Goal: Task Accomplishment & Management: Manage account settings

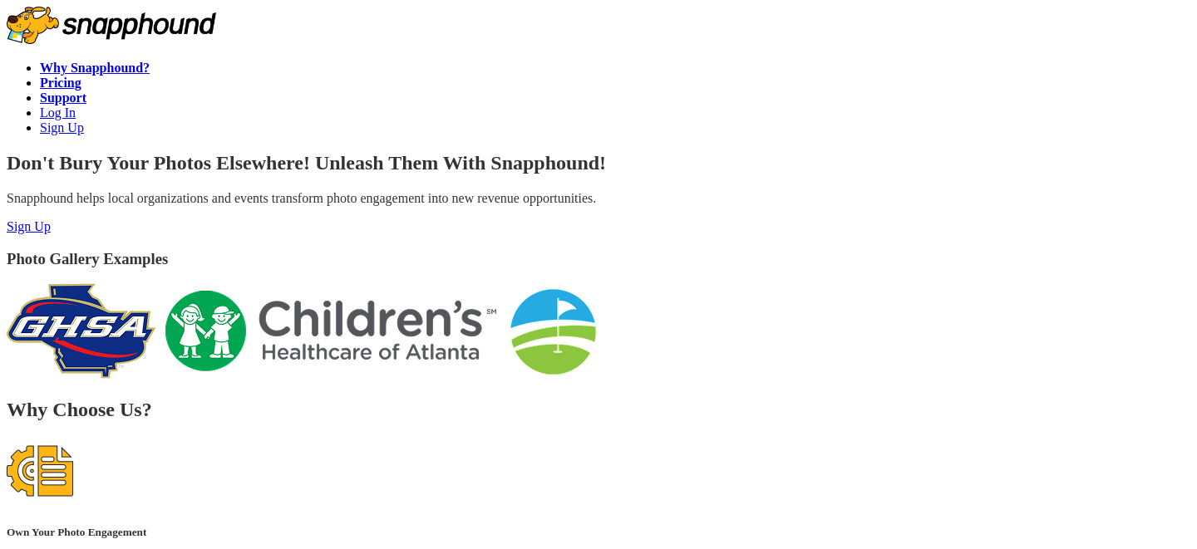
click at [76, 106] on link "Log In" at bounding box center [58, 113] width 36 height 14
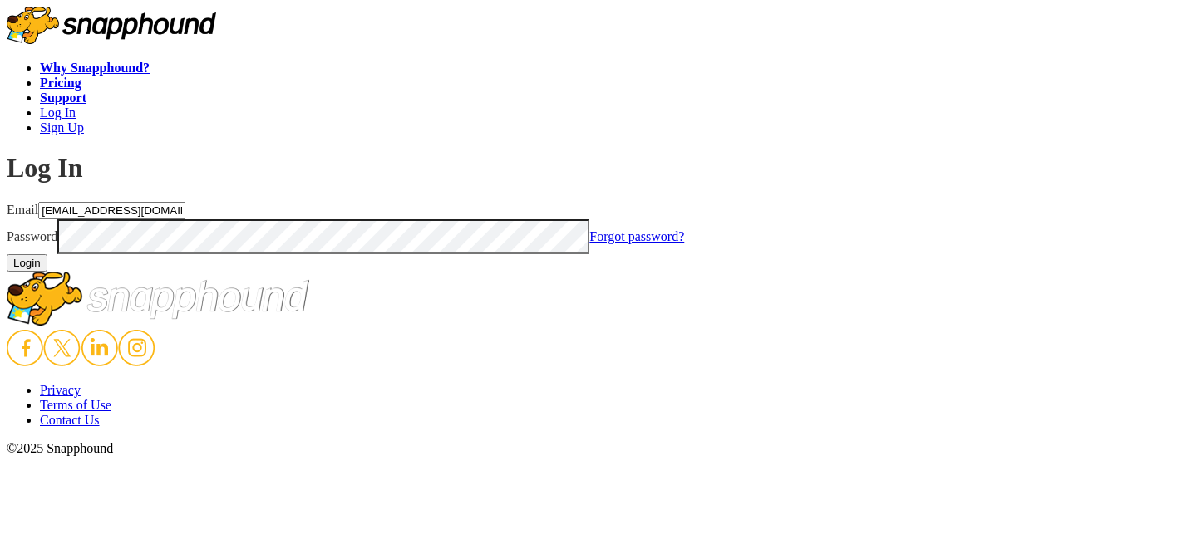
click at [47, 272] on button "Login" at bounding box center [27, 262] width 41 height 17
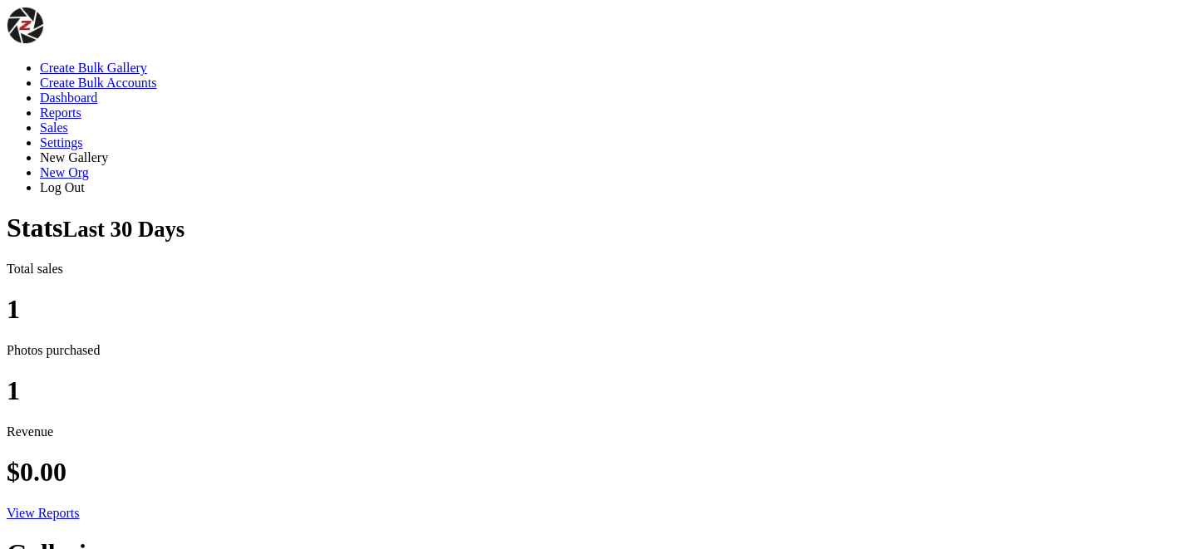
click at [147, 61] on link "Create Bulk Gallery" at bounding box center [93, 68] width 107 height 14
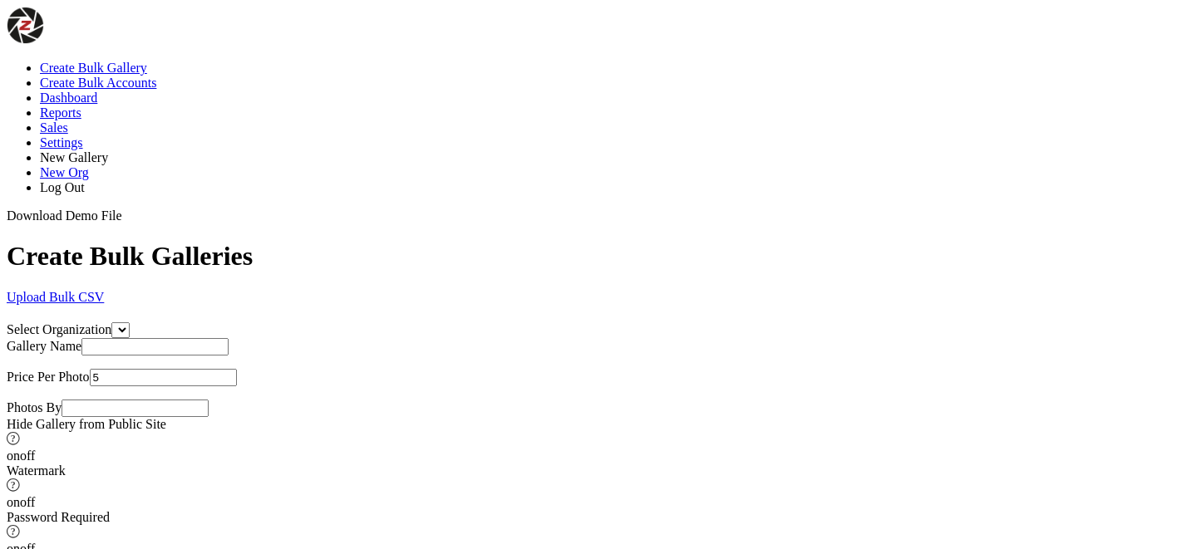
click at [104, 290] on link "Upload Bulk CSV" at bounding box center [55, 297] width 97 height 14
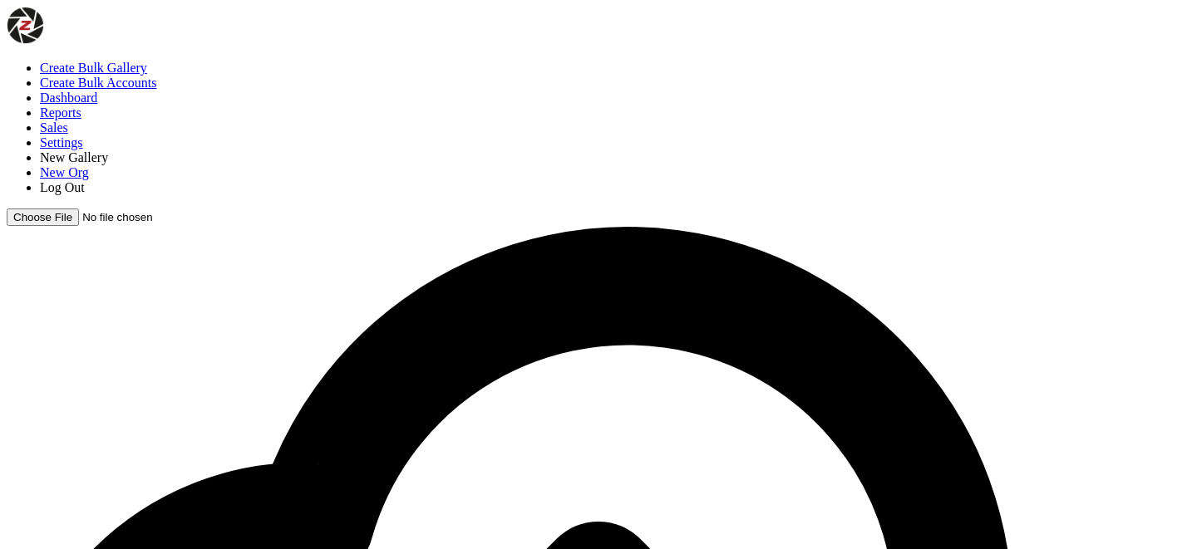
click at [85, 180] on link "Log Out" at bounding box center [62, 187] width 45 height 14
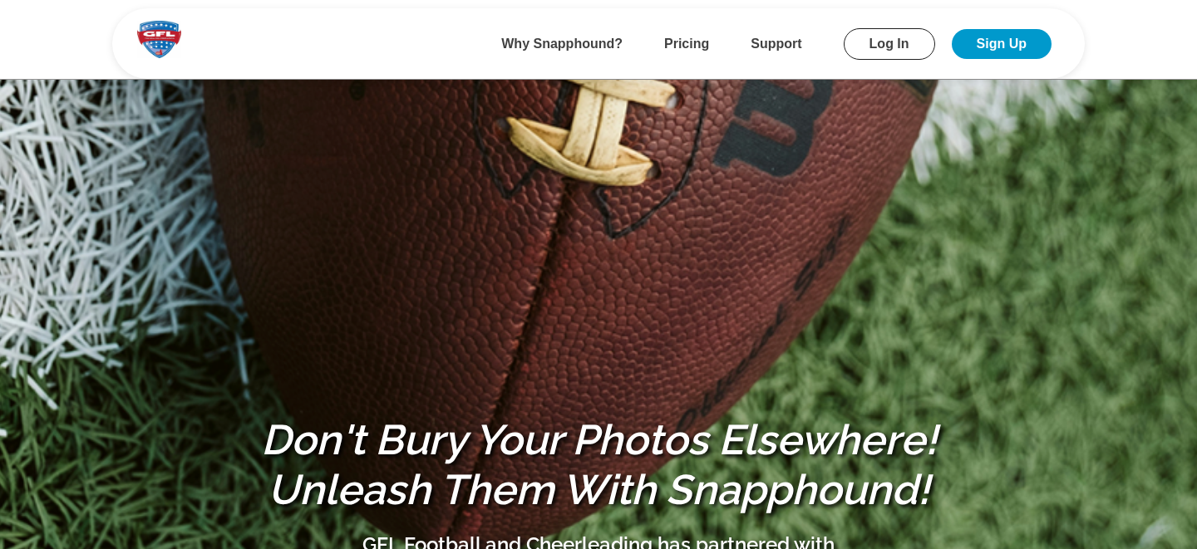
click at [875, 45] on link "Log In" at bounding box center [889, 44] width 91 height 32
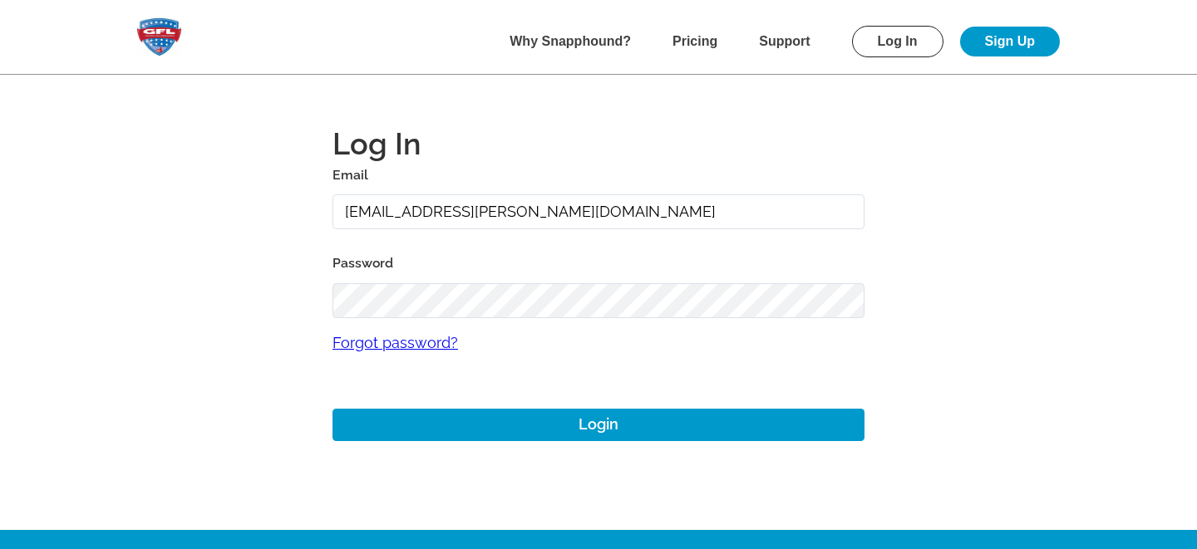
click at [417, 216] on input "gmitchell+archer@gflfootball.com" at bounding box center [598, 212] width 532 height 36
type input "[PERSON_NAME][EMAIL_ADDRESS][DOMAIN_NAME]"
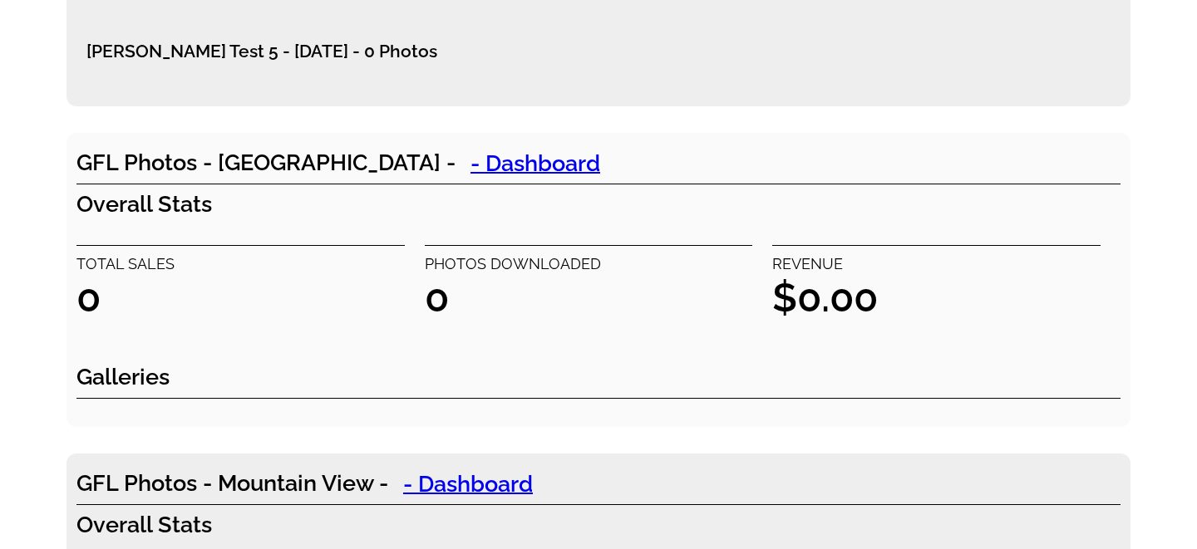
scroll to position [5526, 0]
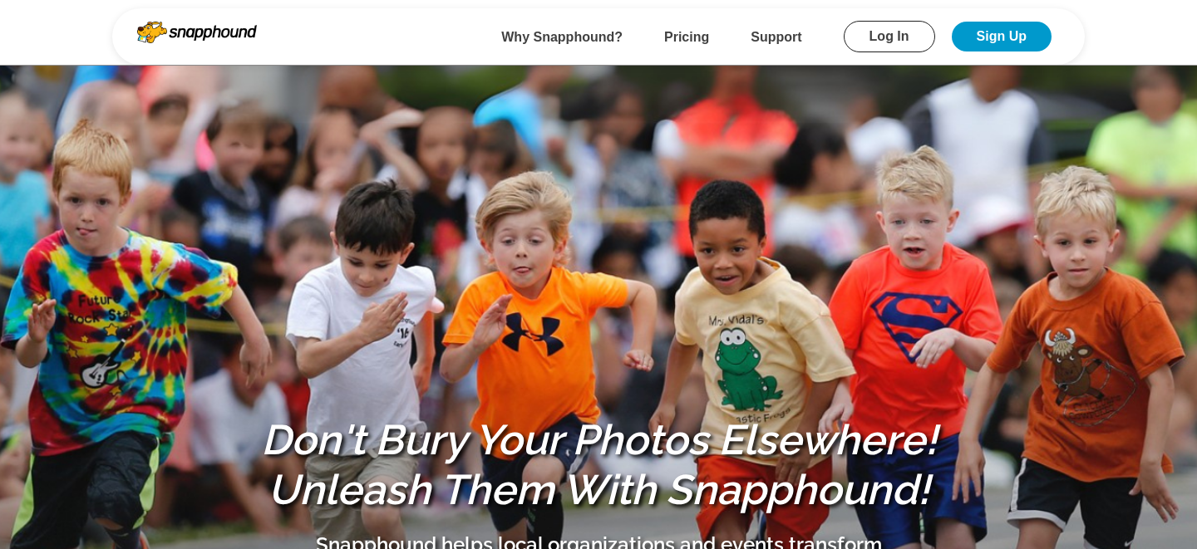
click at [885, 45] on link "Log In" at bounding box center [889, 37] width 91 height 32
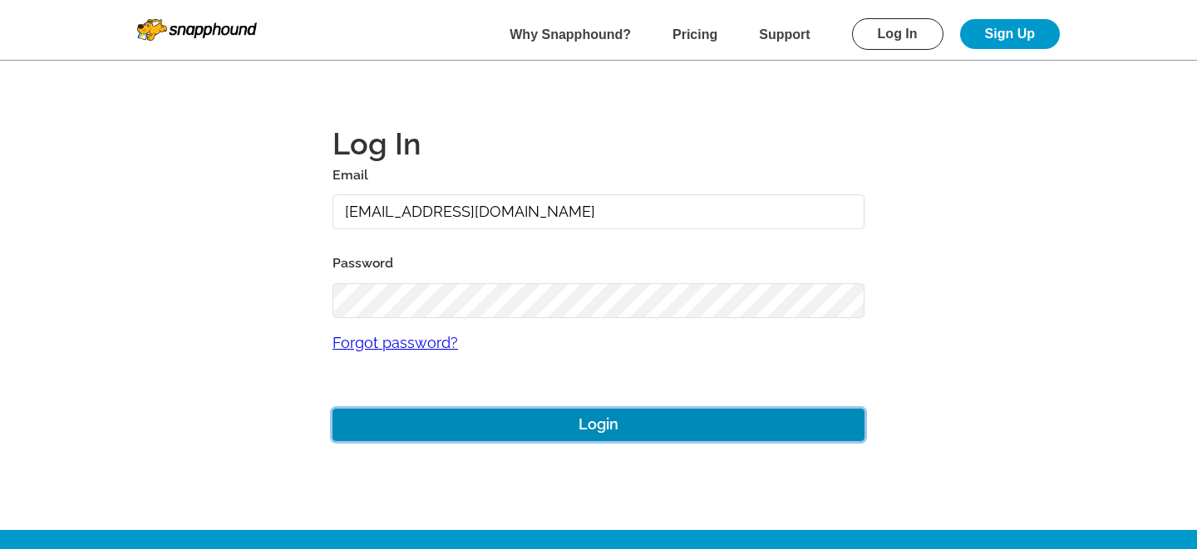
click at [504, 422] on button "Login" at bounding box center [598, 425] width 532 height 32
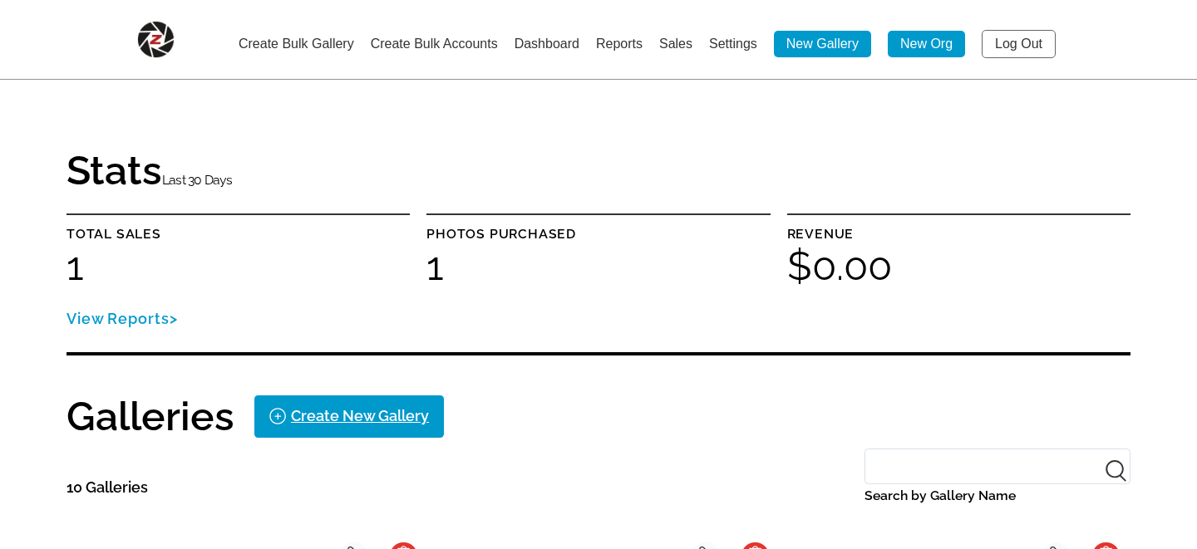
click at [276, 39] on link "Create Bulk Gallery" at bounding box center [297, 44] width 116 height 14
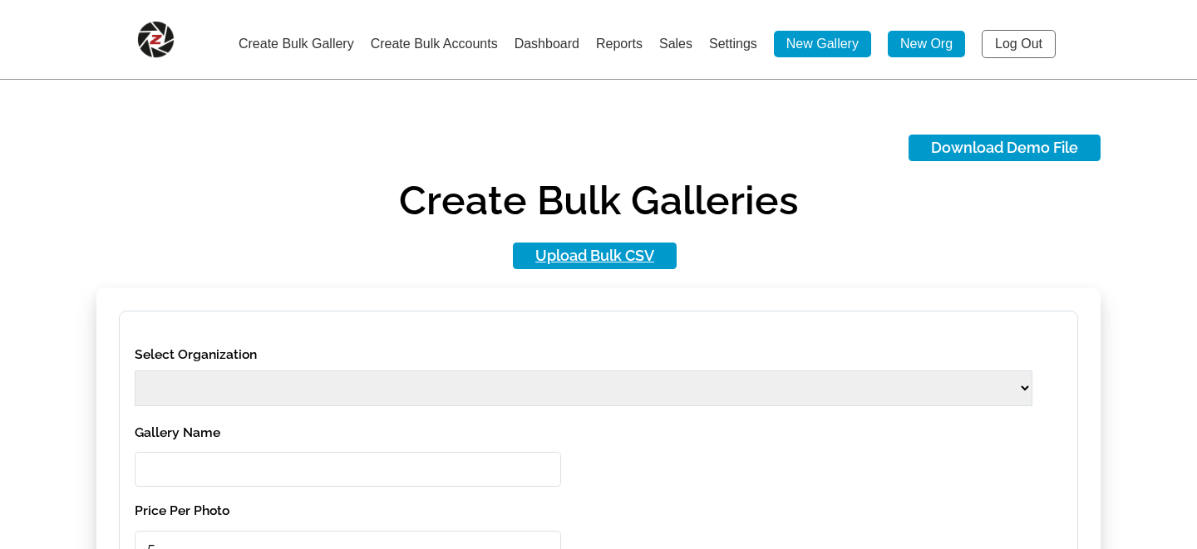
select select
click at [580, 255] on link "Upload Bulk CSV" at bounding box center [595, 256] width 164 height 27
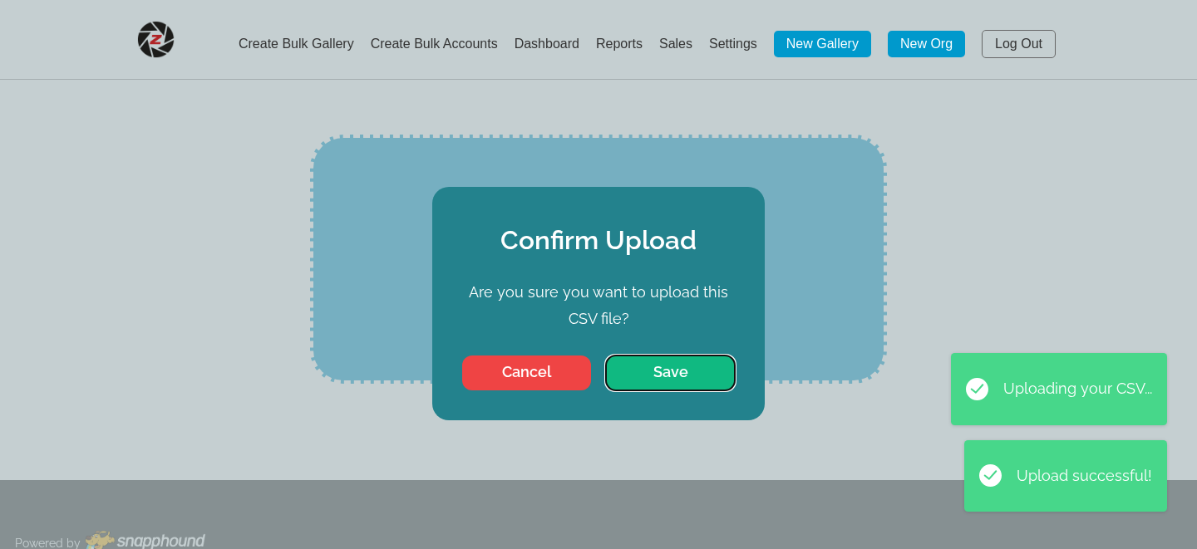
click at [656, 371] on button "Save" at bounding box center [670, 373] width 129 height 35
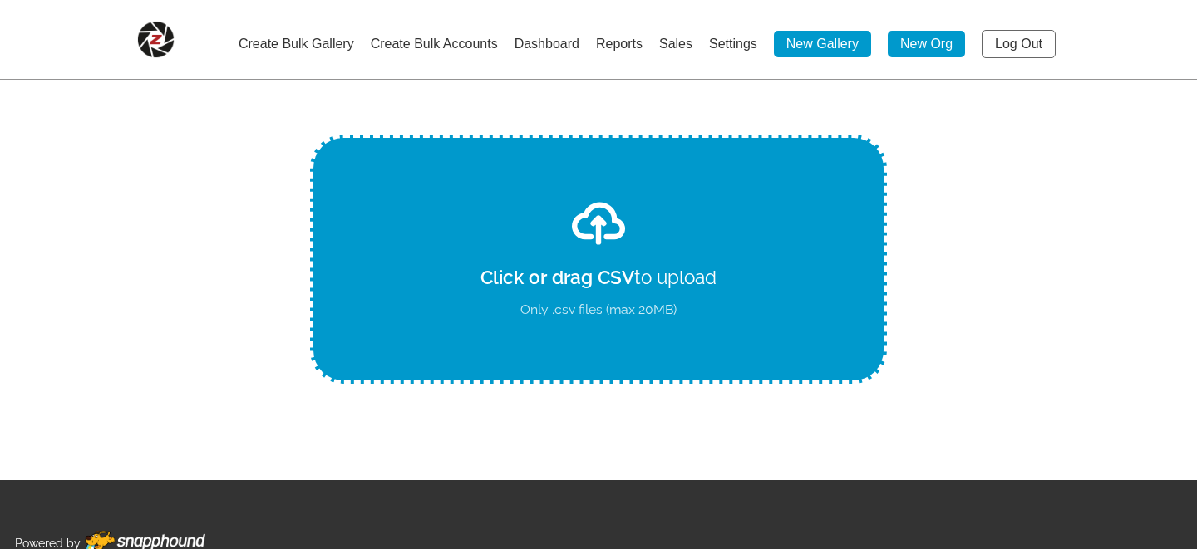
click at [1015, 43] on link "Log Out" at bounding box center [1019, 44] width 74 height 28
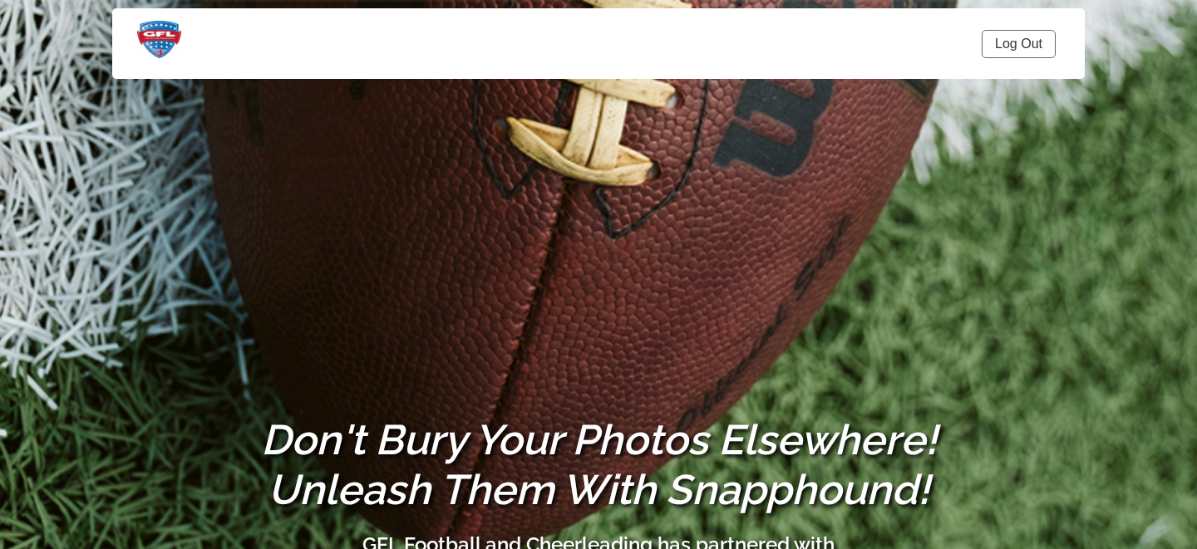
click at [997, 47] on link "Log Out" at bounding box center [1019, 44] width 74 height 28
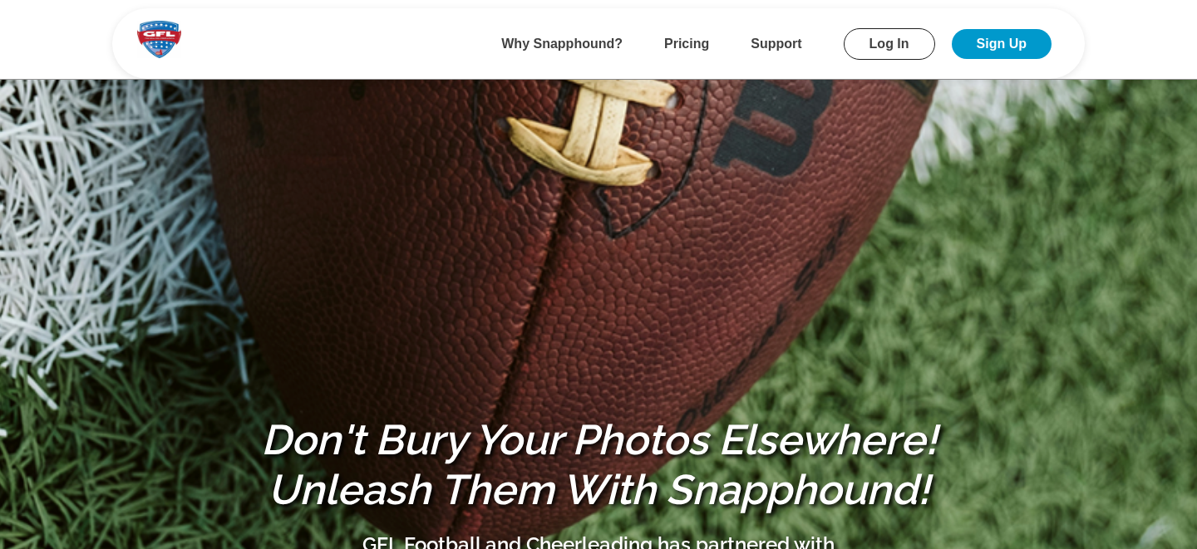
click at [878, 46] on link "Log In" at bounding box center [889, 44] width 91 height 32
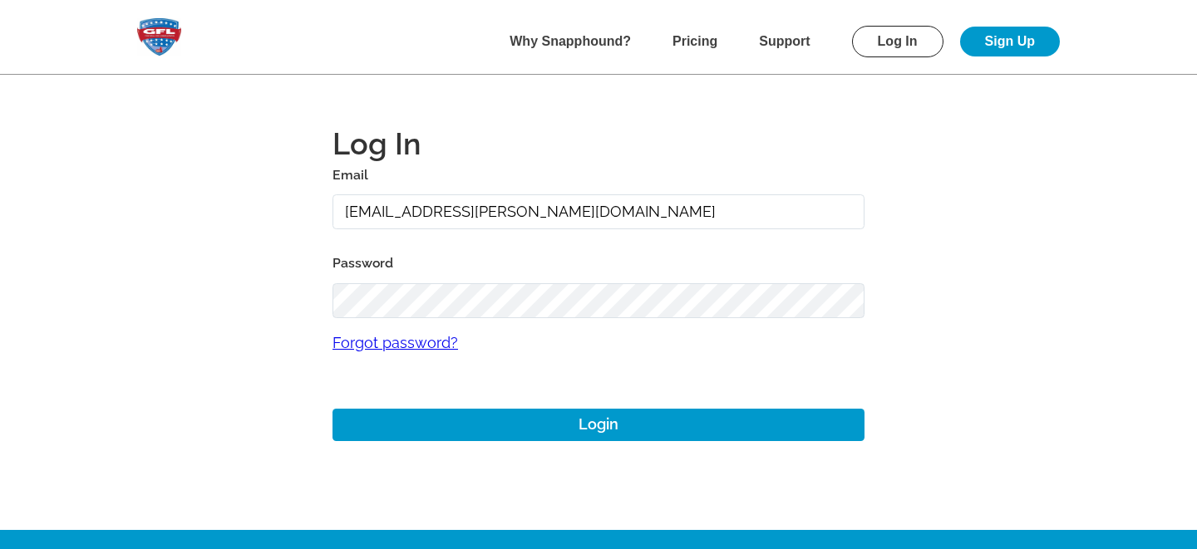
click at [489, 206] on input "gmitchell+archer@gflfootball.com" at bounding box center [598, 212] width 532 height 36
type input "mike+gfl@snapphound.com"
click at [288, 302] on main "Log In Email mike+gfl@snapphound.com Password Forgot password? Login" at bounding box center [598, 265] width 1197 height 530
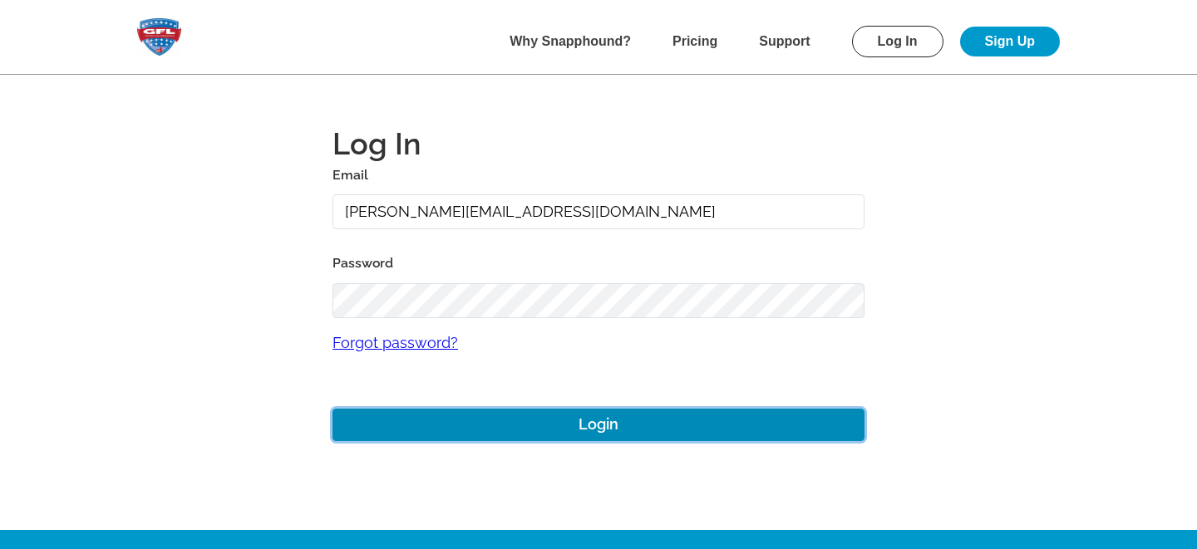
click at [456, 432] on button "Login" at bounding box center [598, 425] width 532 height 32
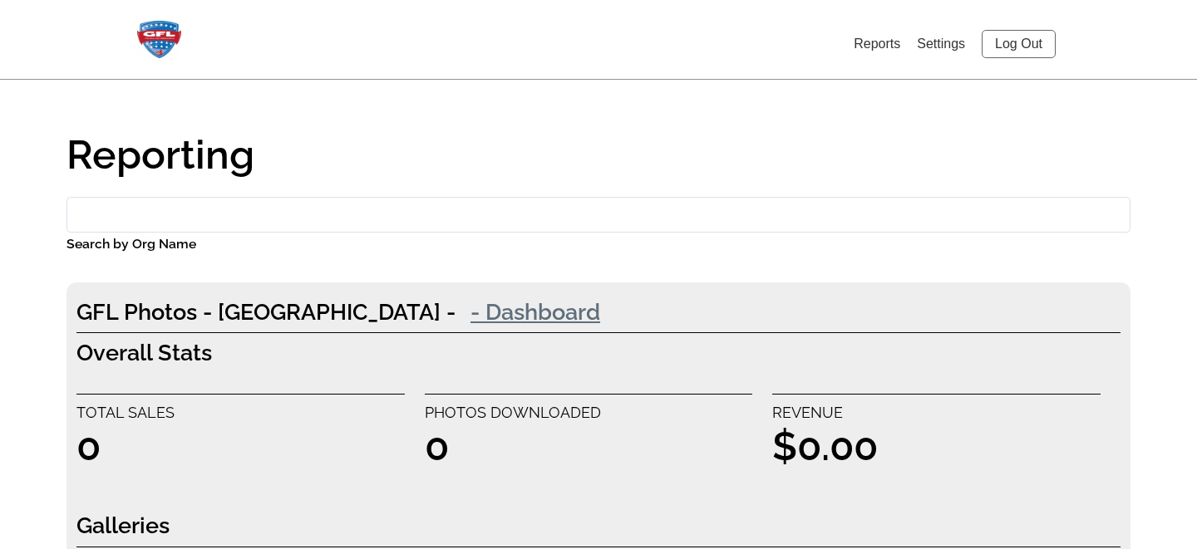
click at [455, 313] on link "- Dashboard" at bounding box center [535, 311] width 160 height 33
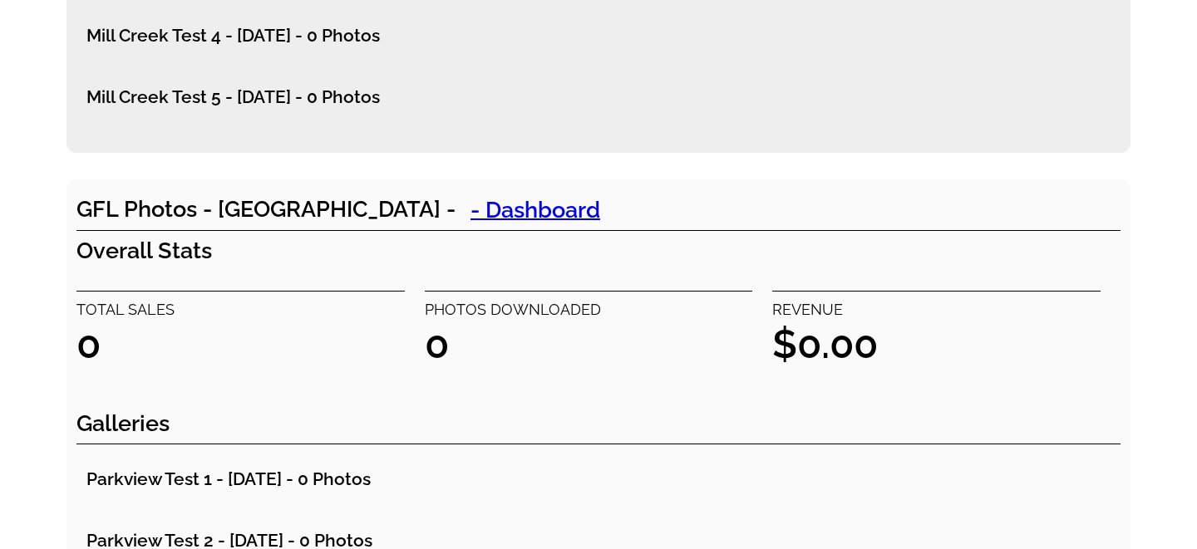
scroll to position [745, 0]
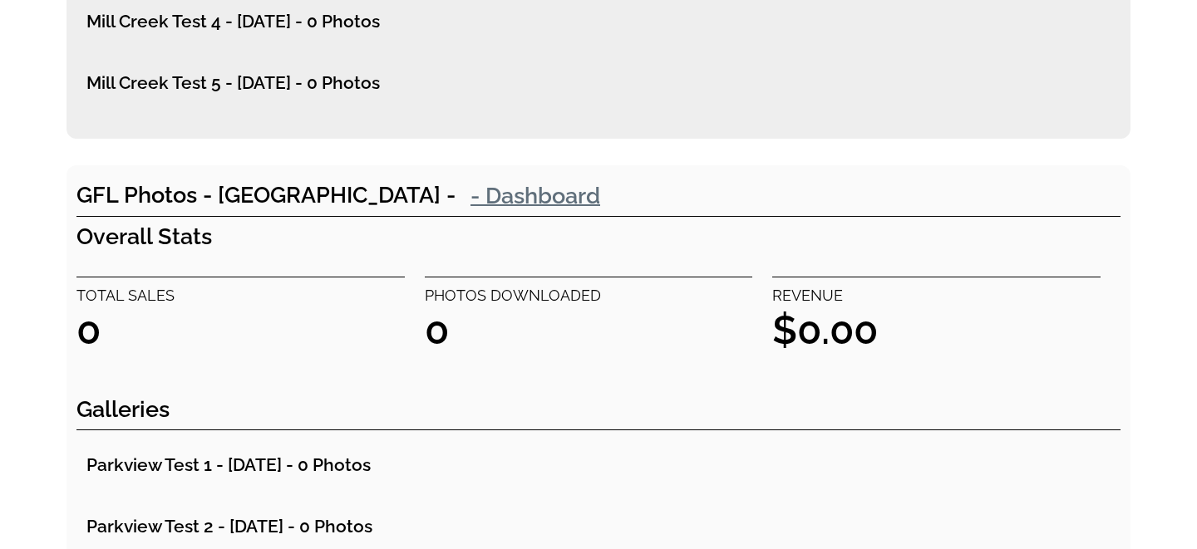
click at [455, 198] on link "- Dashboard" at bounding box center [535, 195] width 160 height 33
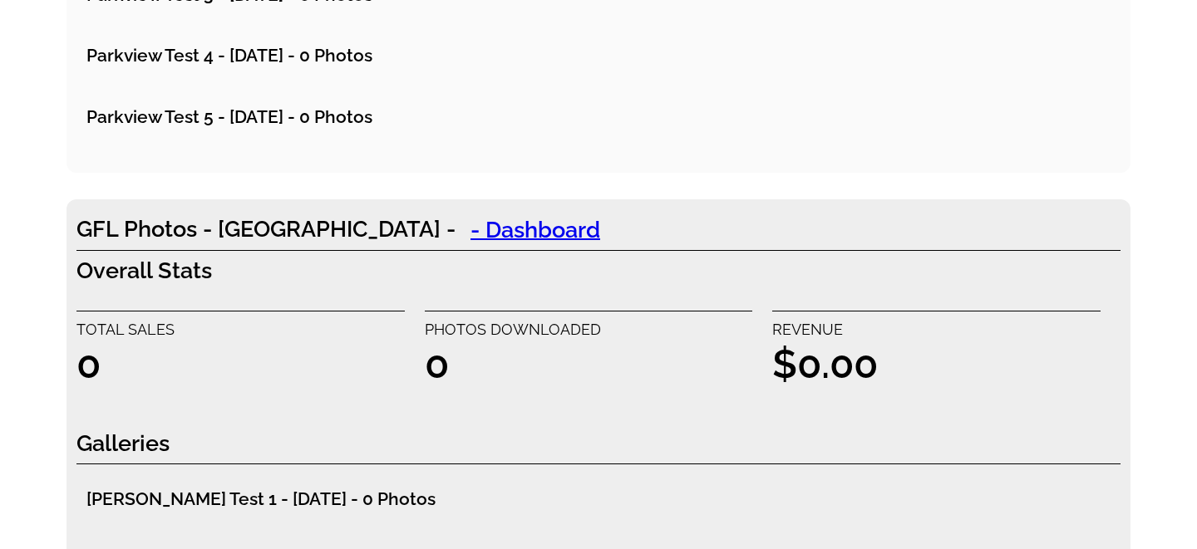
scroll to position [1371, 0]
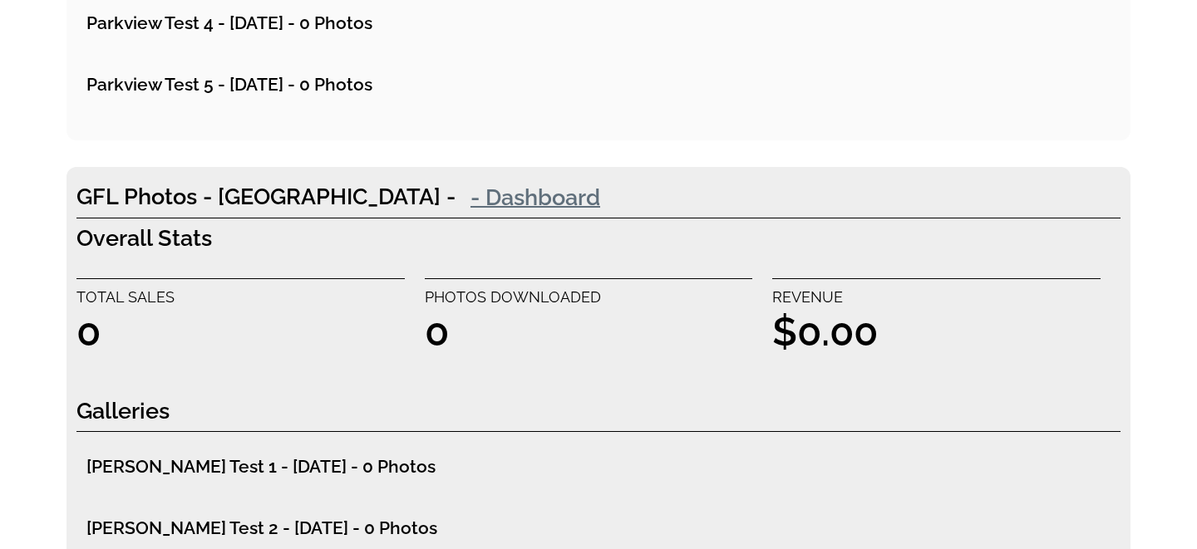
click at [455, 193] on link "- Dashboard" at bounding box center [535, 196] width 160 height 33
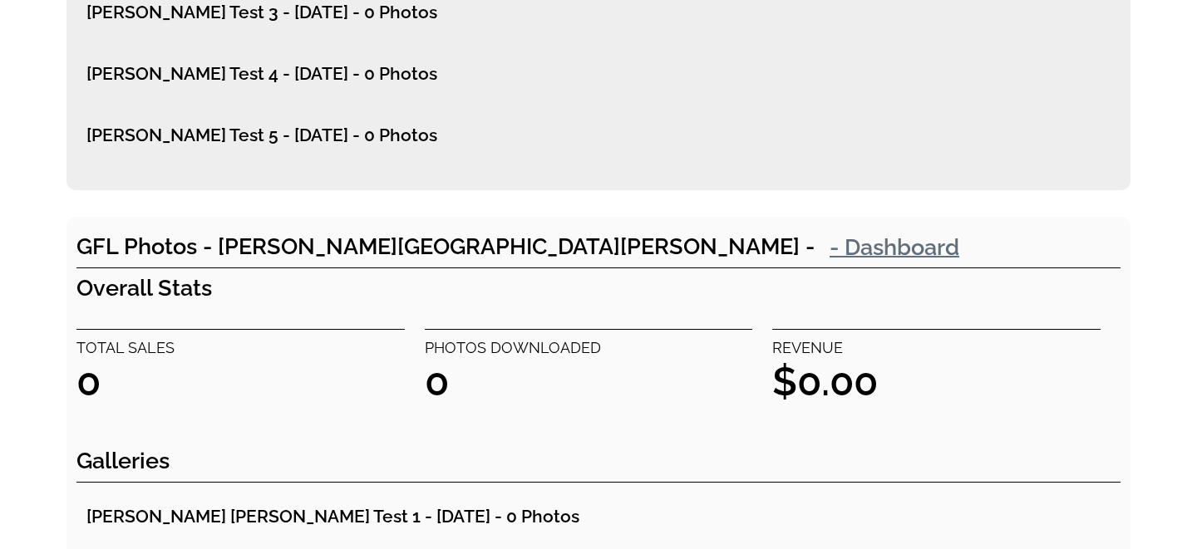
scroll to position [1952, 0]
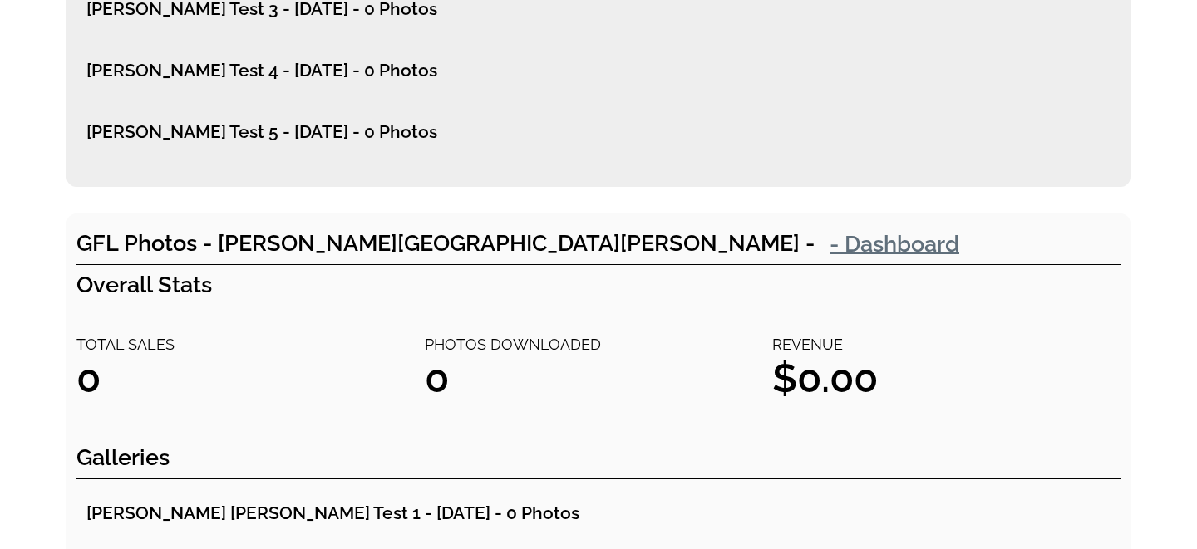
click at [815, 243] on link "- Dashboard" at bounding box center [895, 243] width 160 height 33
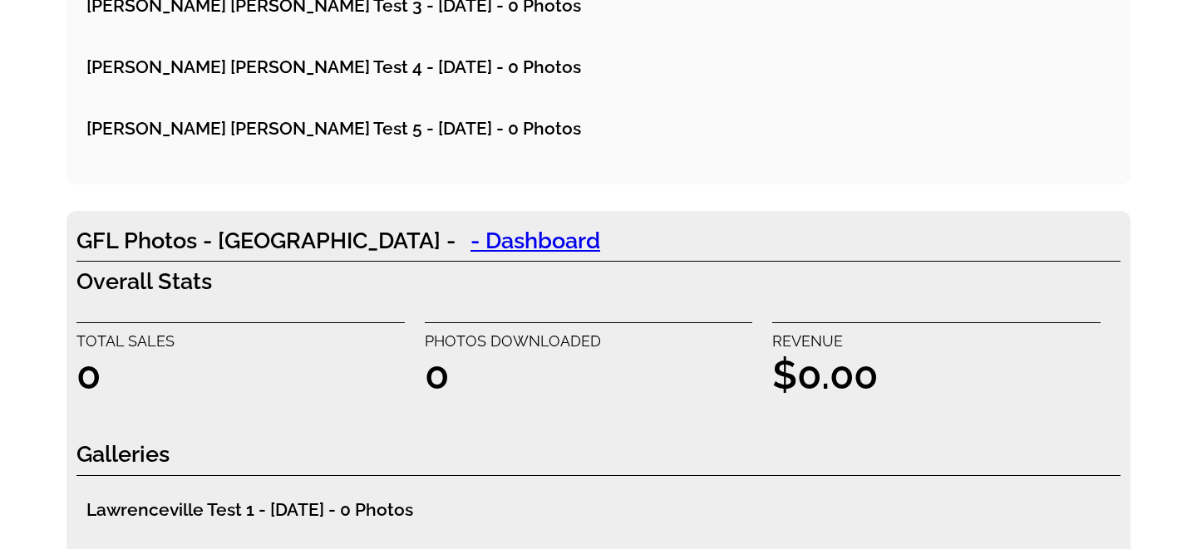
scroll to position [2588, 0]
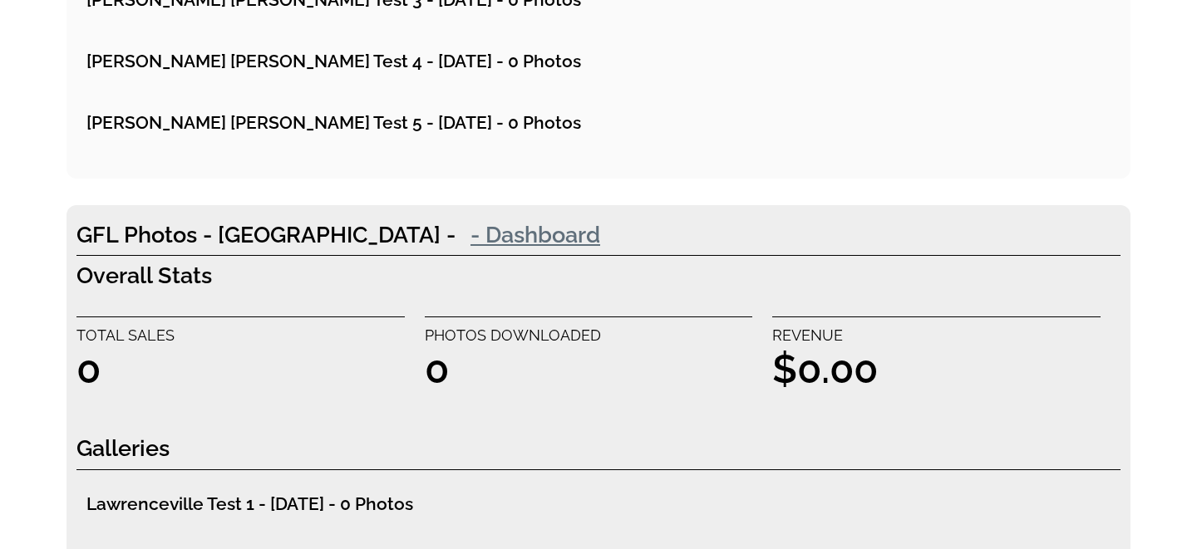
click at [455, 228] on link "- Dashboard" at bounding box center [535, 234] width 160 height 33
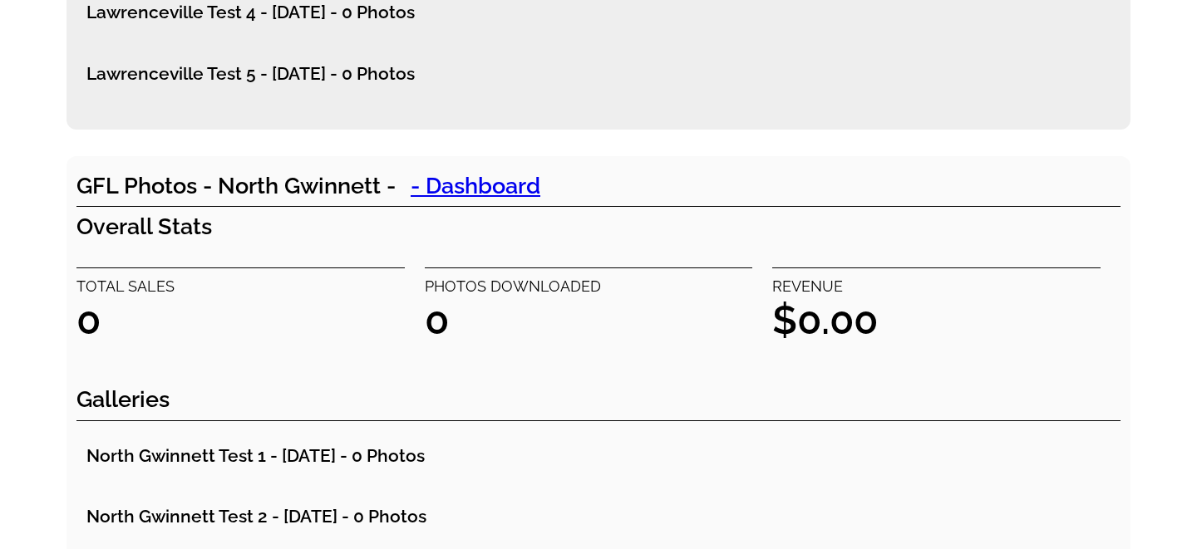
scroll to position [3282, 0]
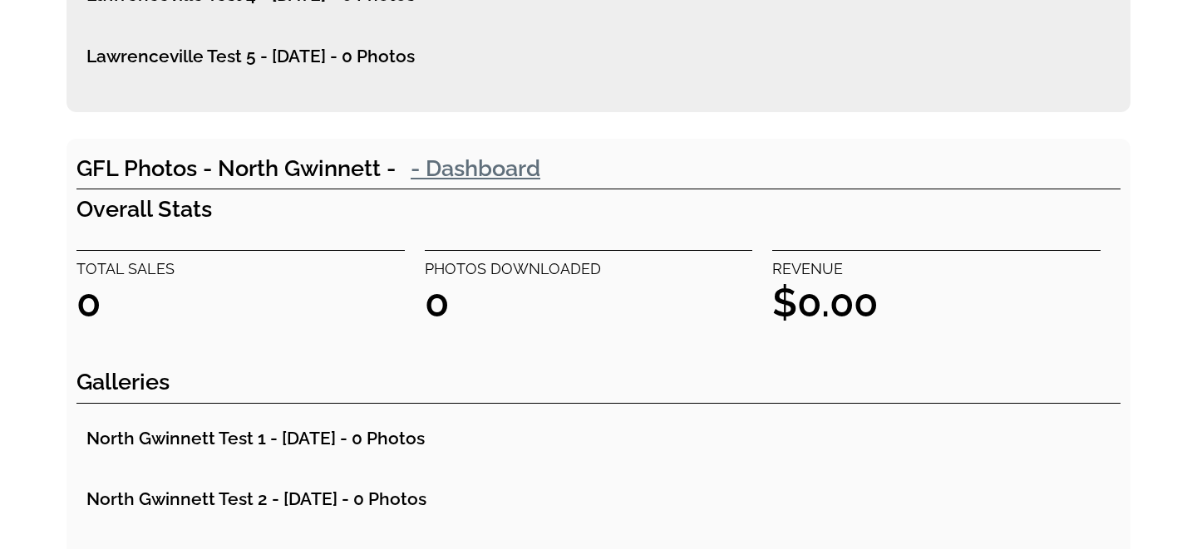
click at [471, 165] on link "- Dashboard" at bounding box center [476, 167] width 160 height 33
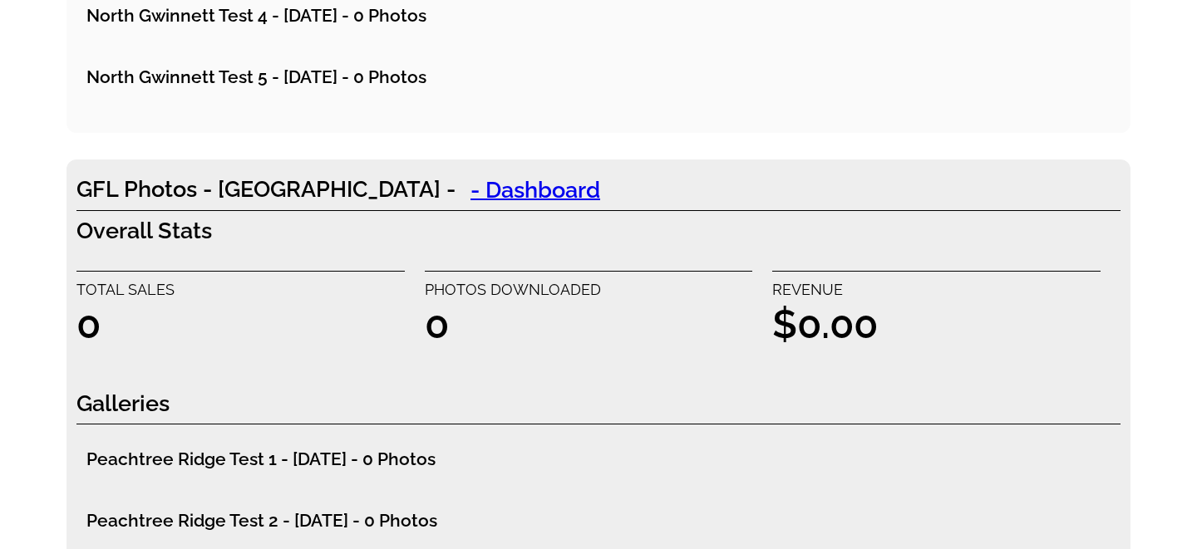
scroll to position [3891, 0]
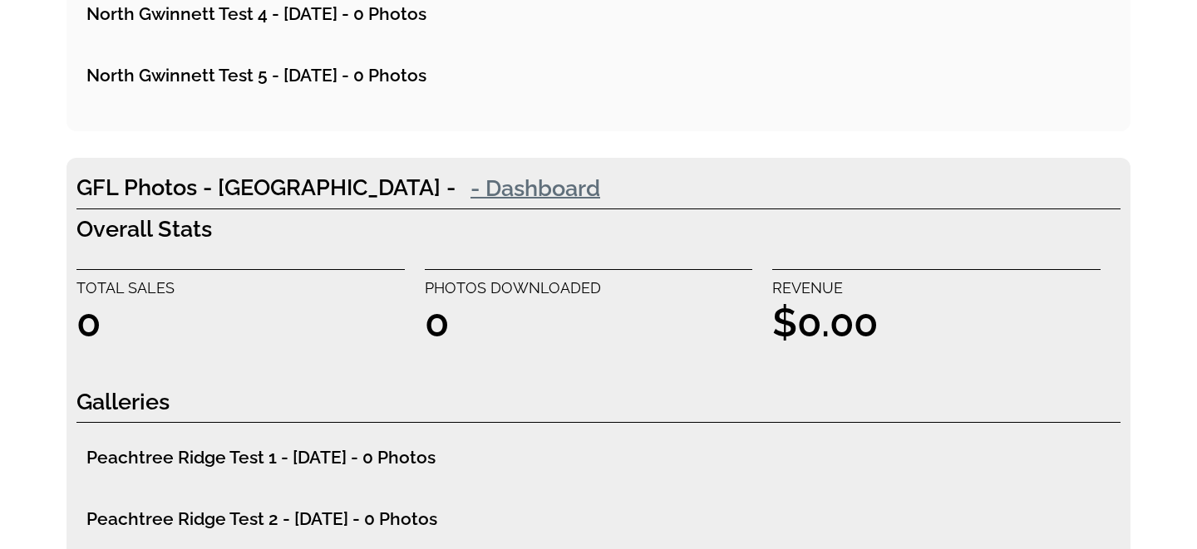
click at [480, 188] on link "- Dashboard" at bounding box center [535, 187] width 160 height 33
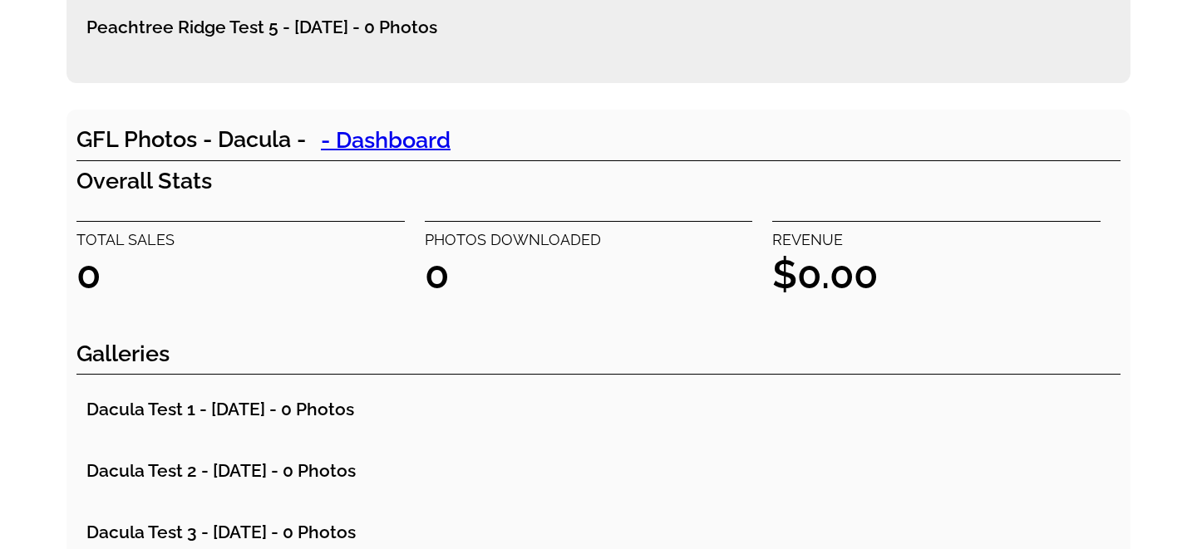
scroll to position [4567, 0]
click at [382, 137] on link "- Dashboard" at bounding box center [386, 138] width 160 height 33
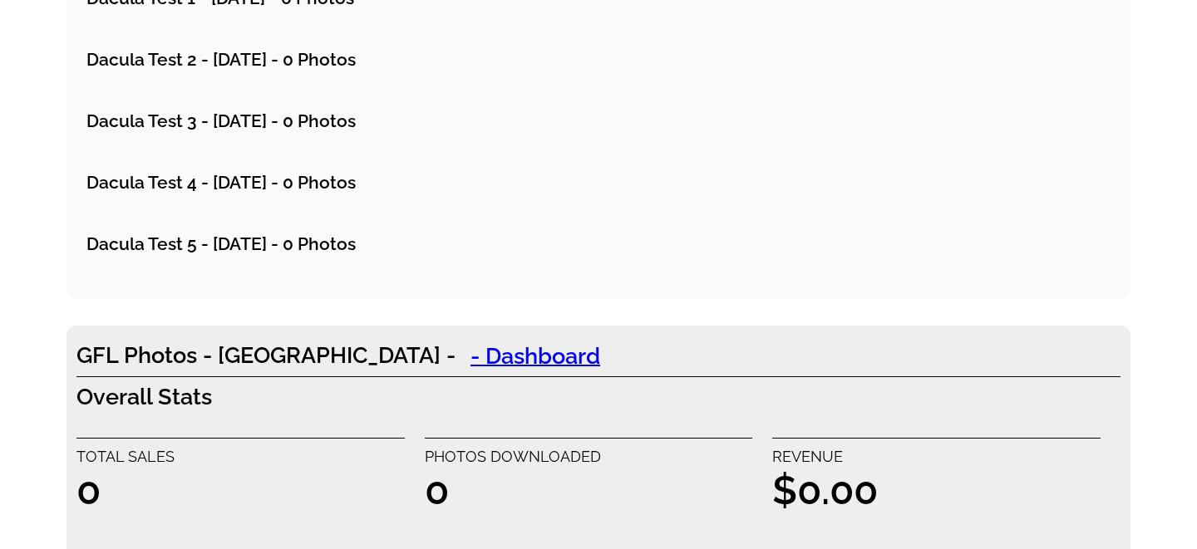
scroll to position [5195, 0]
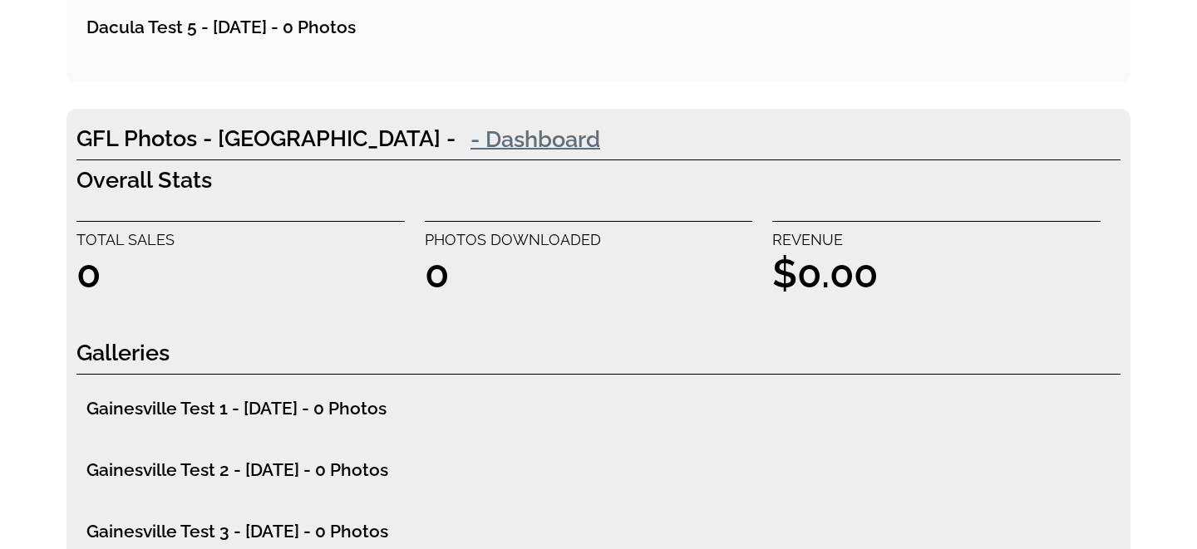
click at [455, 140] on link "- Dashboard" at bounding box center [535, 138] width 160 height 33
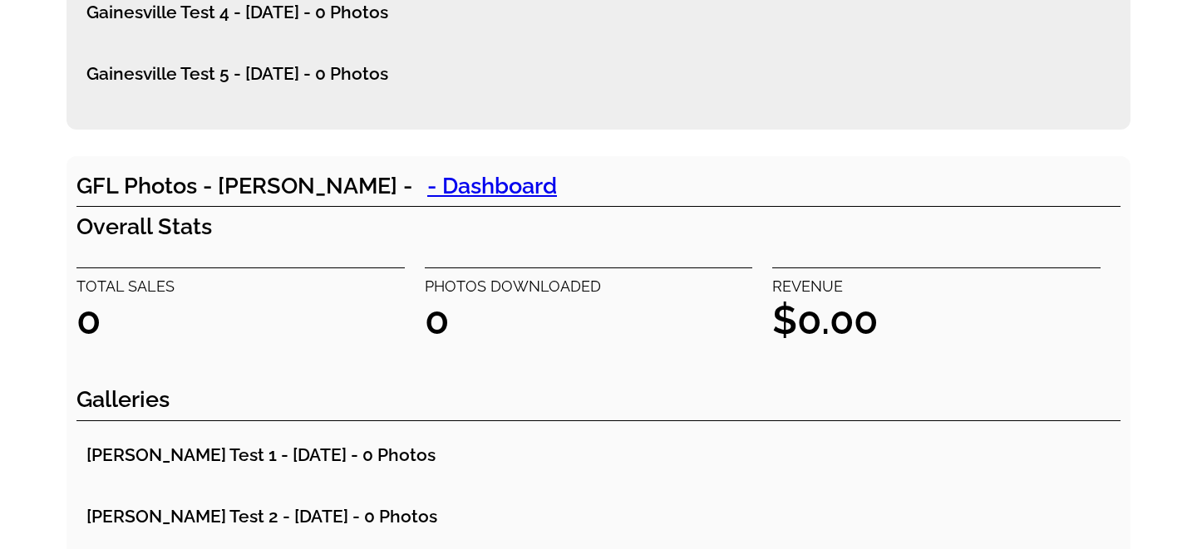
scroll to position [5777, 0]
click at [412, 184] on link "- Dashboard" at bounding box center [492, 184] width 160 height 33
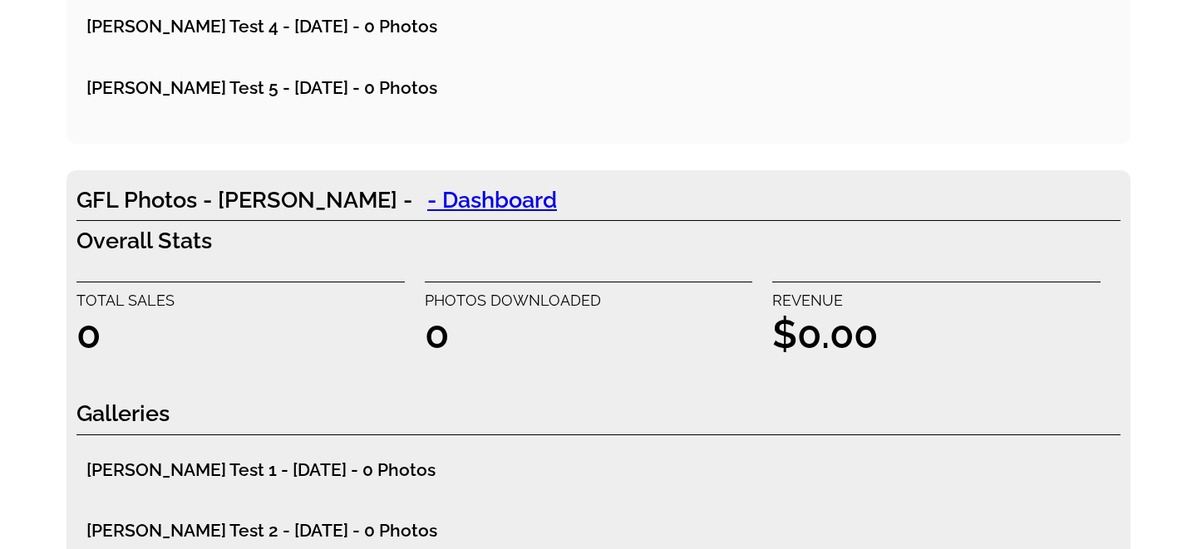
scroll to position [6390, 0]
click at [412, 190] on link "- Dashboard" at bounding box center [492, 198] width 160 height 33
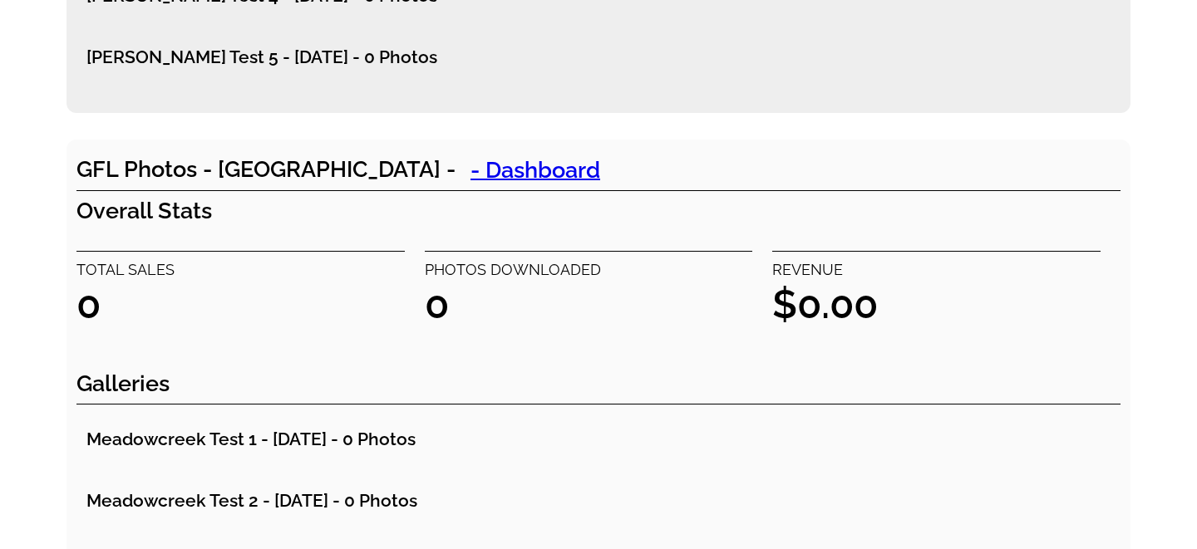
scroll to position [7051, 0]
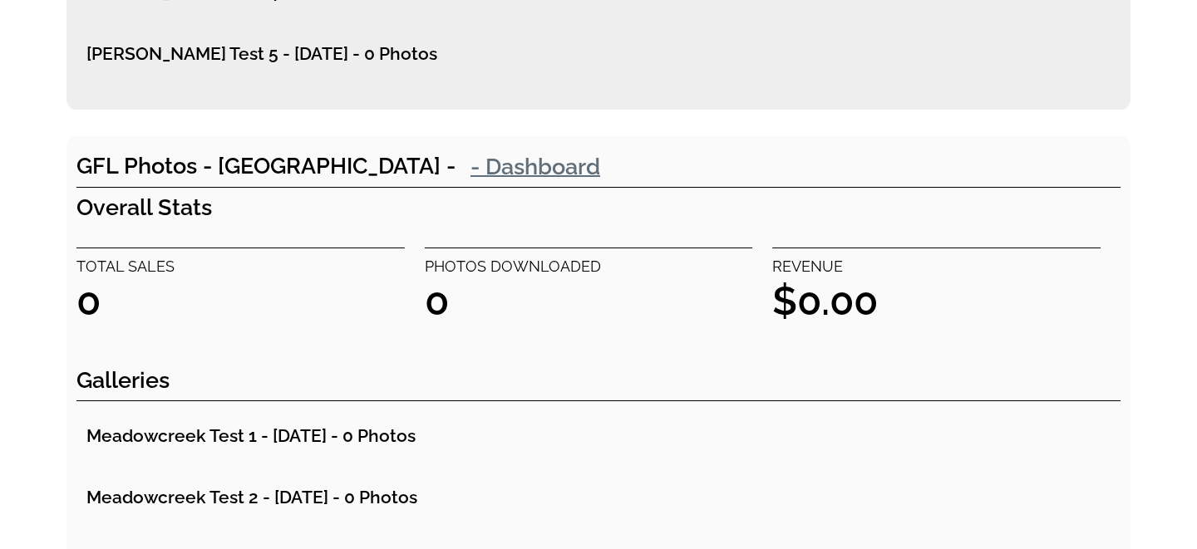
click at [480, 171] on link "- Dashboard" at bounding box center [535, 166] width 160 height 33
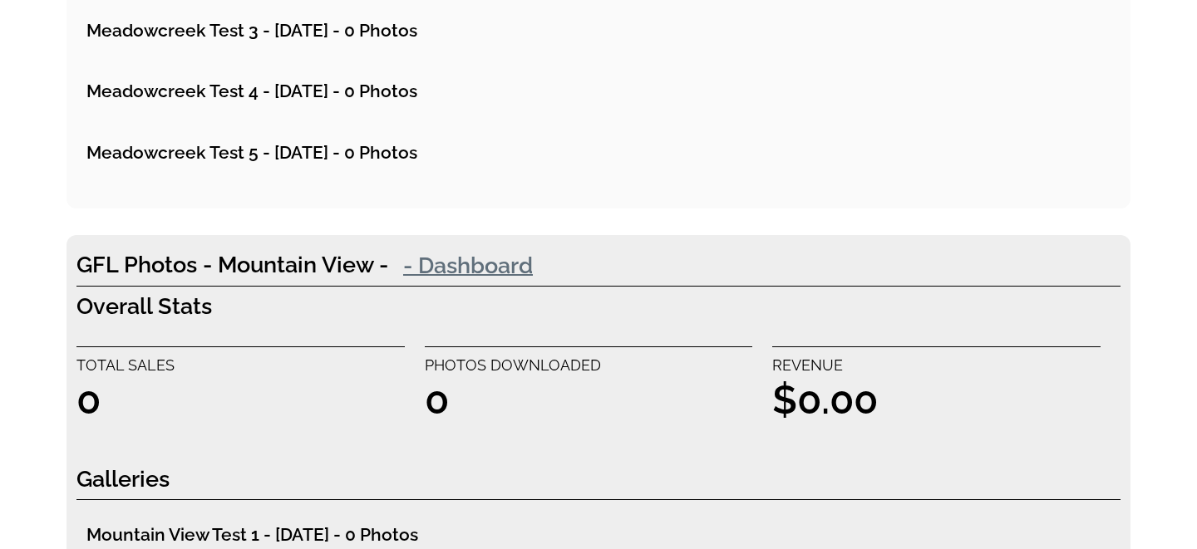
scroll to position [7597, 0]
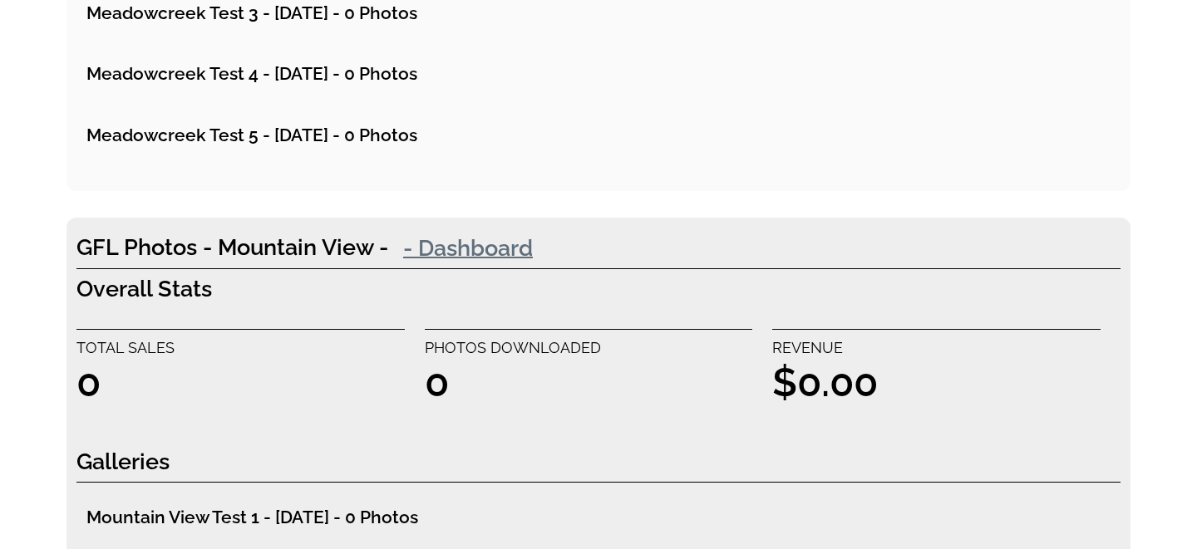
click at [460, 244] on link "- Dashboard" at bounding box center [468, 247] width 160 height 33
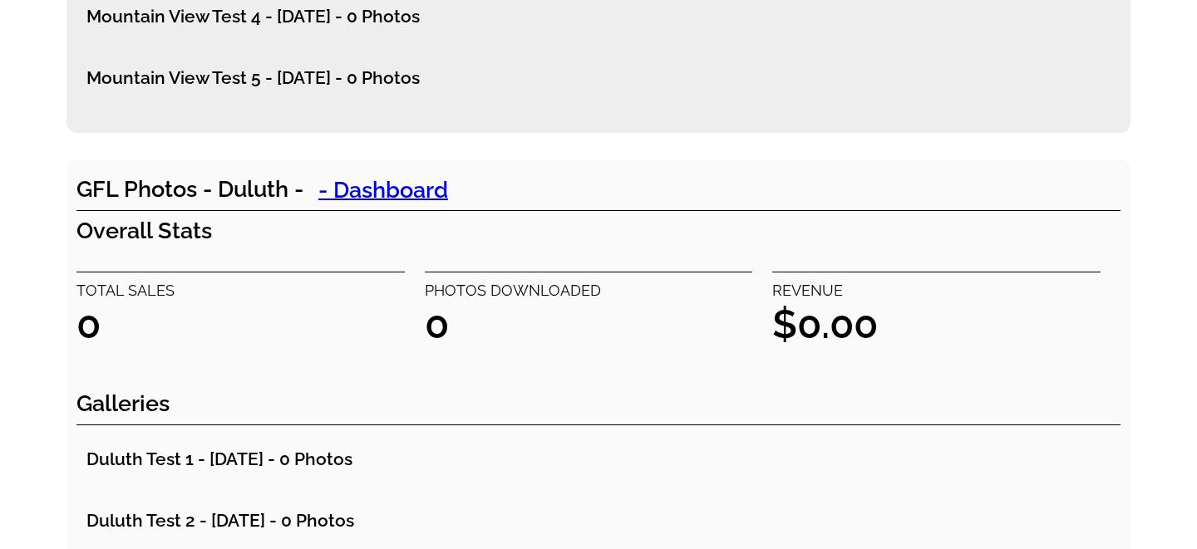
scroll to position [8296, 0]
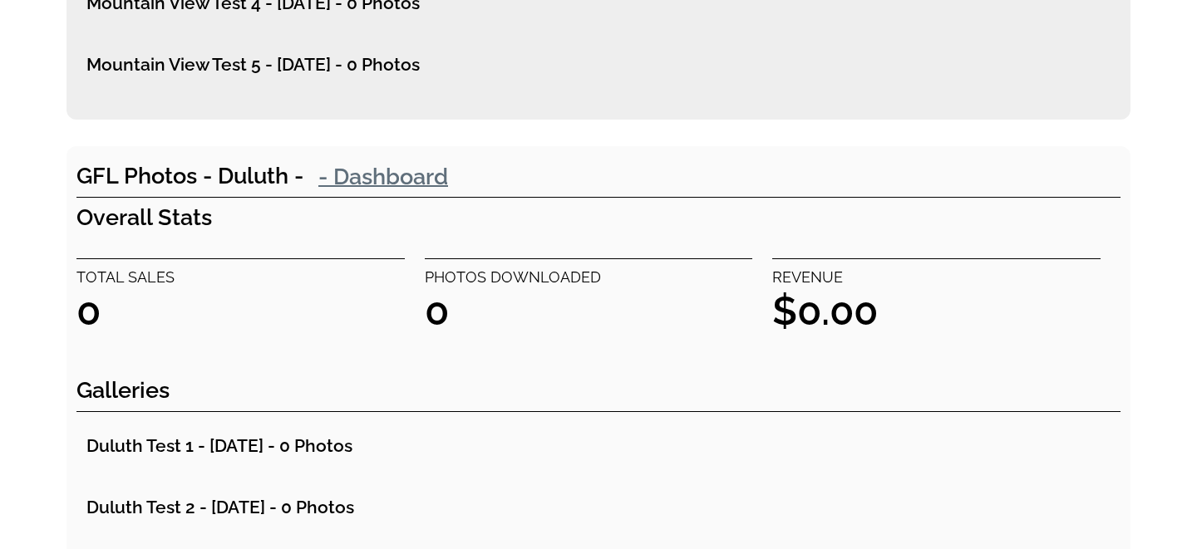
click at [371, 175] on link "- Dashboard" at bounding box center [383, 176] width 160 height 33
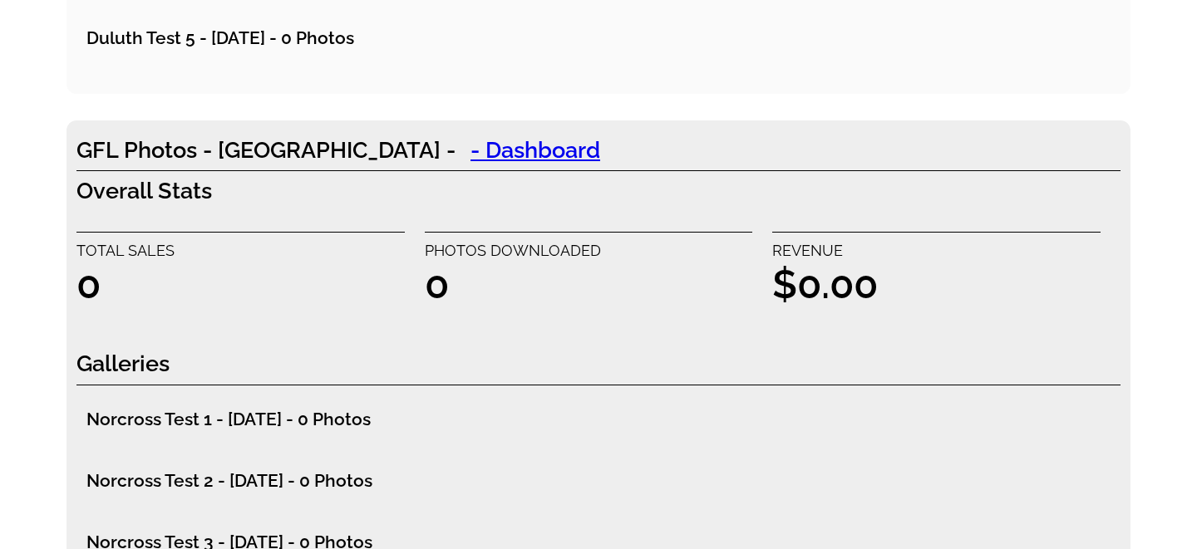
scroll to position [8986, 0]
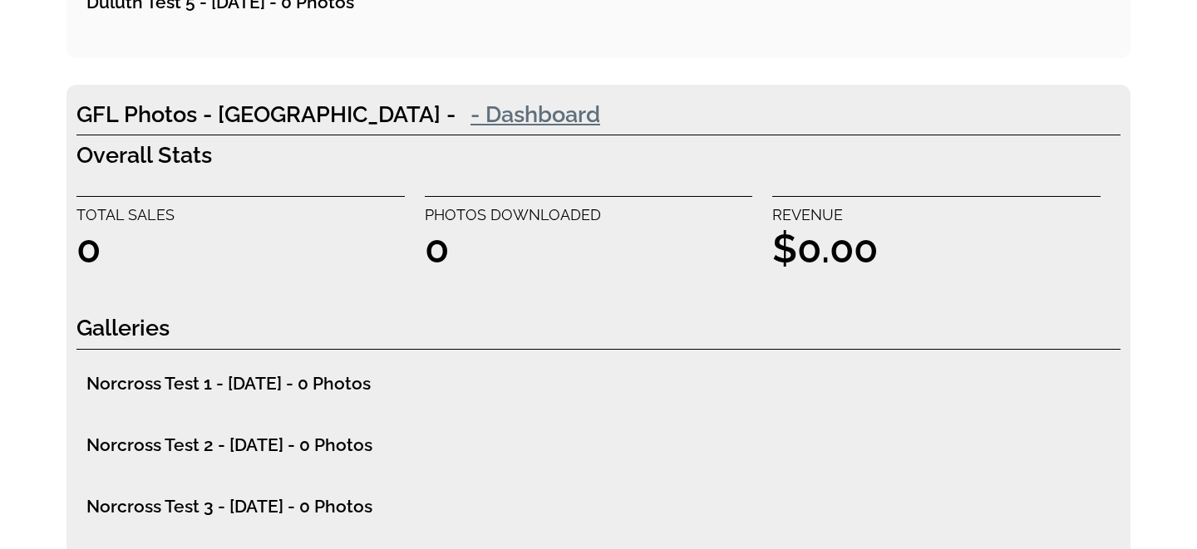
click at [455, 116] on link "- Dashboard" at bounding box center [535, 113] width 160 height 33
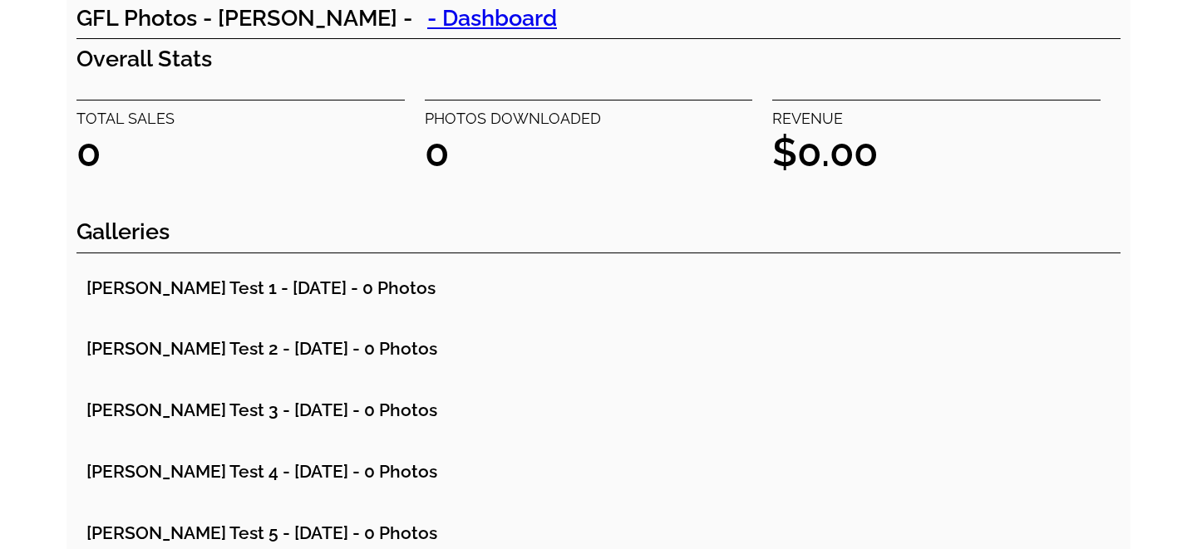
scroll to position [9713, 0]
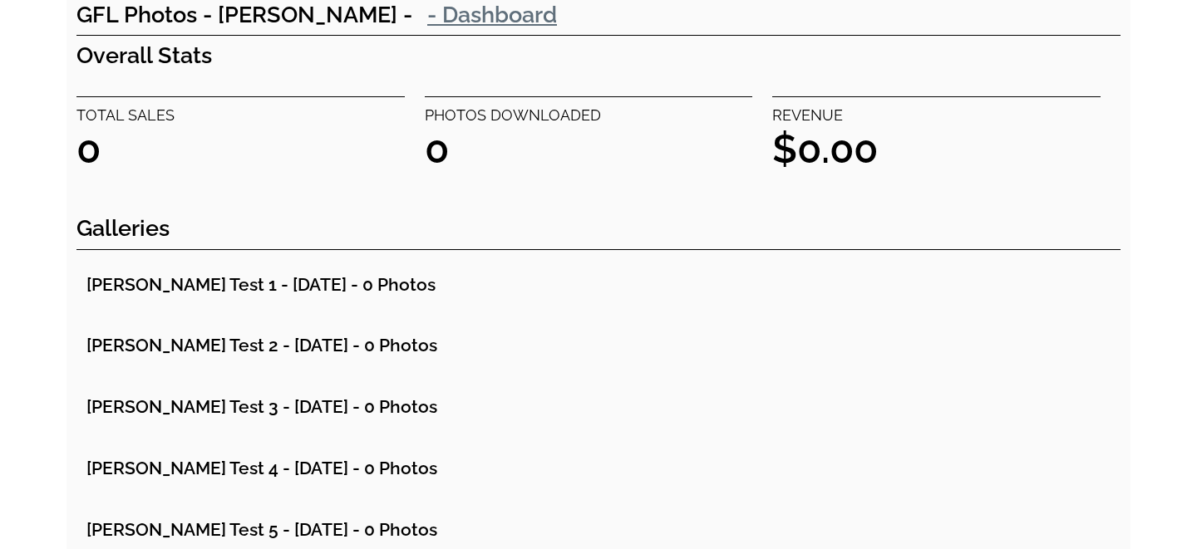
click at [412, 17] on link "- Dashboard" at bounding box center [492, 14] width 160 height 33
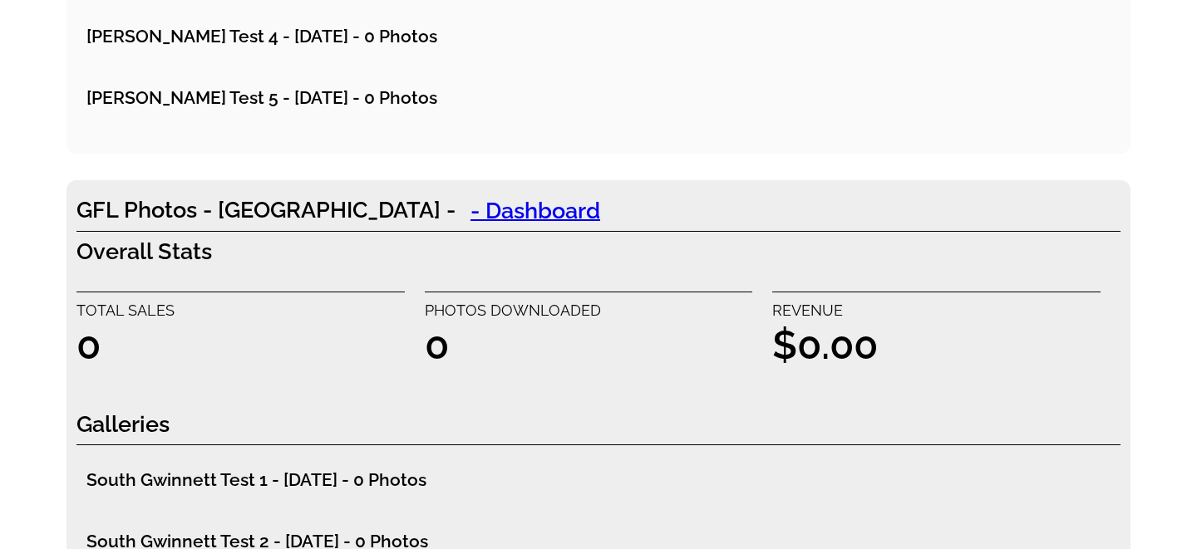
scroll to position [10199, 0]
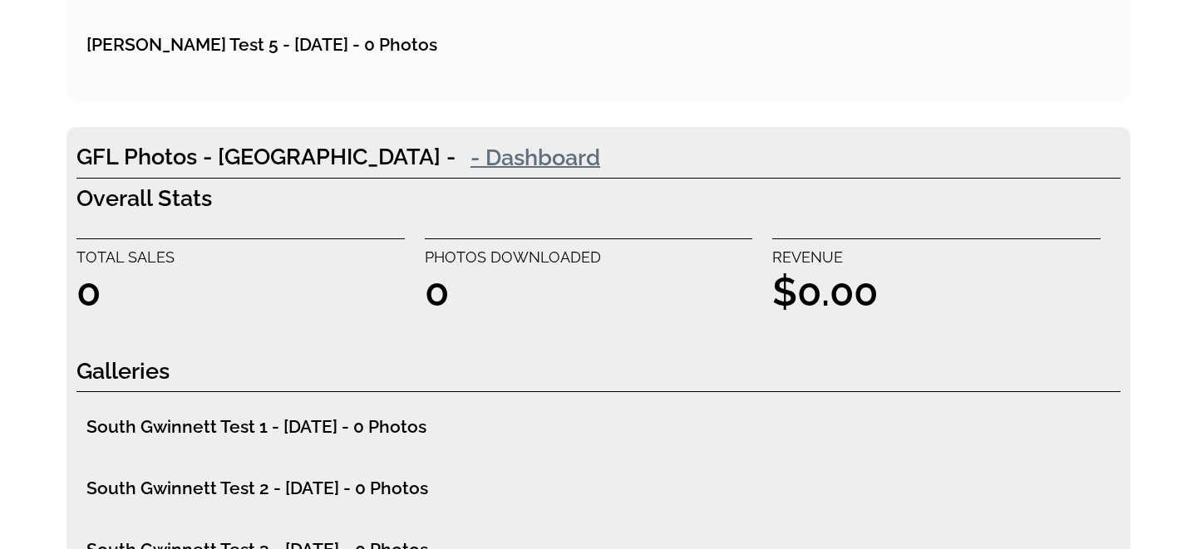
click at [462, 163] on link "- Dashboard" at bounding box center [535, 156] width 160 height 33
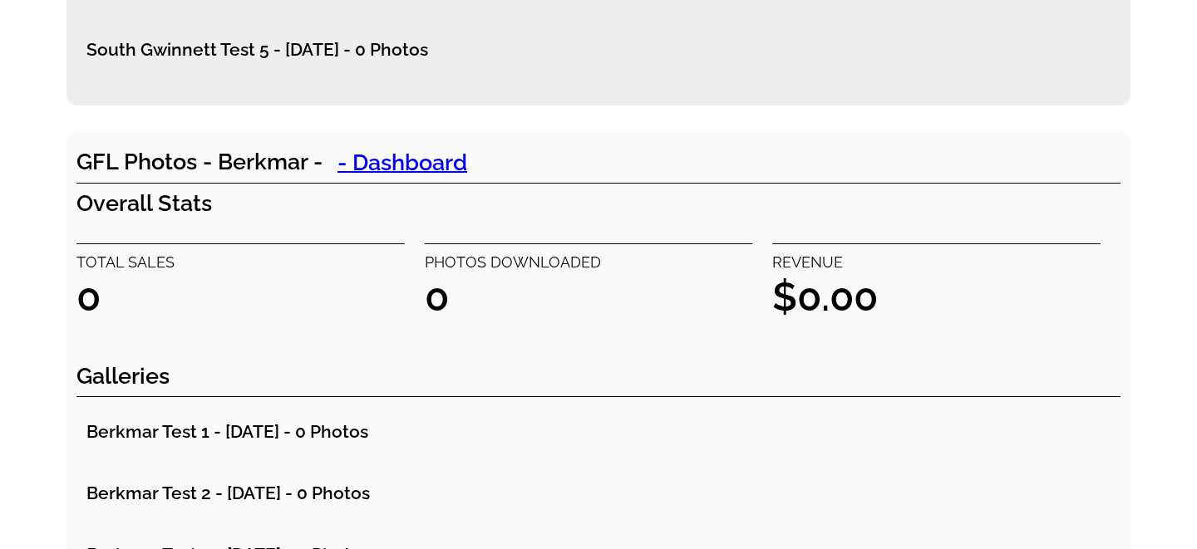
scroll to position [10888, 0]
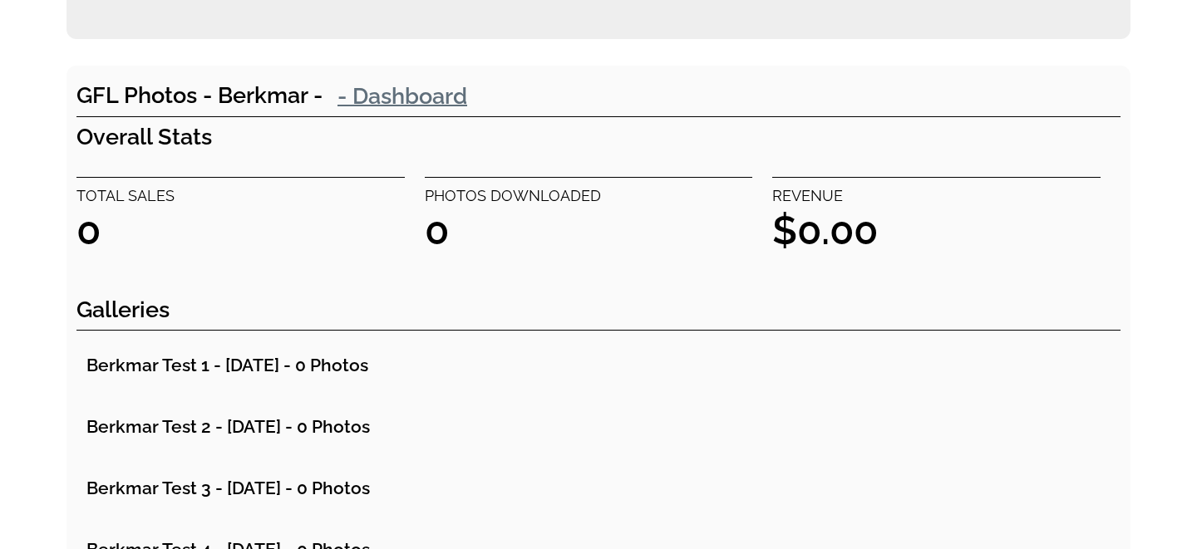
click at [405, 98] on link "- Dashboard" at bounding box center [402, 95] width 160 height 33
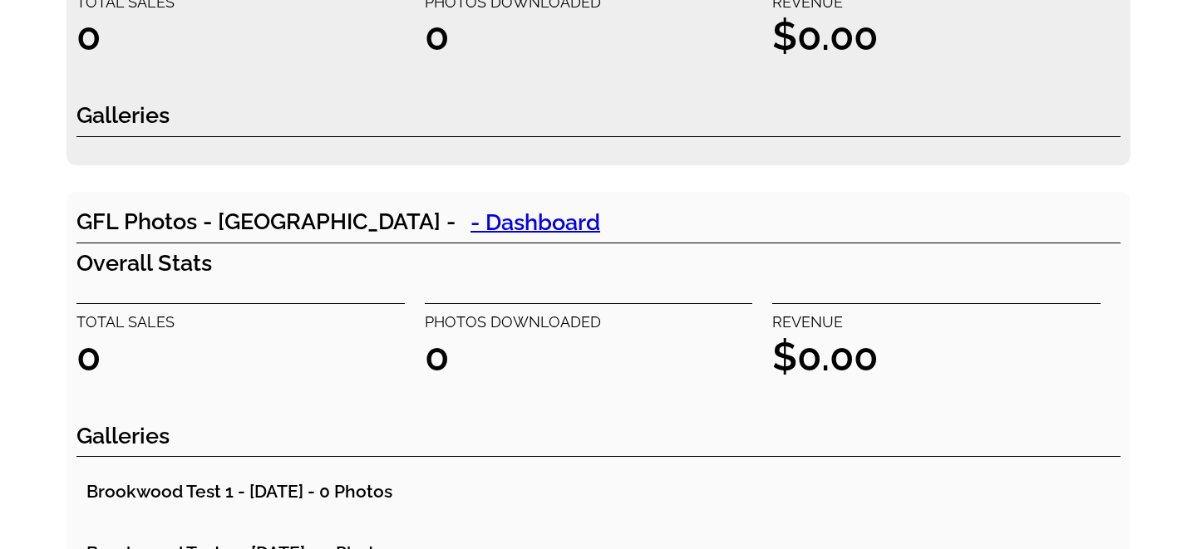
scroll to position [11715, 0]
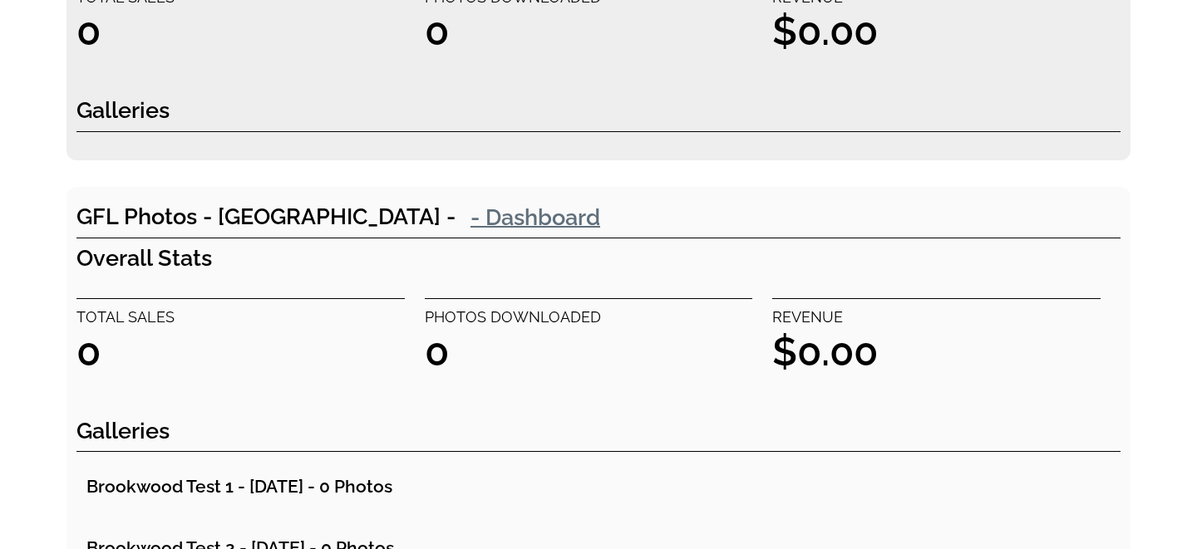
click at [455, 214] on link "- Dashboard" at bounding box center [535, 216] width 160 height 33
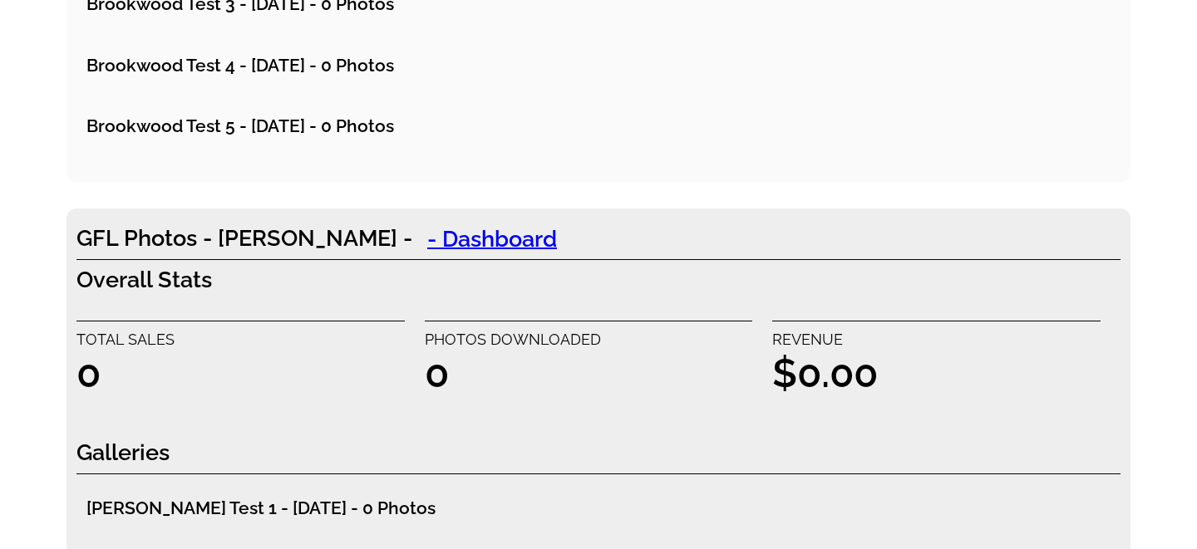
scroll to position [12327, 0]
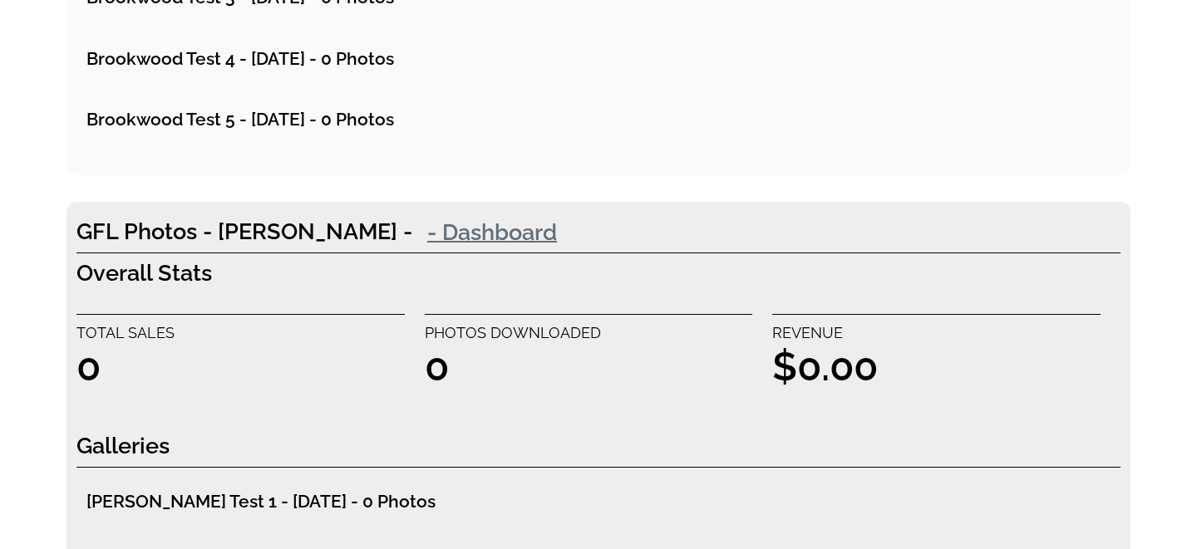
click at [412, 231] on link "- Dashboard" at bounding box center [492, 231] width 160 height 33
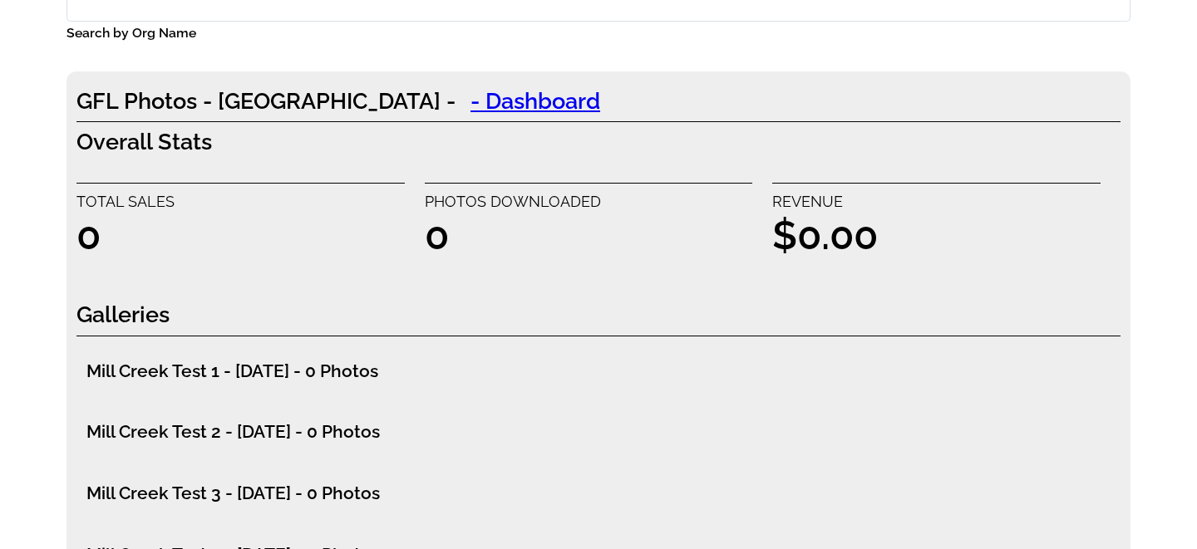
scroll to position [0, 0]
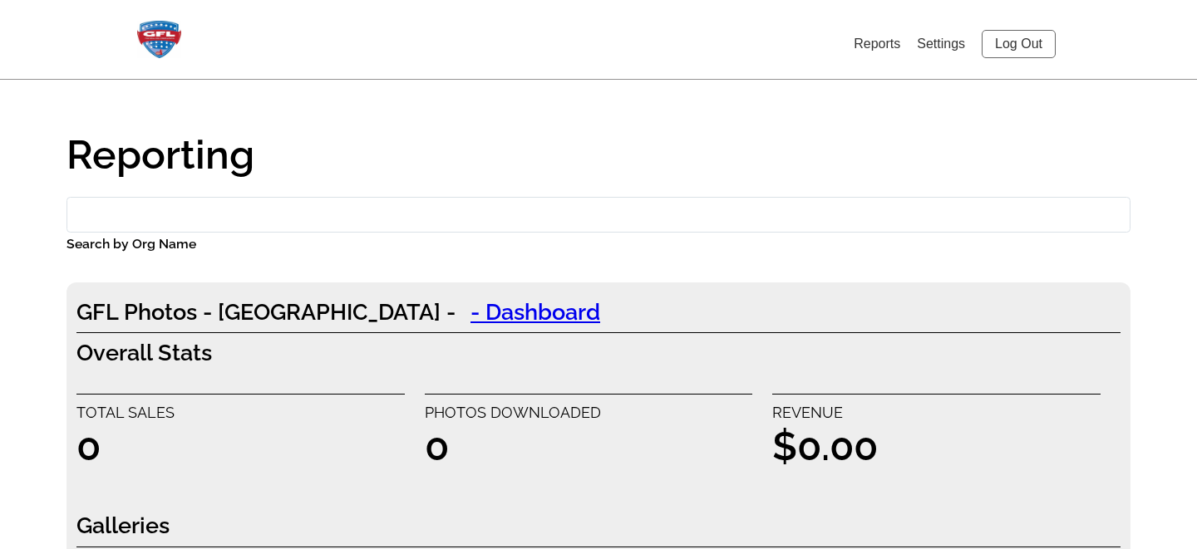
click at [1026, 48] on link "Log Out" at bounding box center [1019, 44] width 74 height 28
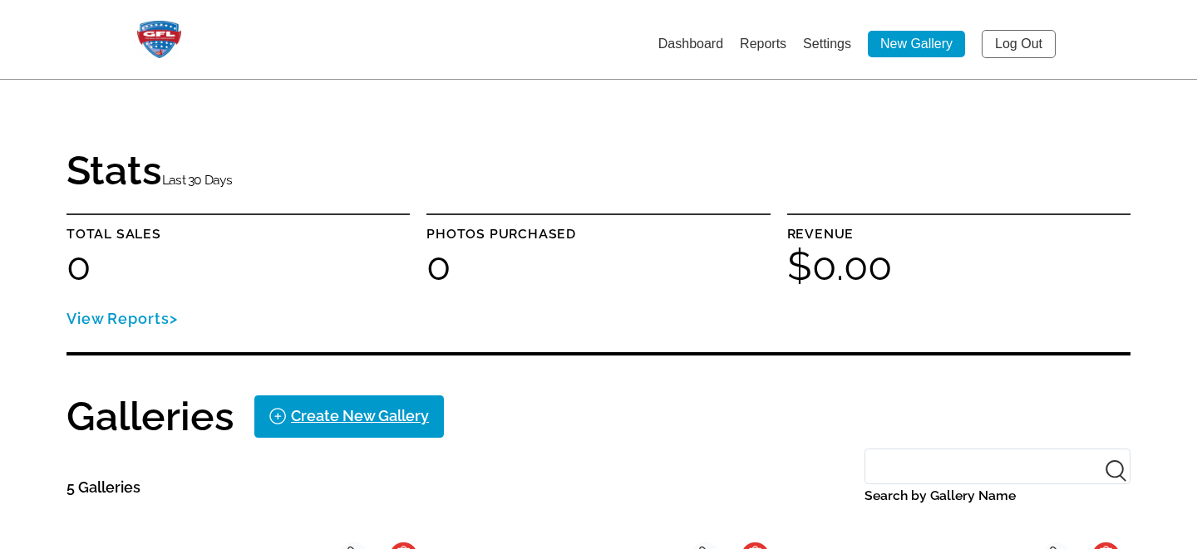
click at [824, 42] on link "Settings" at bounding box center [827, 44] width 48 height 14
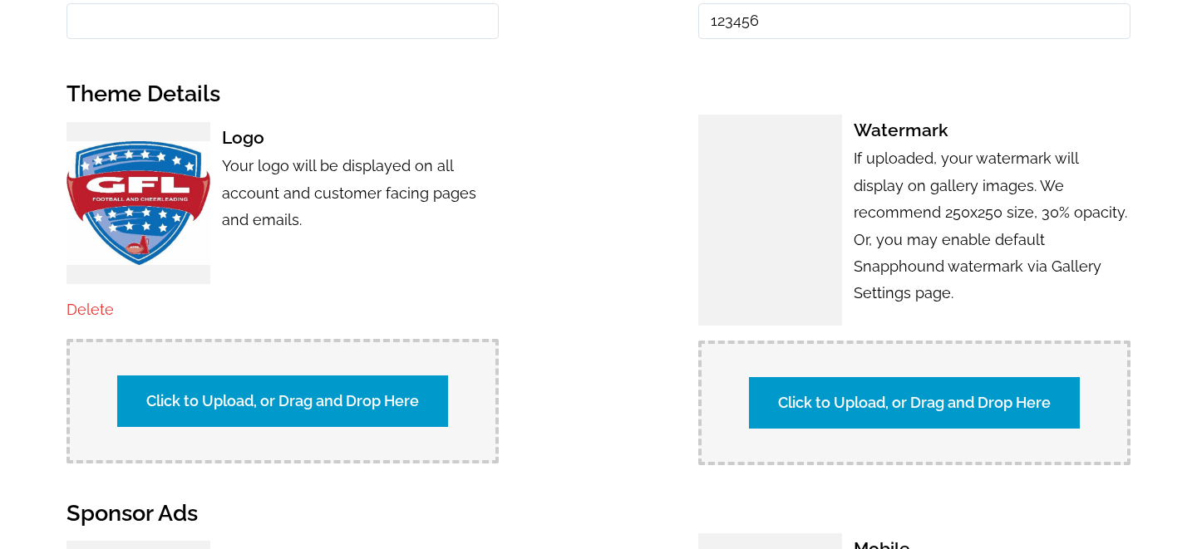
scroll to position [949, 0]
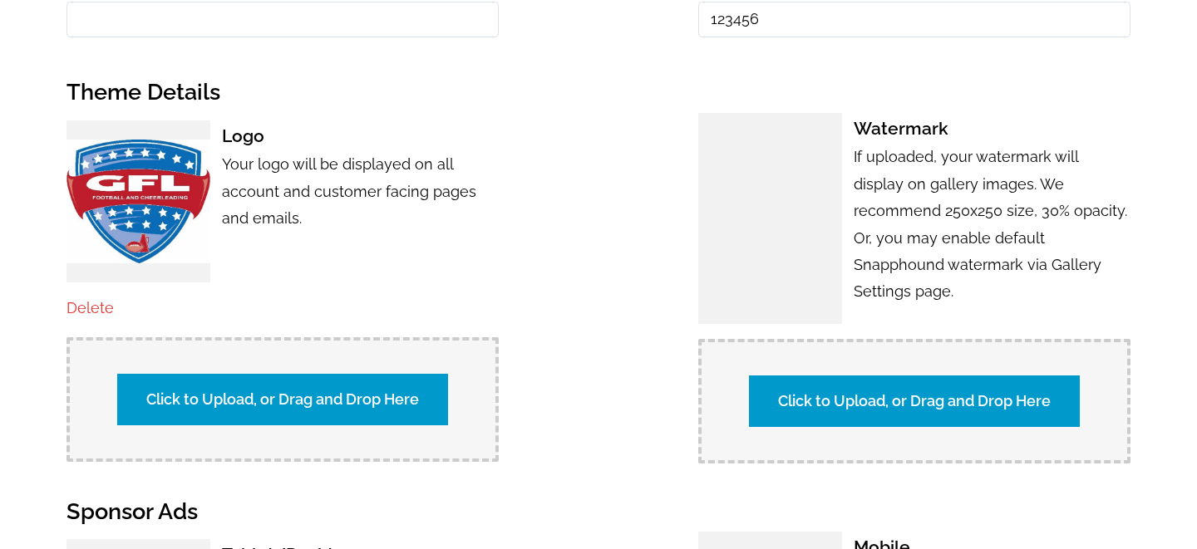
click at [864, 386] on label "Click to Upload, or Drag and Drop Here" at bounding box center [914, 402] width 331 height 52
click at [1051, 388] on input "Click to Upload, or Drag and Drop Here" at bounding box center [1206, 399] width 311 height 22
type input "C:\fakepath\GFL watermark.png"
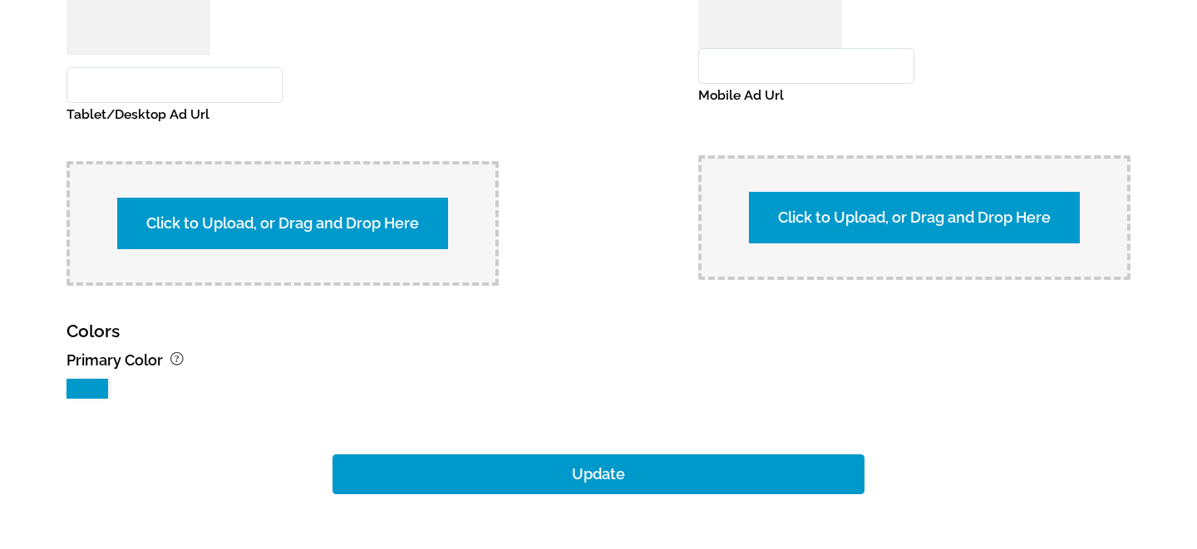
scroll to position [1752, 0]
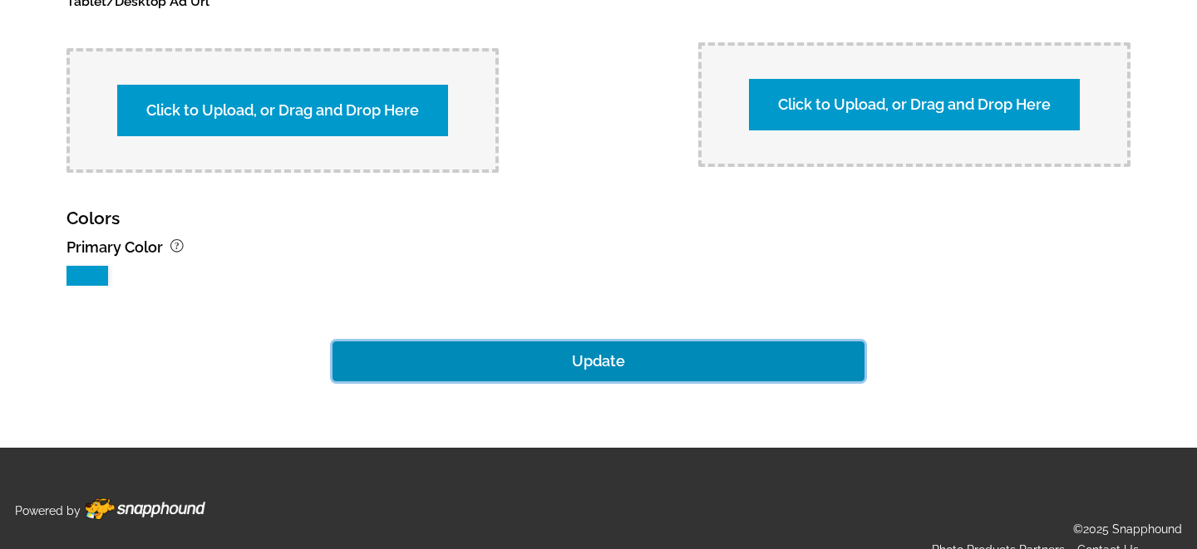
click at [675, 342] on button "Update" at bounding box center [598, 362] width 532 height 40
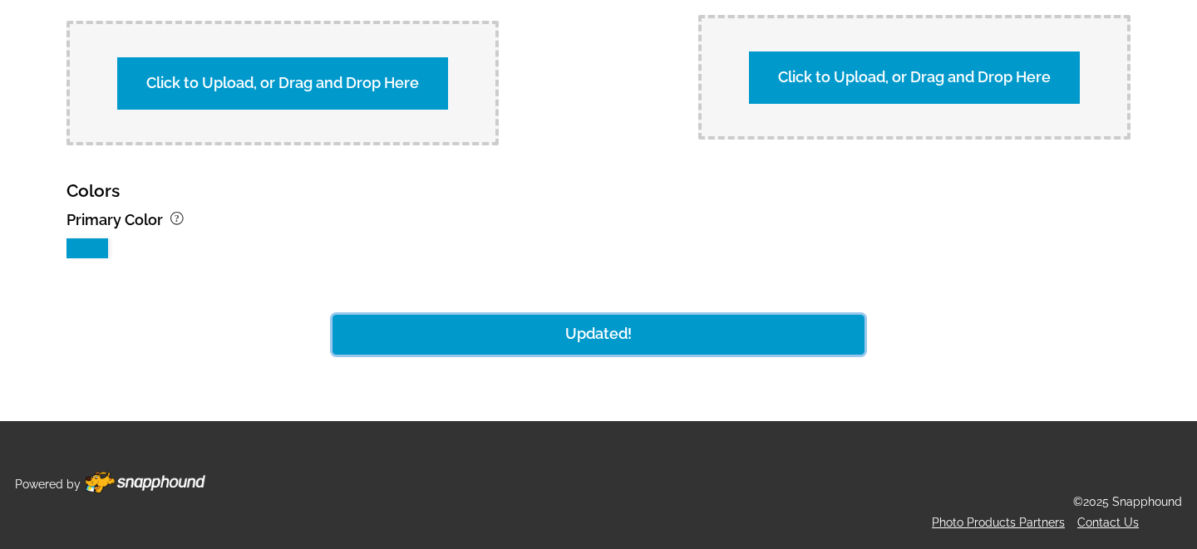
scroll to position [1736, 0]
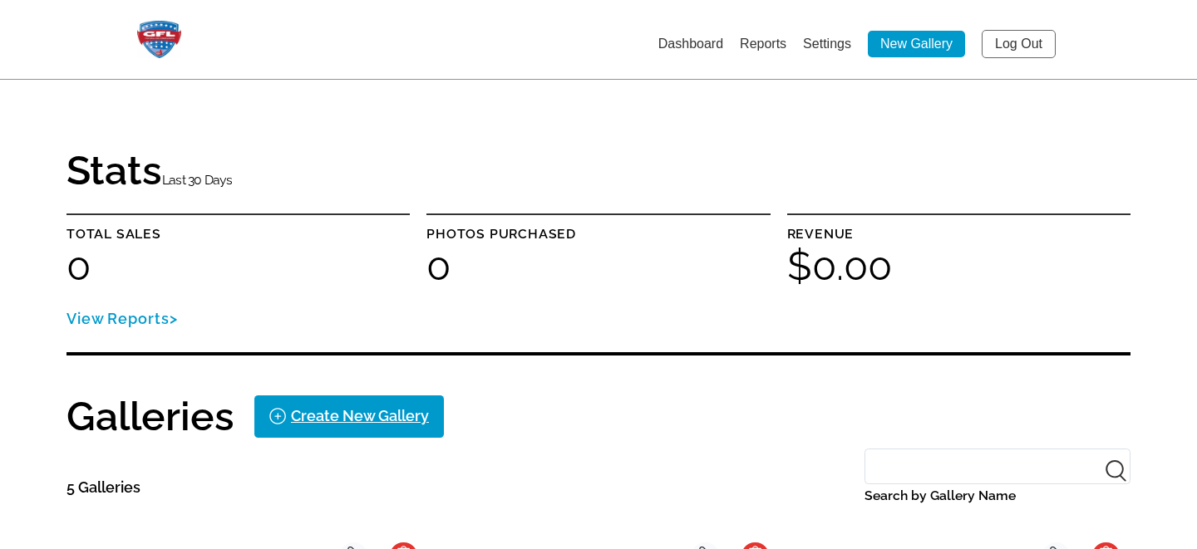
click at [833, 40] on link "Settings" at bounding box center [827, 44] width 48 height 14
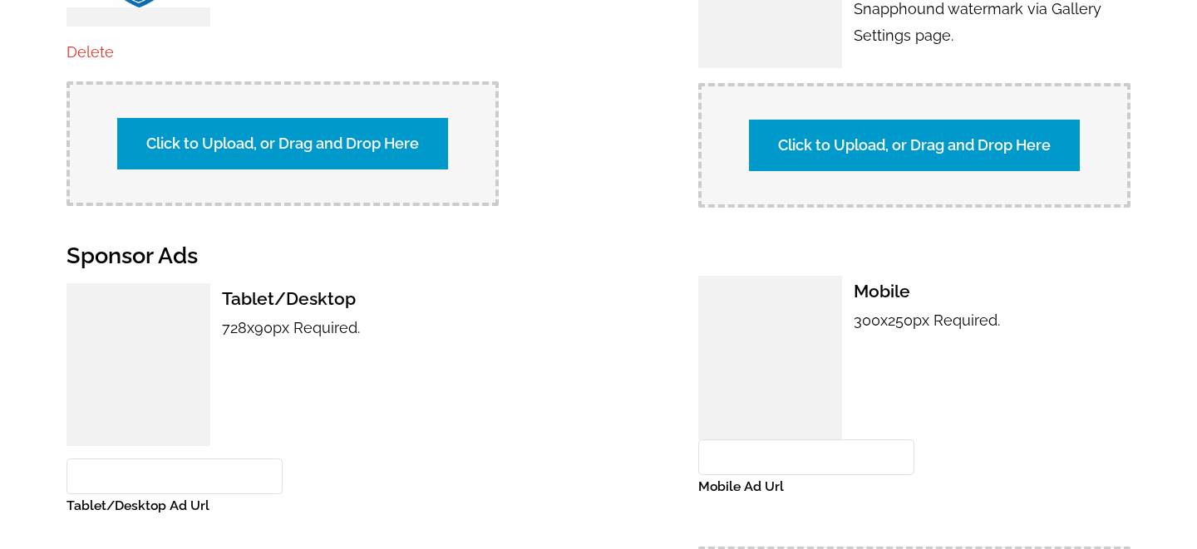
scroll to position [1203, 0]
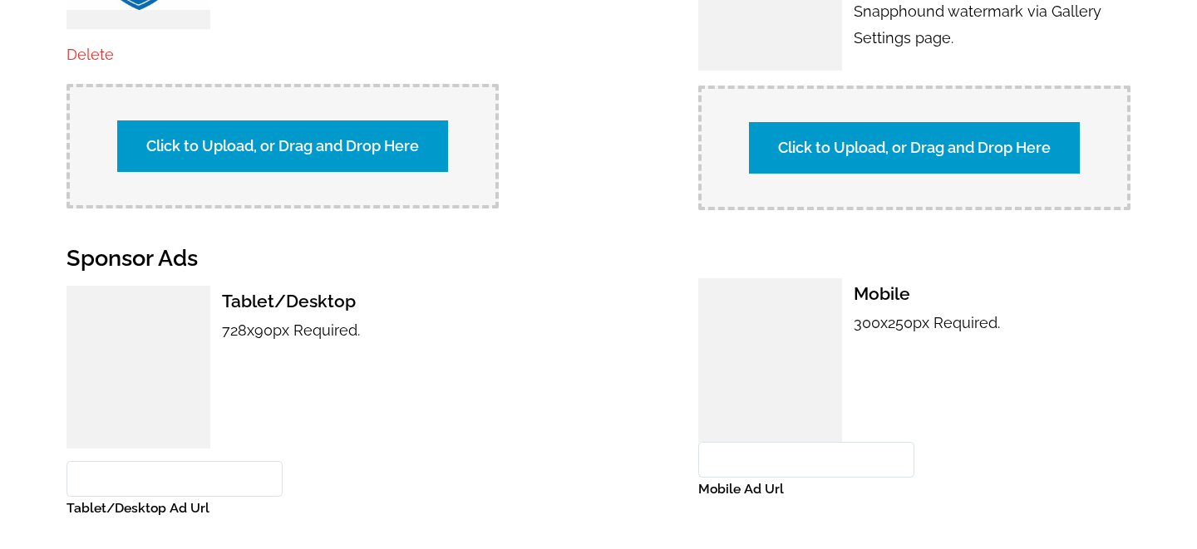
click at [828, 131] on label "Click to Upload, or Drag and Drop Here" at bounding box center [914, 148] width 331 height 52
click at [1051, 135] on input "Click to Upload, or Drag and Drop Here" at bounding box center [1206, 146] width 311 height 22
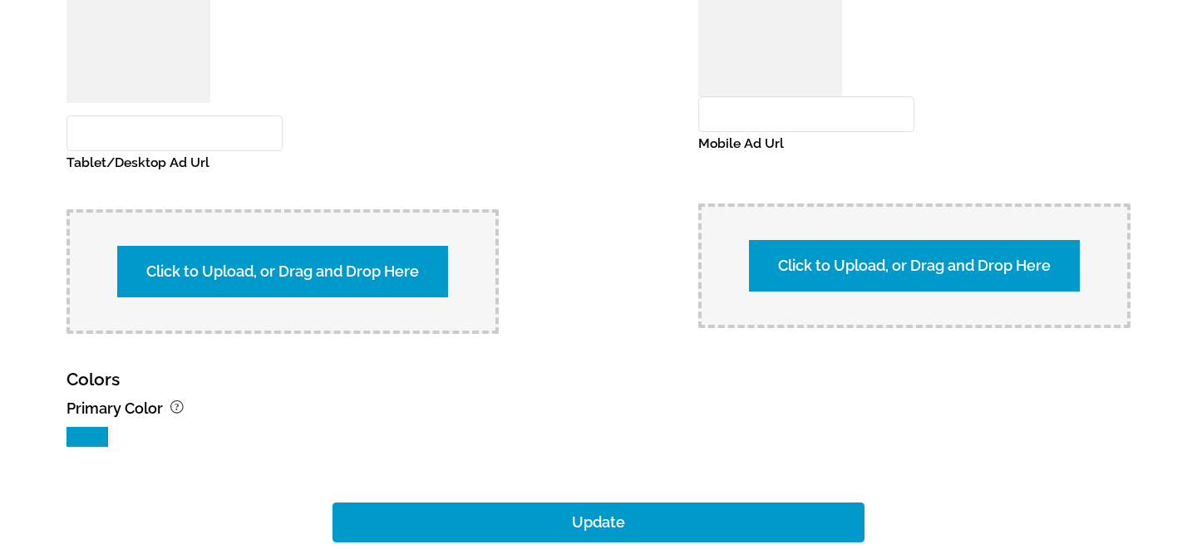
scroll to position [1752, 0]
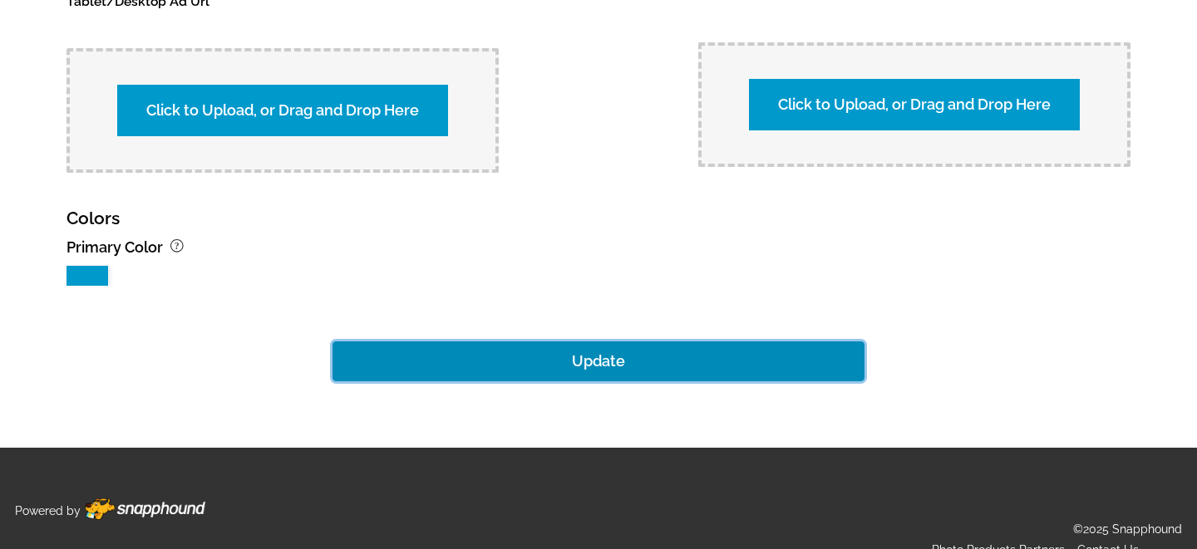
click at [598, 342] on button "Update" at bounding box center [598, 362] width 532 height 40
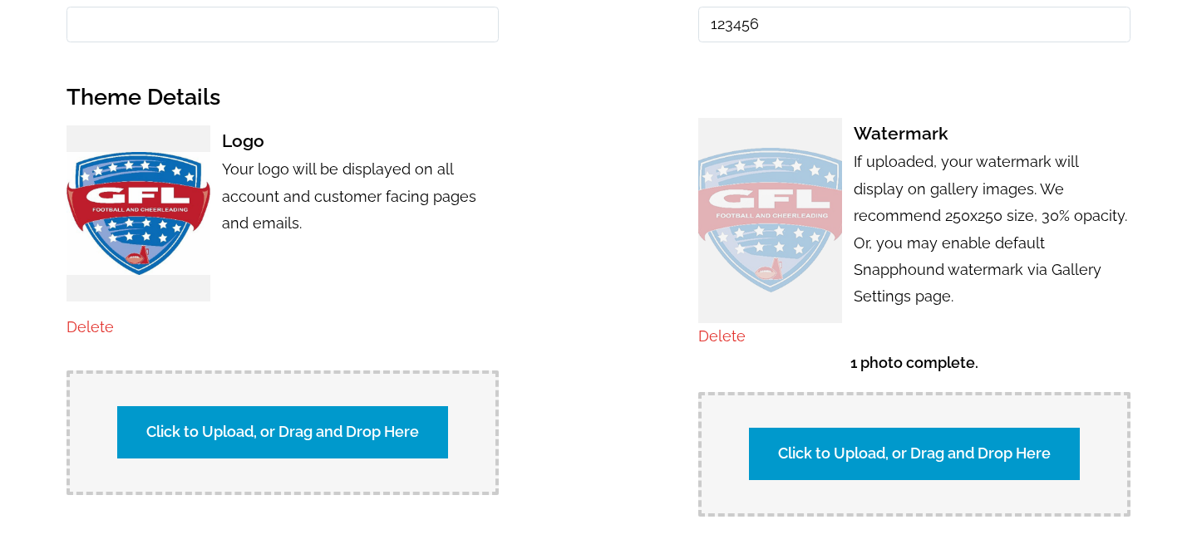
scroll to position [876, 0]
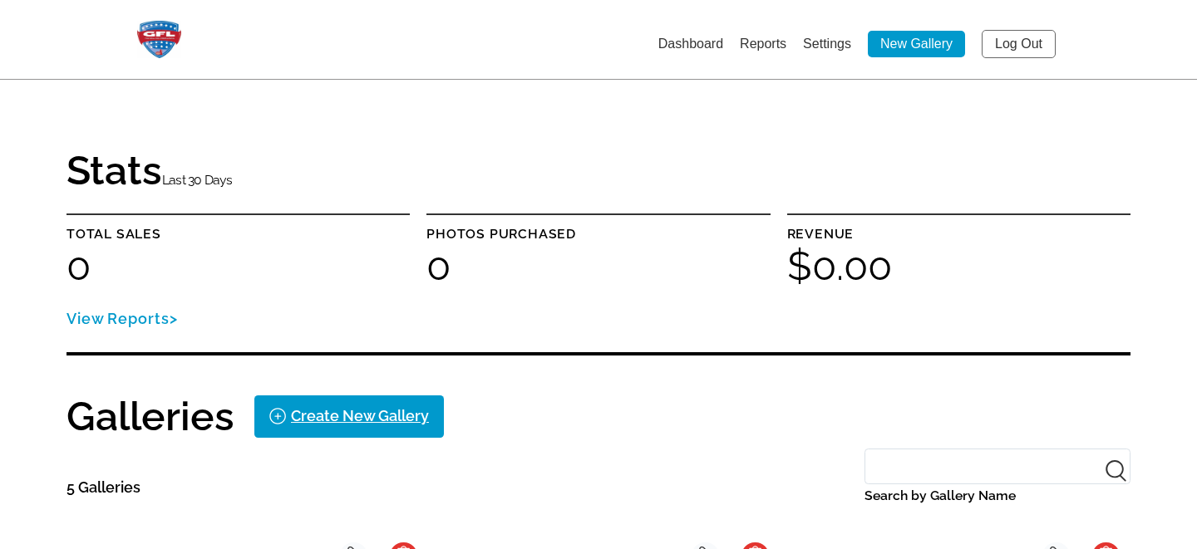
click at [827, 41] on link "Settings" at bounding box center [827, 44] width 48 height 14
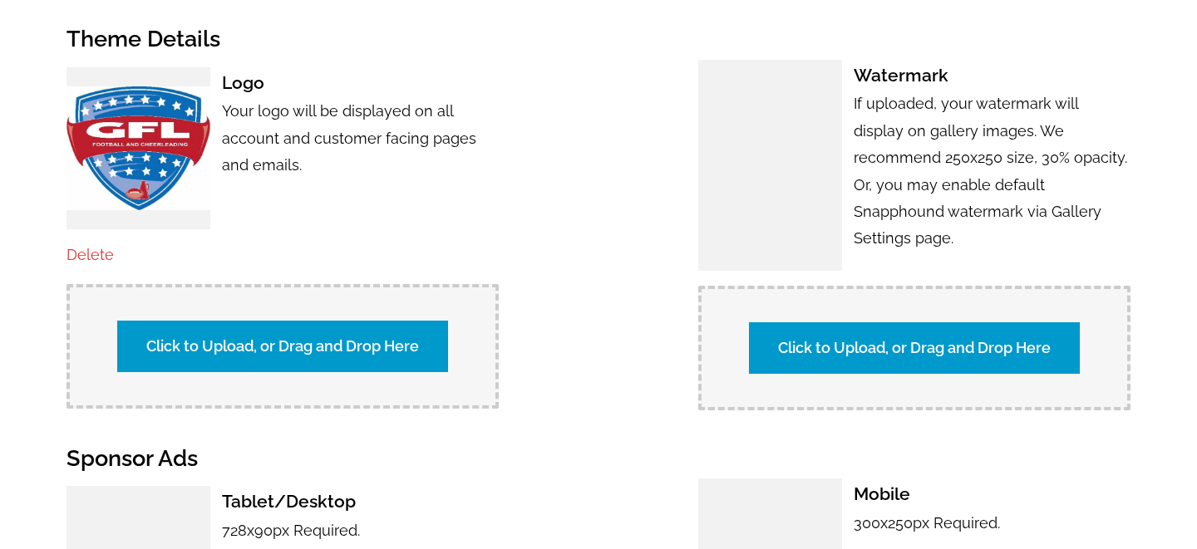
scroll to position [993, 0]
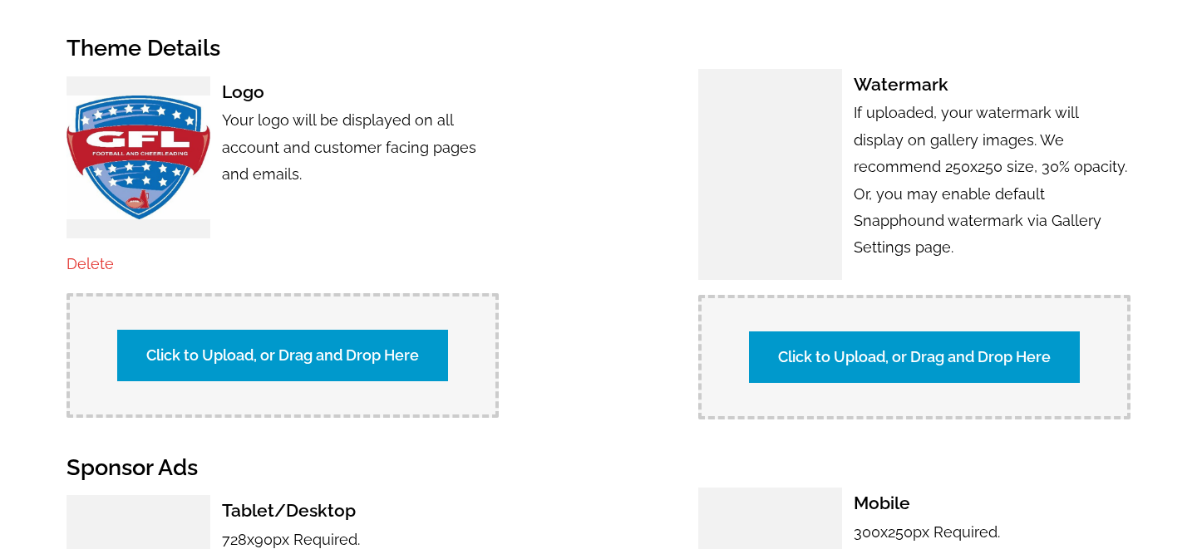
click at [847, 344] on label "Click to Upload, or Drag and Drop Here" at bounding box center [914, 358] width 331 height 52
click at [1051, 344] on input "Click to Upload, or Drag and Drop Here" at bounding box center [1206, 355] width 311 height 22
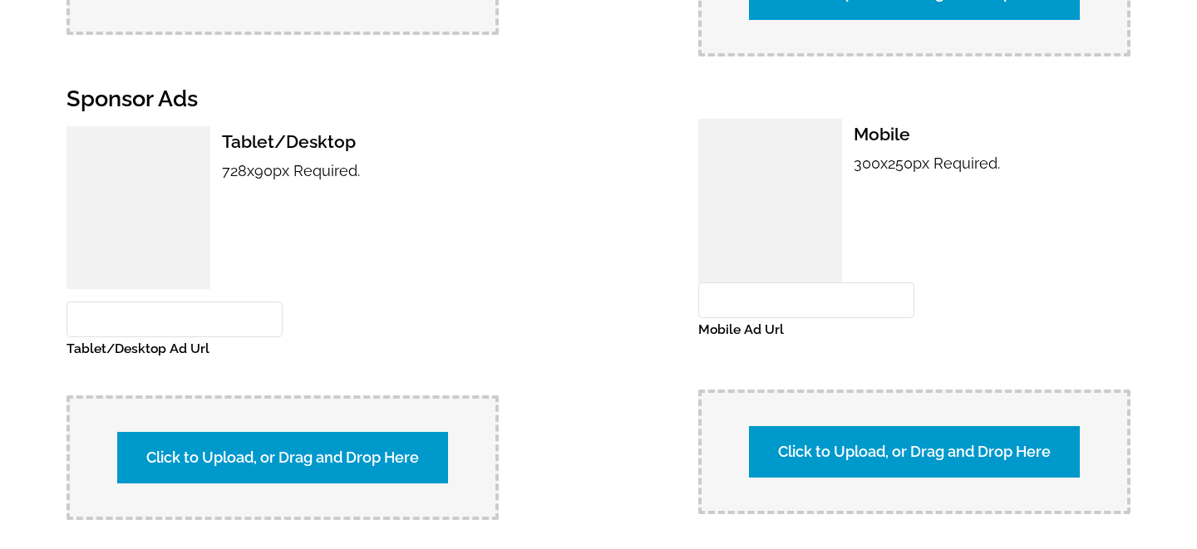
scroll to position [1752, 0]
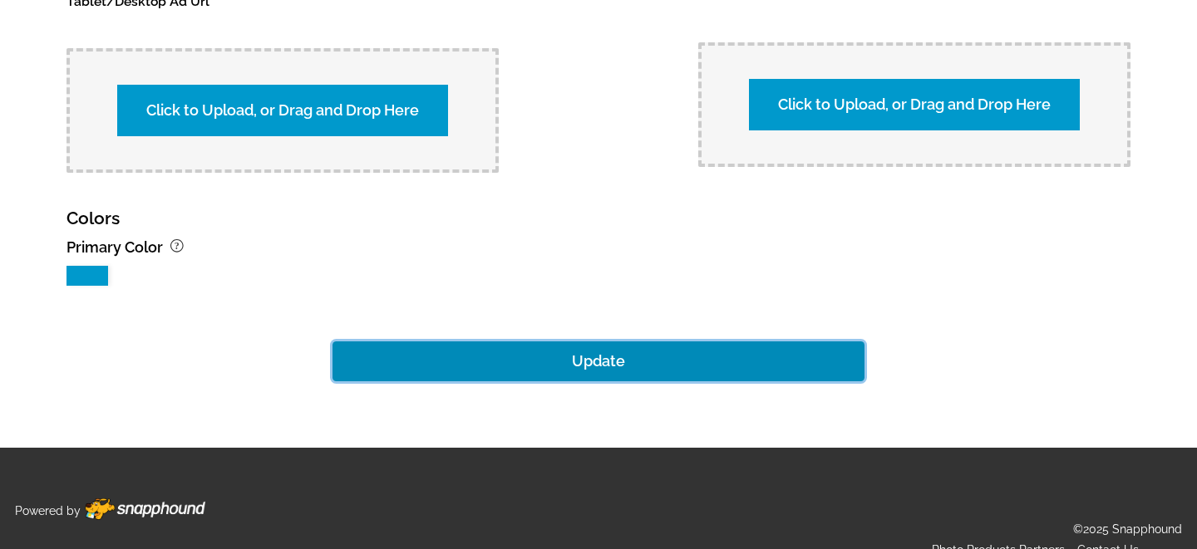
click at [615, 342] on button "Update" at bounding box center [598, 362] width 532 height 40
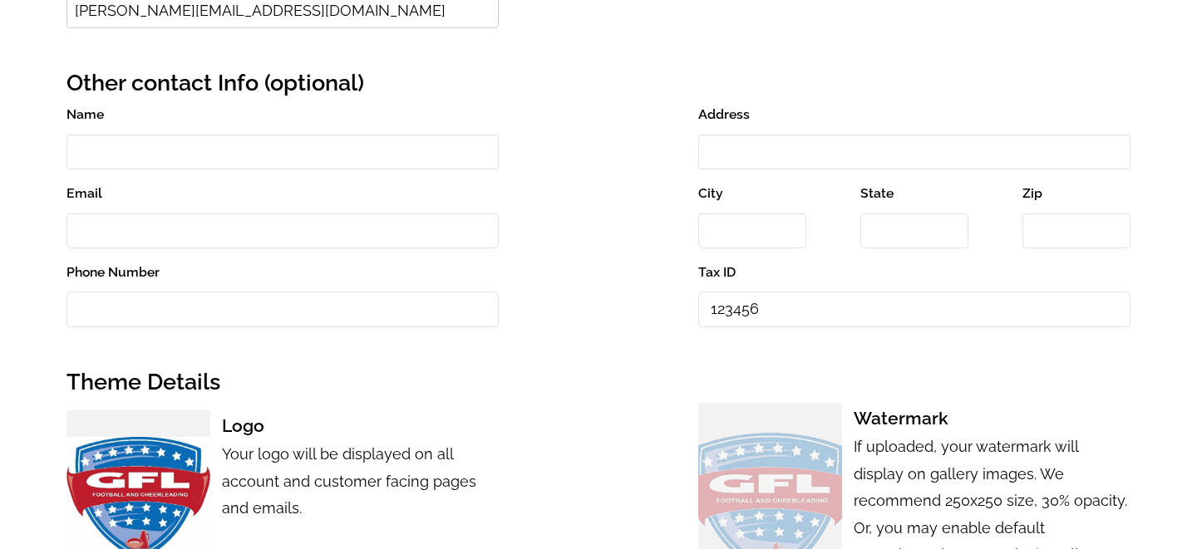
scroll to position [0, 0]
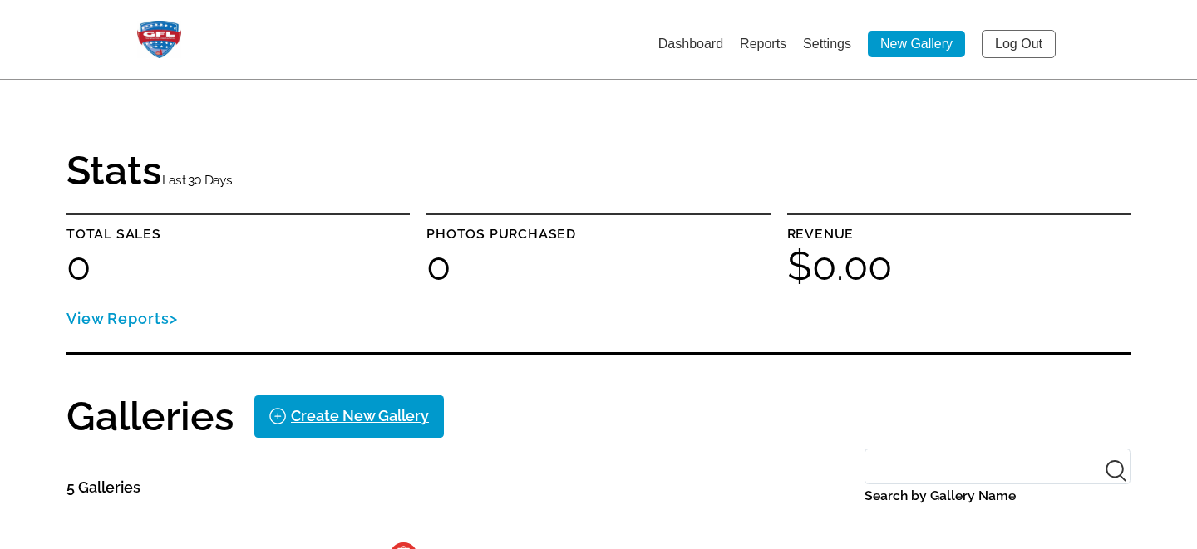
click at [831, 42] on link "Settings" at bounding box center [827, 44] width 48 height 14
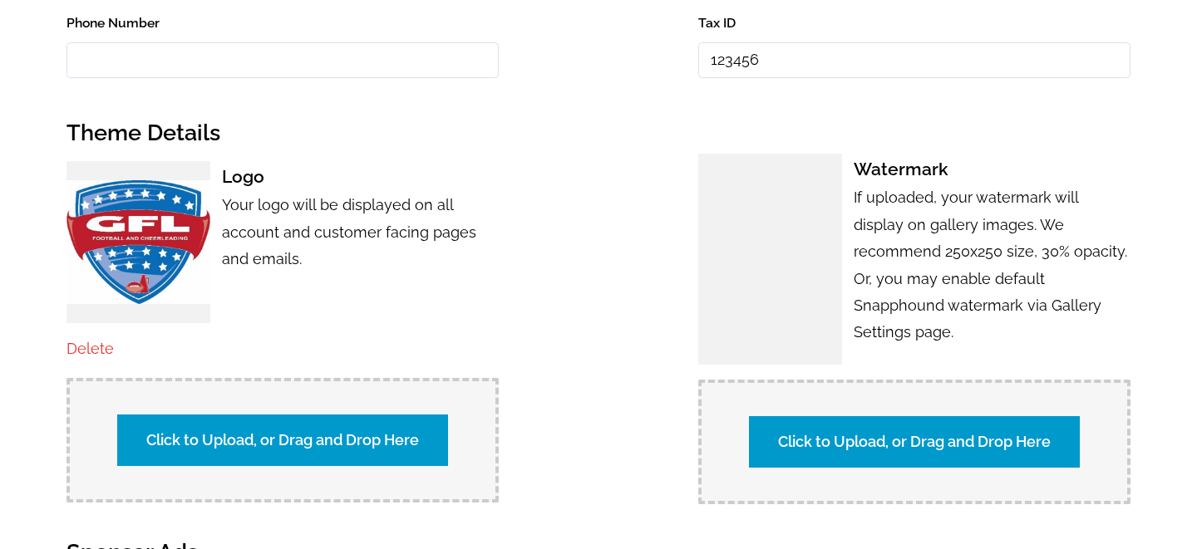
scroll to position [911, 0]
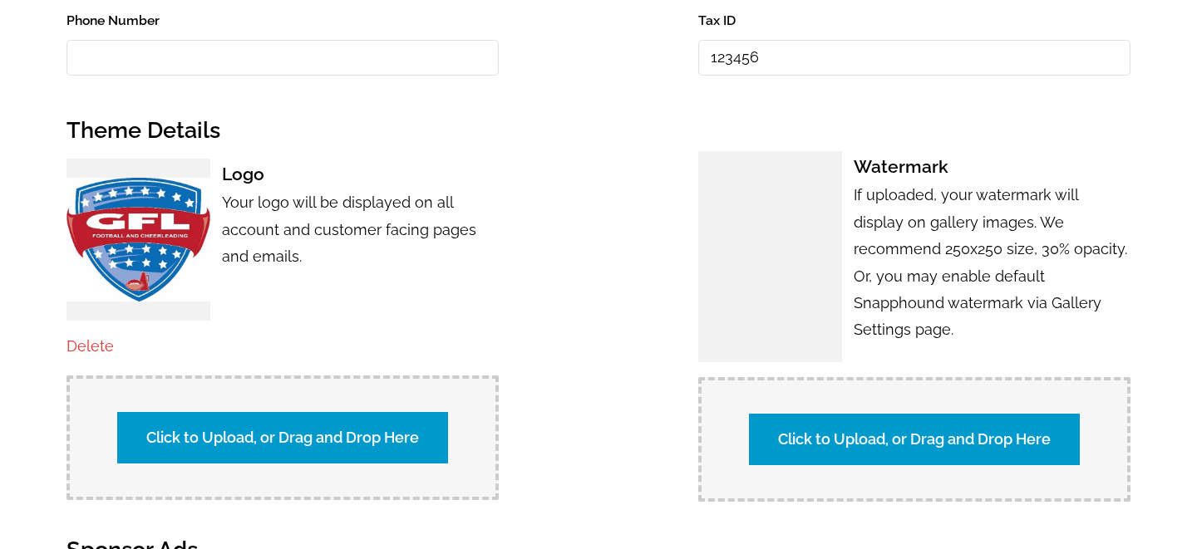
click at [818, 419] on label "Click to Upload, or Drag and Drop Here" at bounding box center [914, 440] width 331 height 52
click at [1051, 426] on input "Click to Upload, or Drag and Drop Here" at bounding box center [1206, 437] width 311 height 22
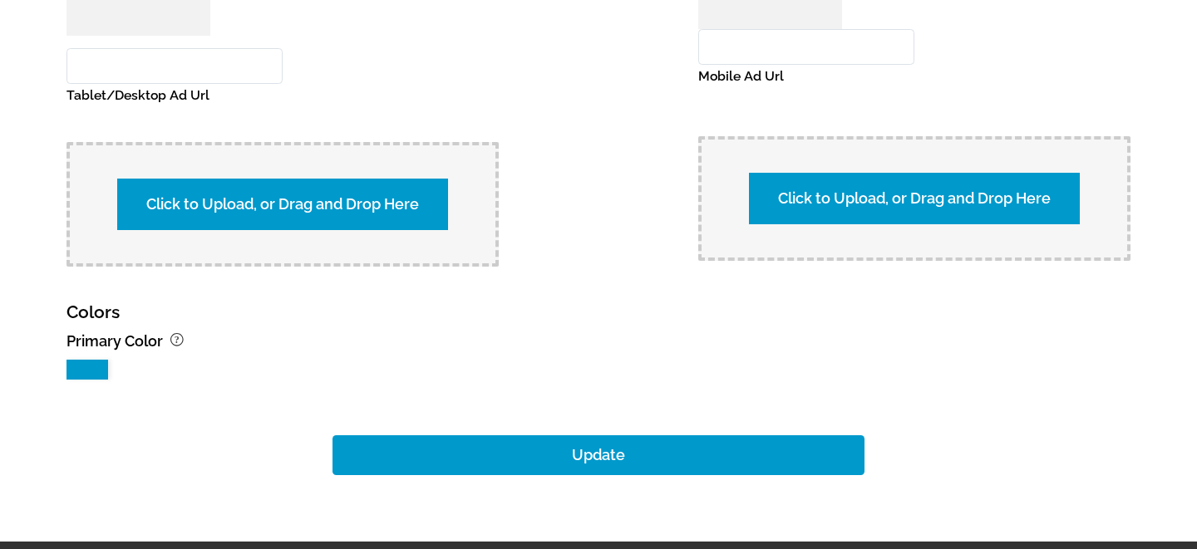
scroll to position [1752, 0]
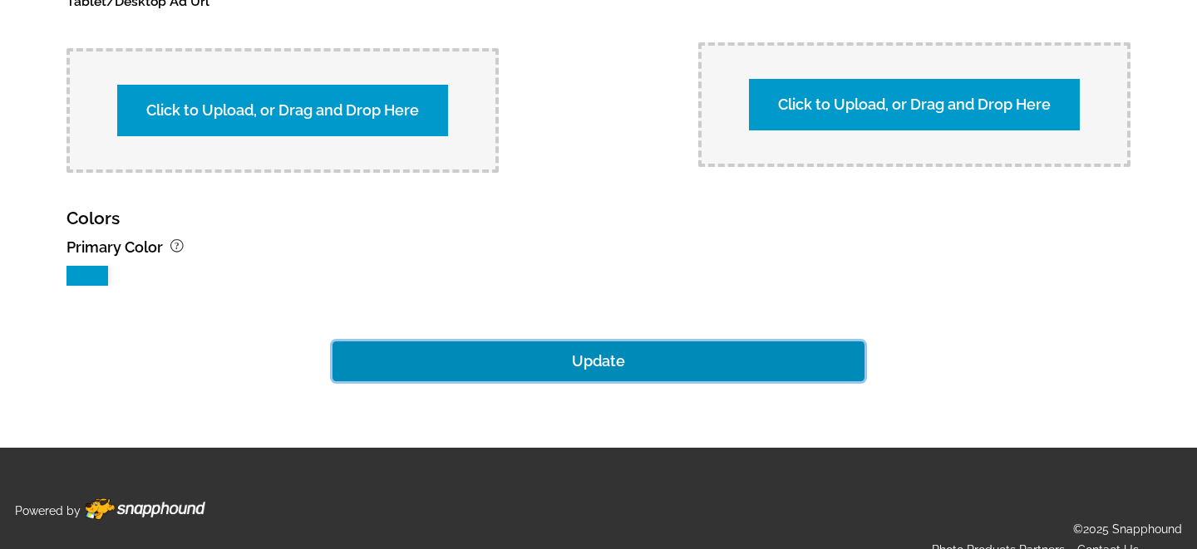
click at [686, 342] on button "Update" at bounding box center [598, 362] width 532 height 40
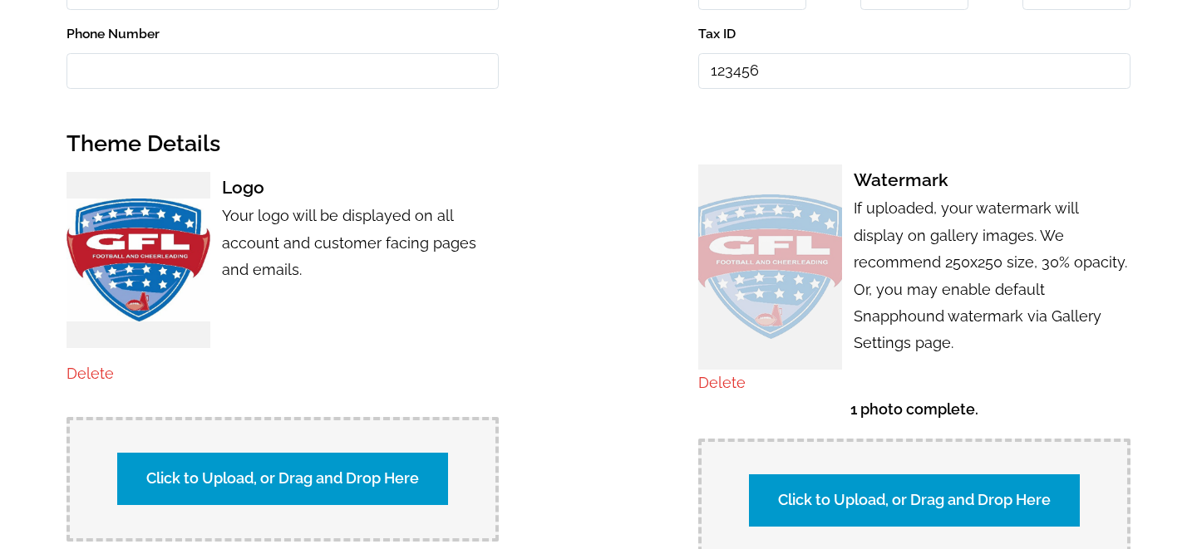
scroll to position [349, 0]
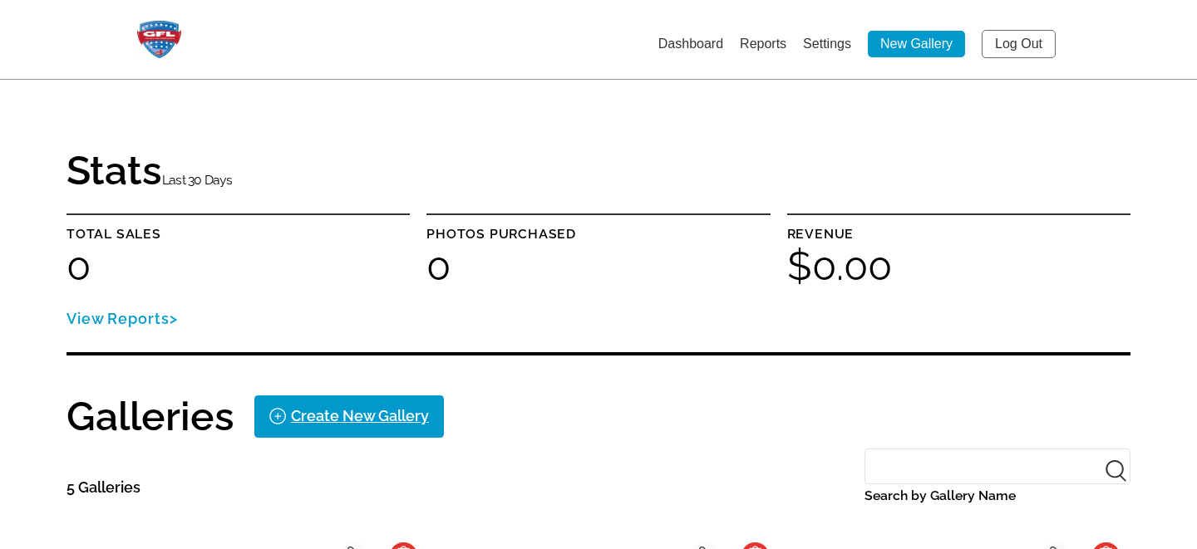
click at [818, 48] on link "Settings" at bounding box center [827, 44] width 48 height 14
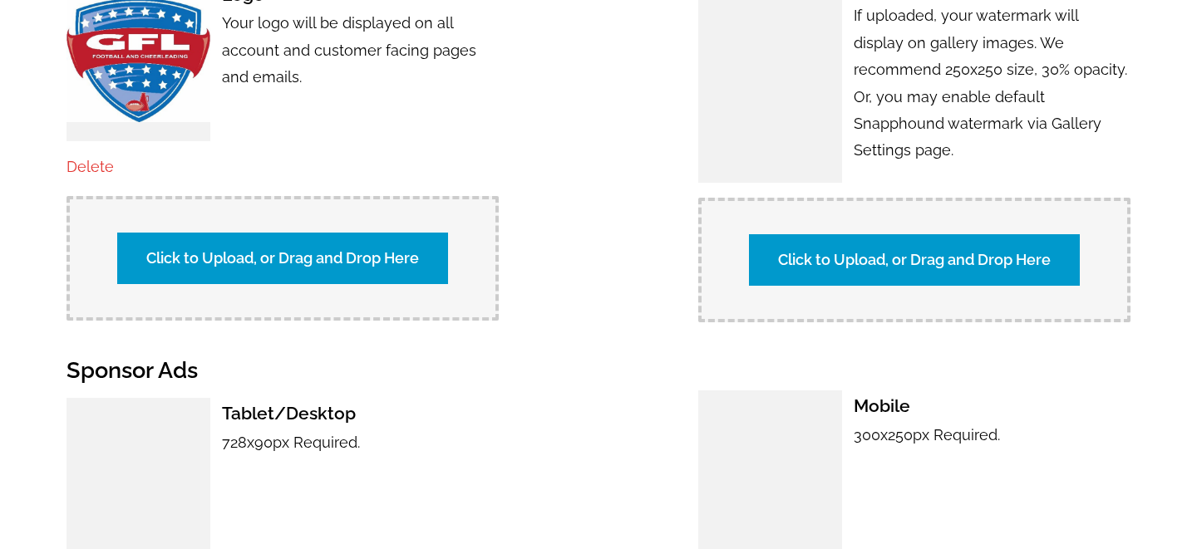
scroll to position [1030, 0]
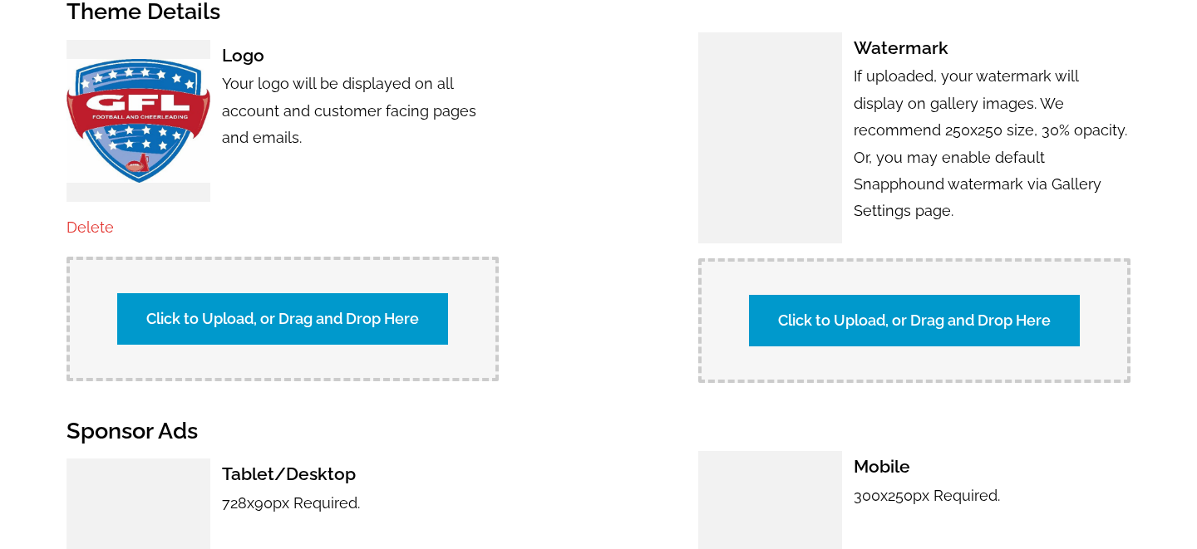
click at [836, 321] on label "Click to Upload, or Drag and Drop Here" at bounding box center [914, 321] width 331 height 52
click at [1051, 321] on input "Click to Upload, or Drag and Drop Here" at bounding box center [1206, 319] width 311 height 22
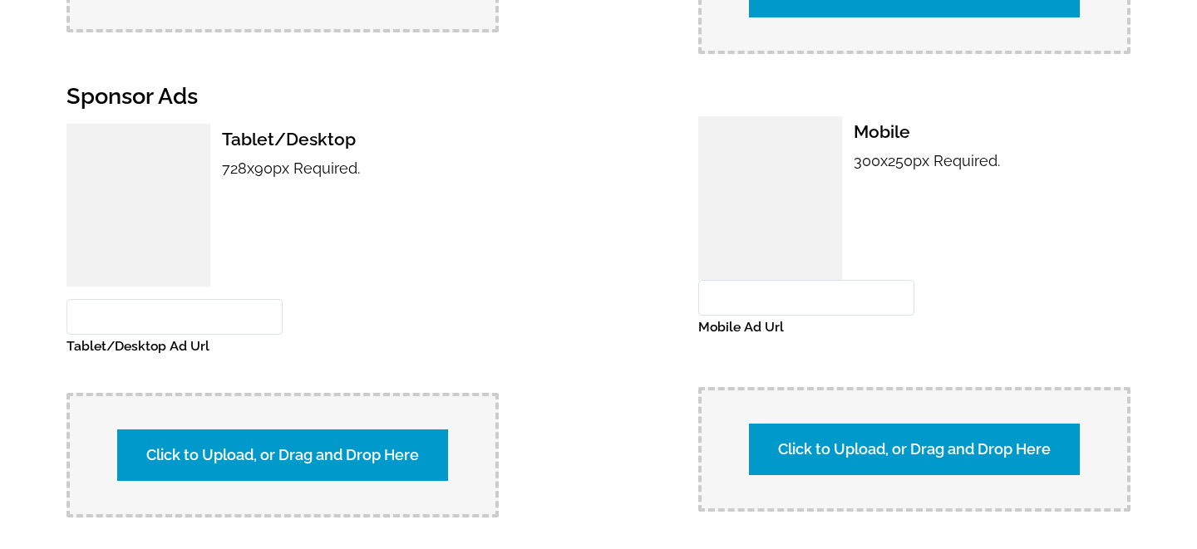
scroll to position [1752, 0]
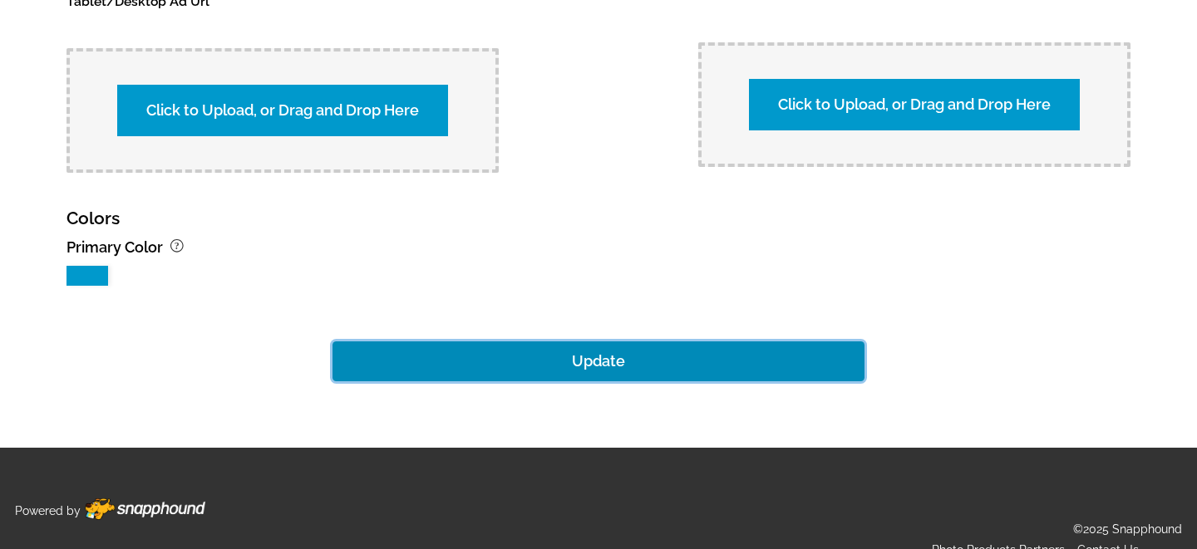
click at [618, 342] on button "Update" at bounding box center [598, 362] width 532 height 40
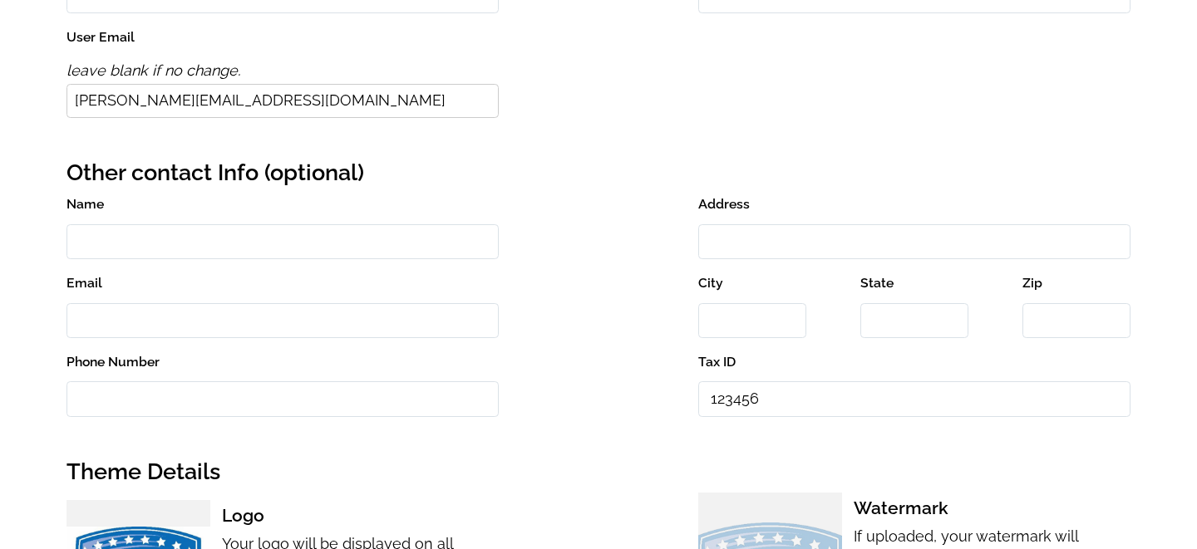
scroll to position [505, 0]
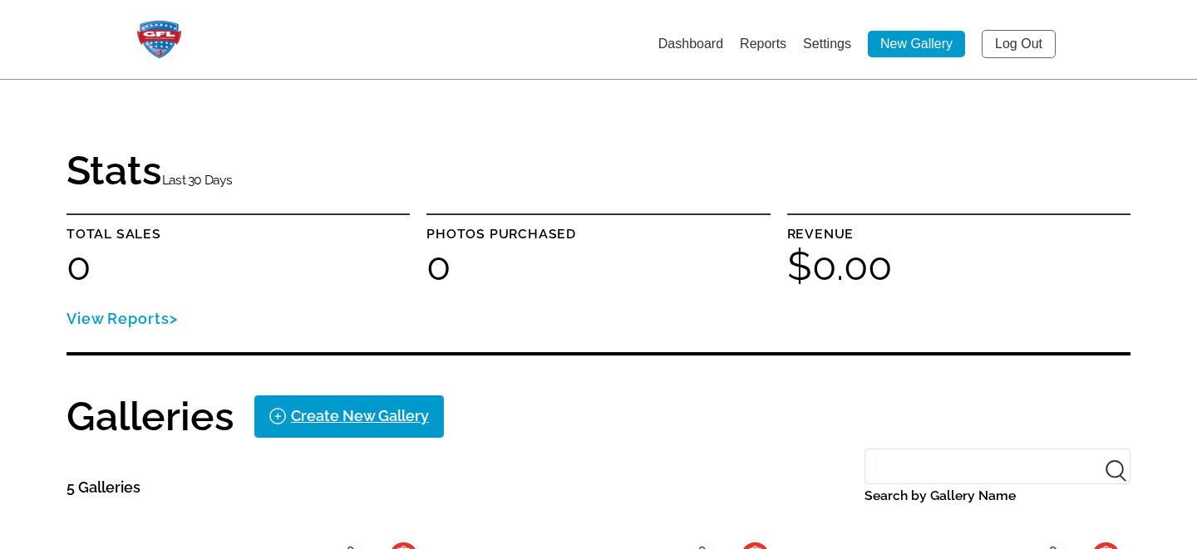
click at [835, 44] on link "Settings" at bounding box center [827, 44] width 48 height 14
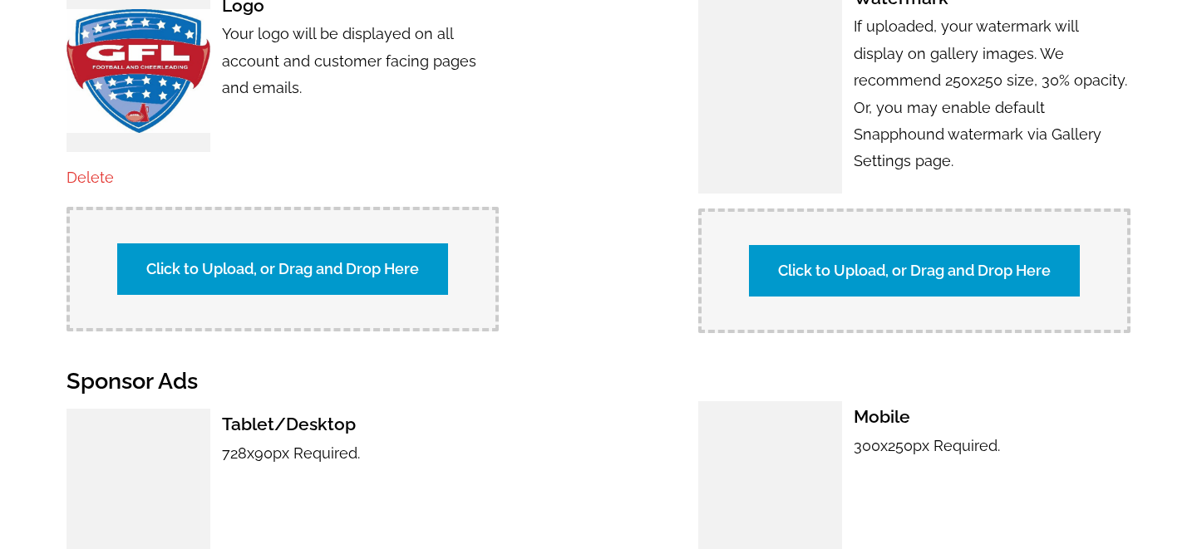
scroll to position [1100, 0]
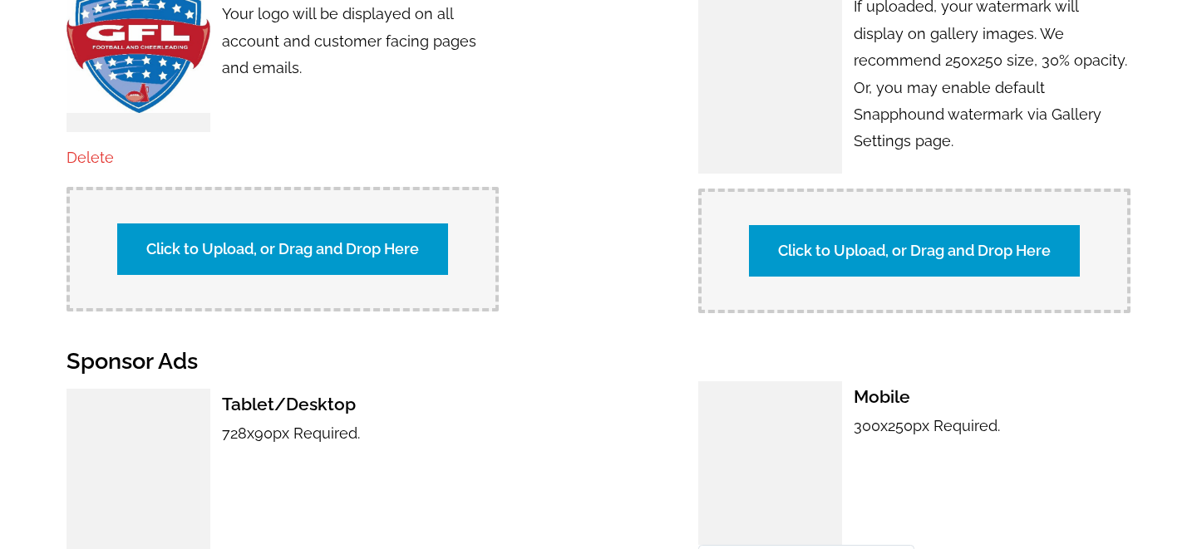
click at [830, 225] on label "Click to Upload, or Drag and Drop Here" at bounding box center [914, 251] width 331 height 52
click at [1051, 238] on input "Click to Upload, or Drag and Drop Here" at bounding box center [1206, 249] width 311 height 22
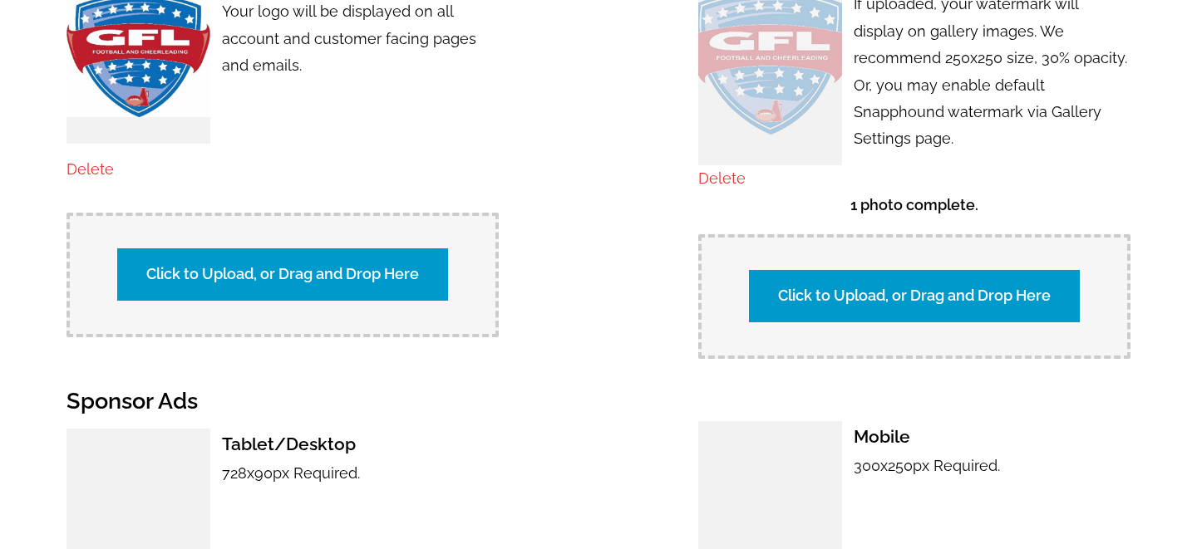
scroll to position [1752, 0]
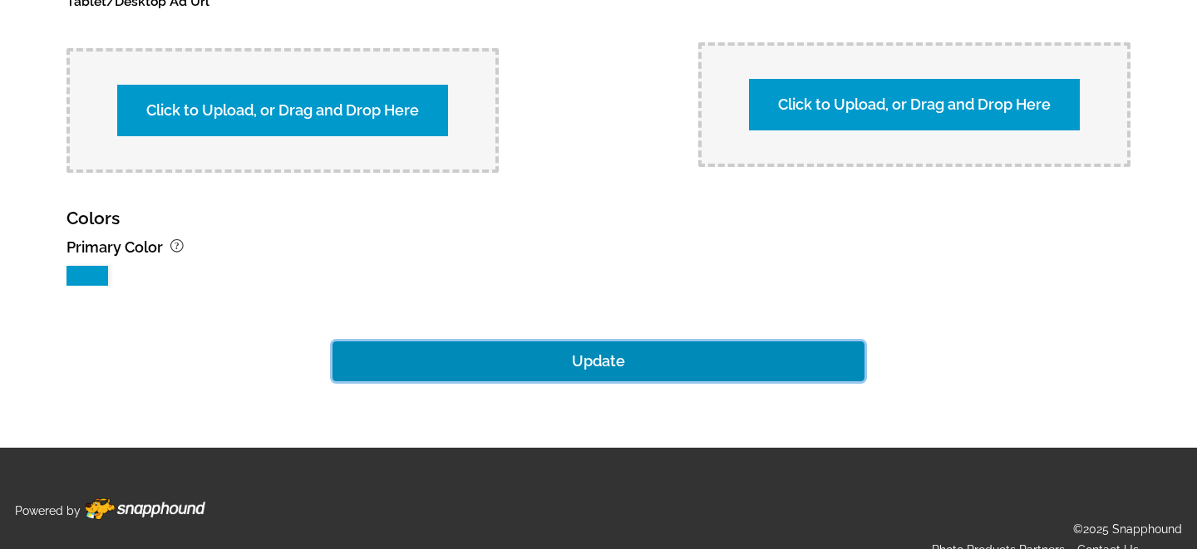
click at [607, 342] on button "Update" at bounding box center [598, 362] width 532 height 40
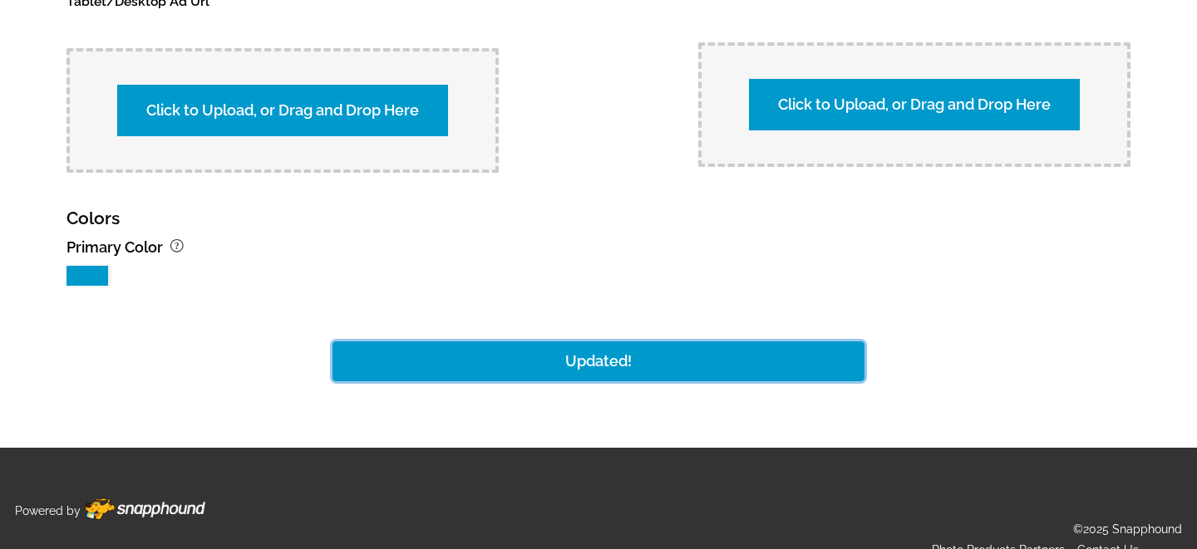
scroll to position [1736, 0]
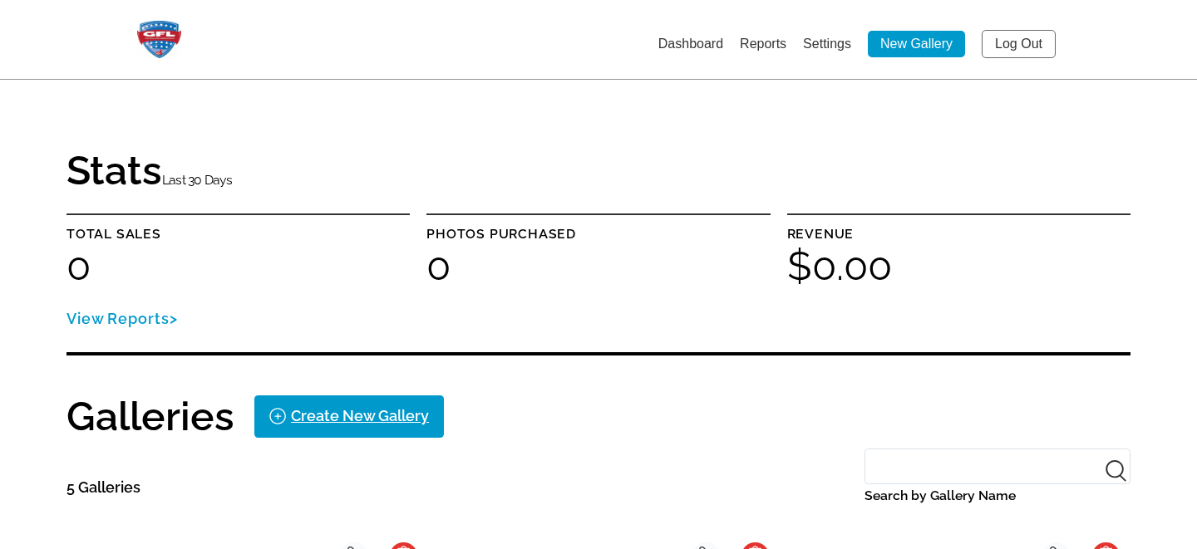
click at [821, 50] on link "Settings" at bounding box center [827, 44] width 48 height 14
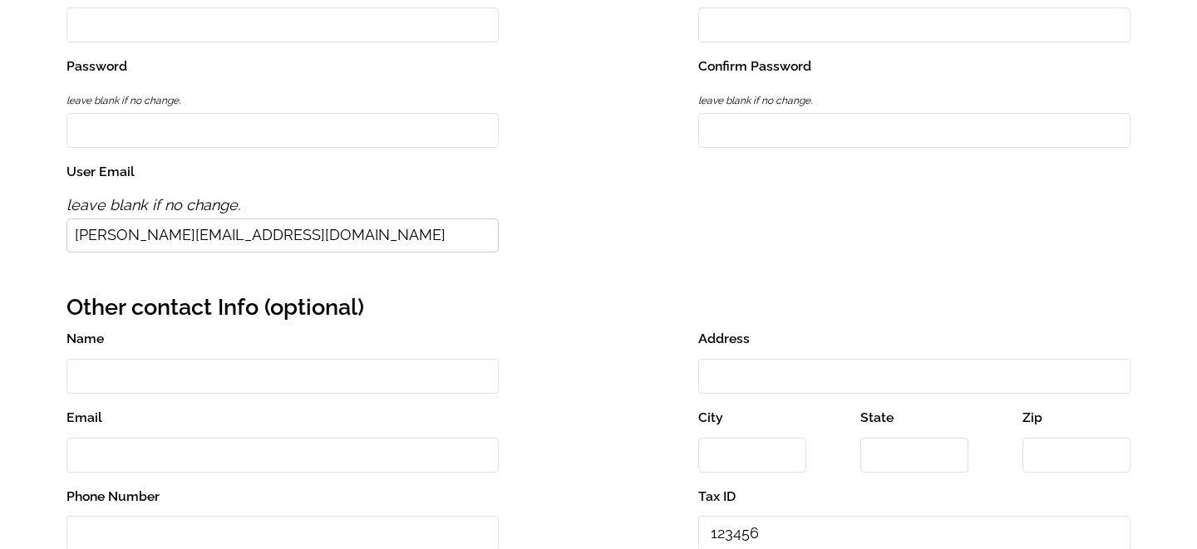
scroll to position [852, 0]
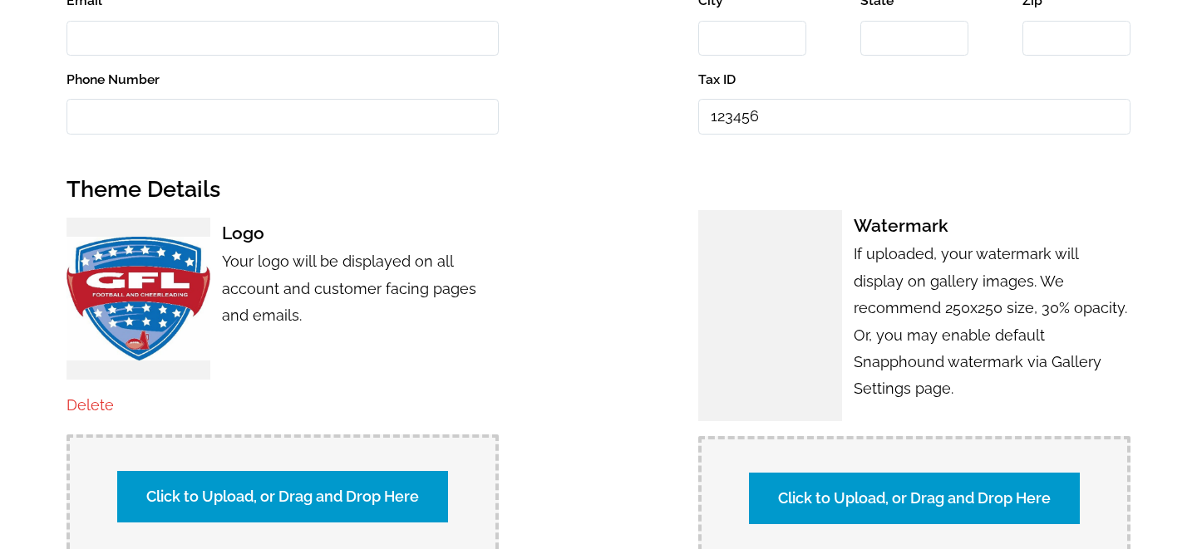
click at [844, 497] on label "Click to Upload, or Drag and Drop Here" at bounding box center [914, 499] width 331 height 52
click at [1051, 497] on input "Click to Upload, or Drag and Drop Here" at bounding box center [1206, 496] width 311 height 22
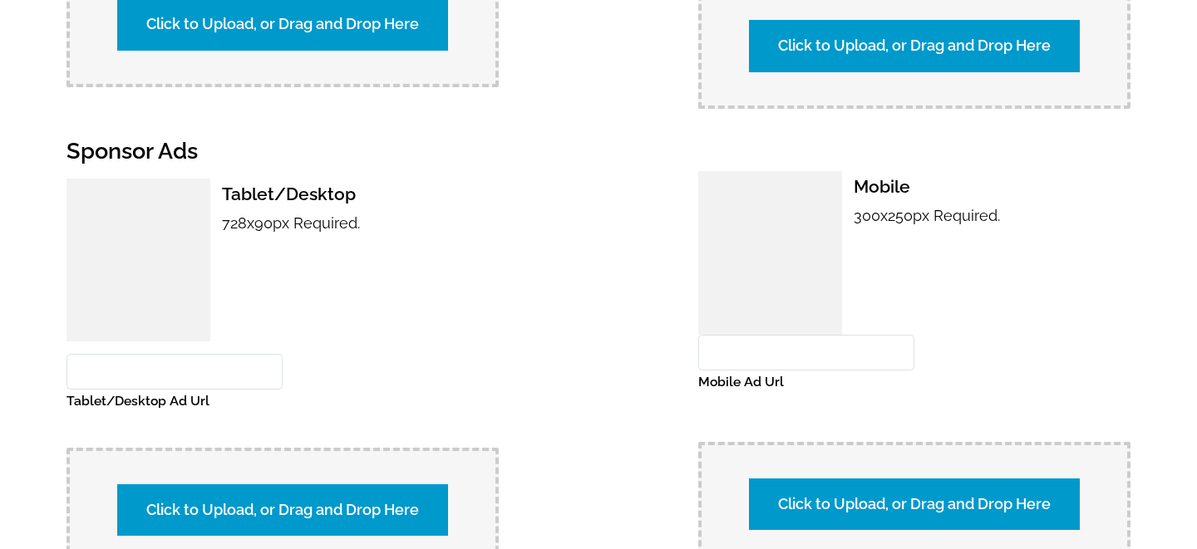
scroll to position [1752, 0]
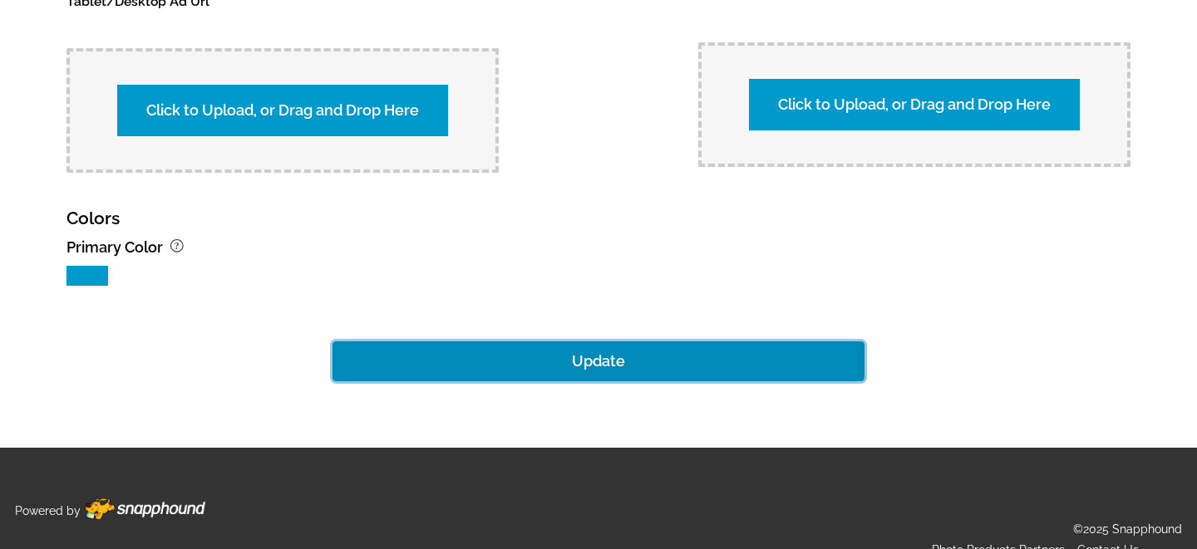
click at [630, 342] on button "Update" at bounding box center [598, 362] width 532 height 40
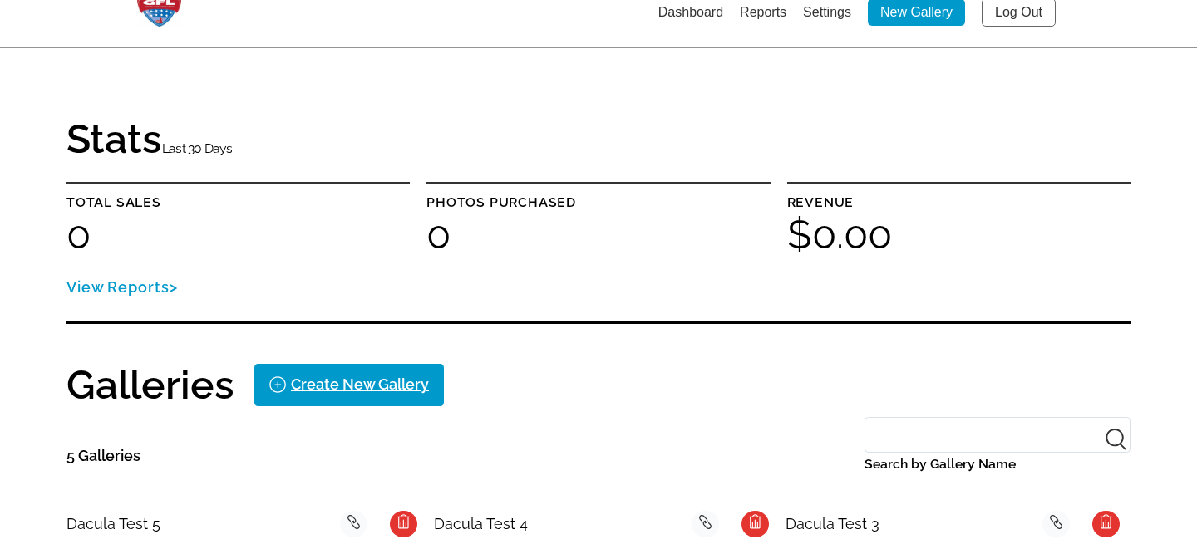
scroll to position [15, 0]
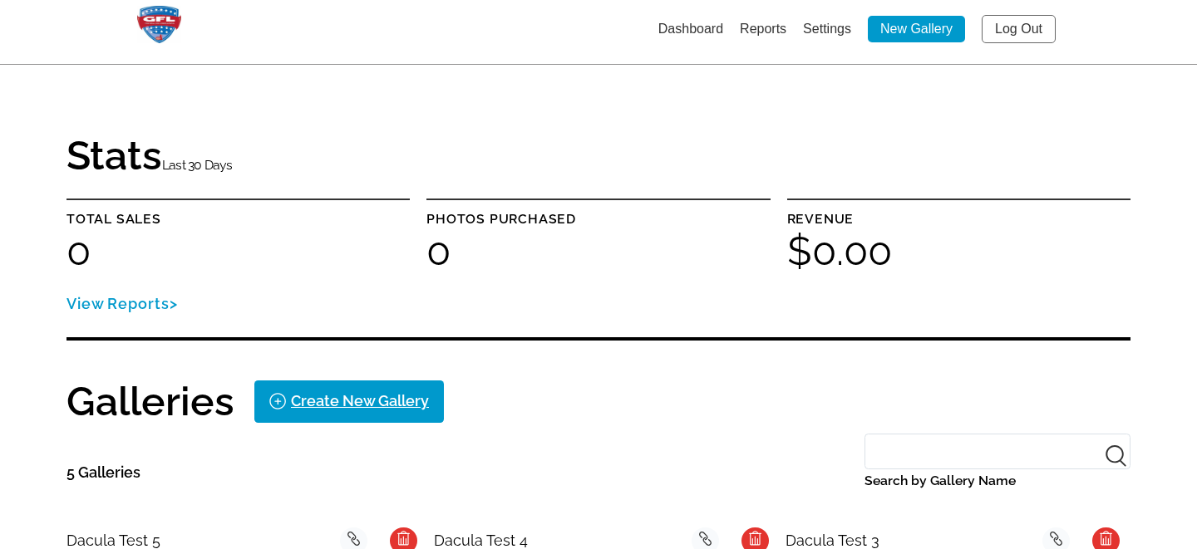
click at [825, 23] on link "Settings" at bounding box center [827, 29] width 48 height 14
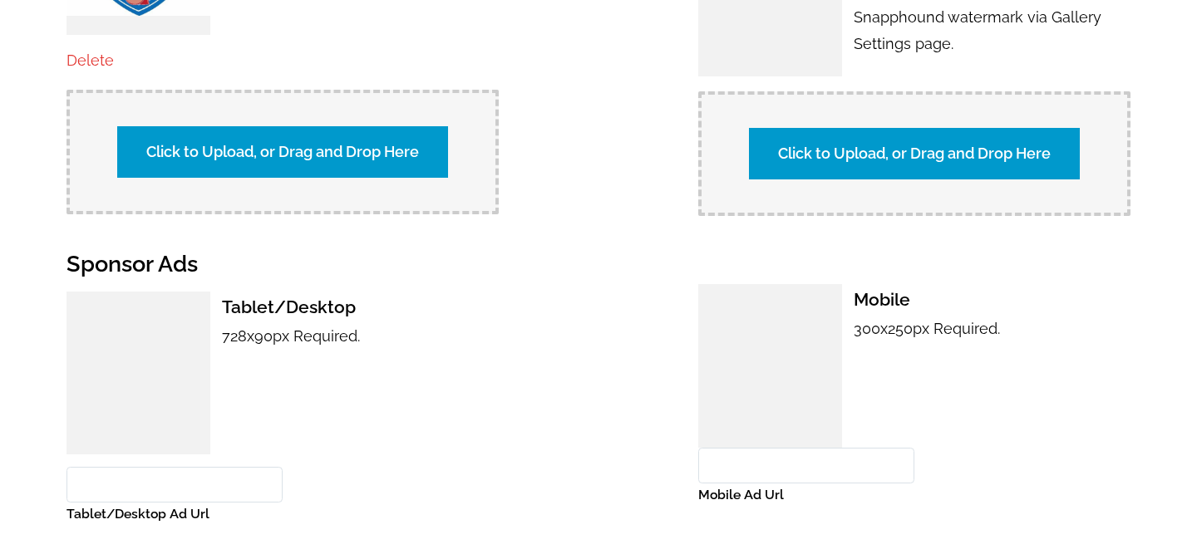
scroll to position [1196, 0]
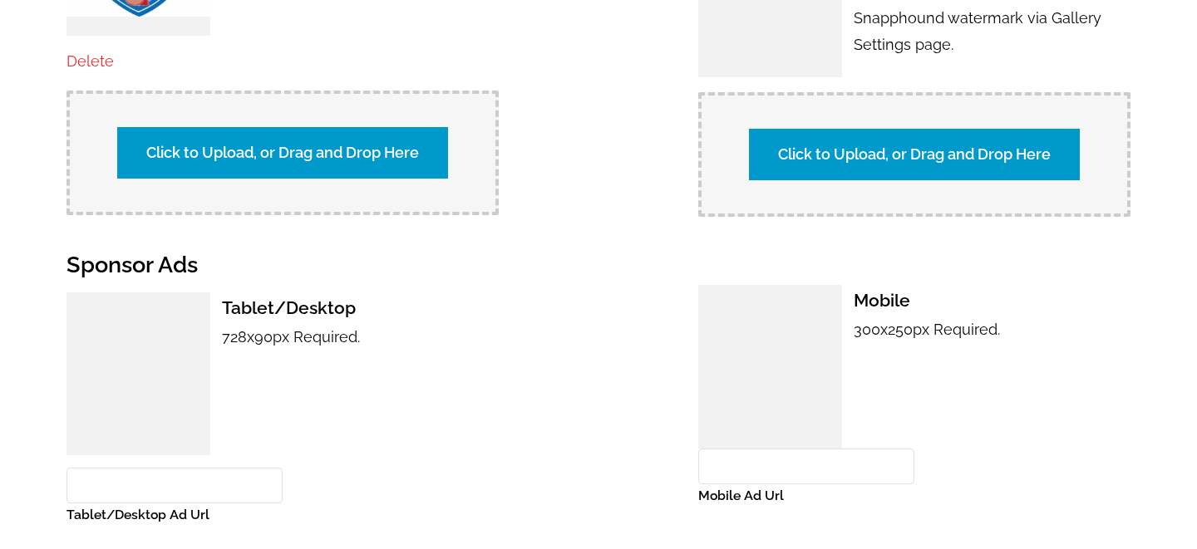
click at [836, 137] on label "Click to Upload, or Drag and Drop Here" at bounding box center [914, 155] width 331 height 52
click at [1051, 141] on input "Click to Upload, or Drag and Drop Here" at bounding box center [1206, 152] width 311 height 22
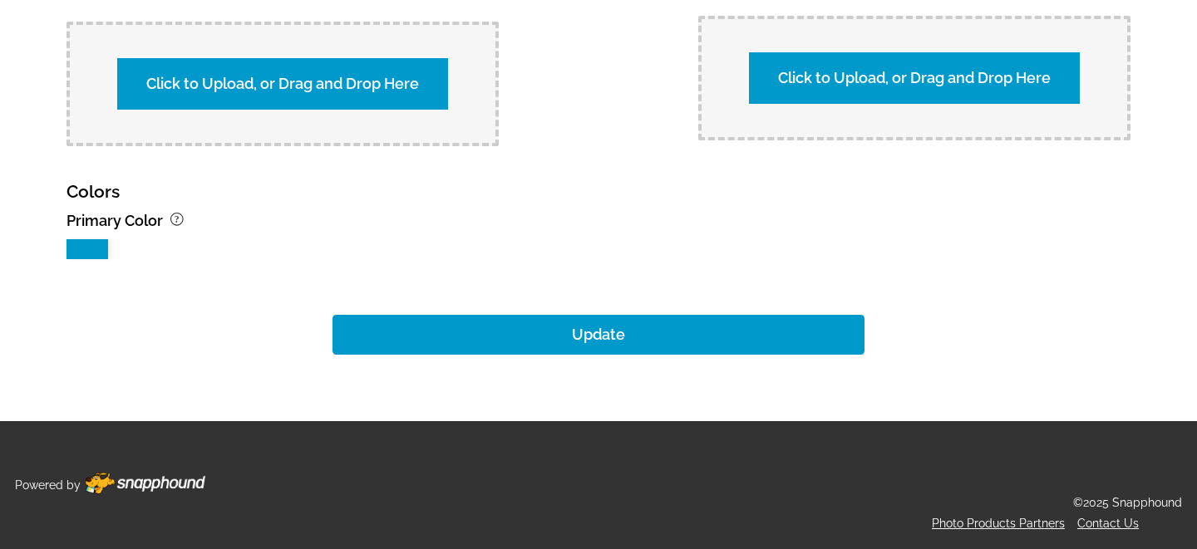
scroll to position [1752, 0]
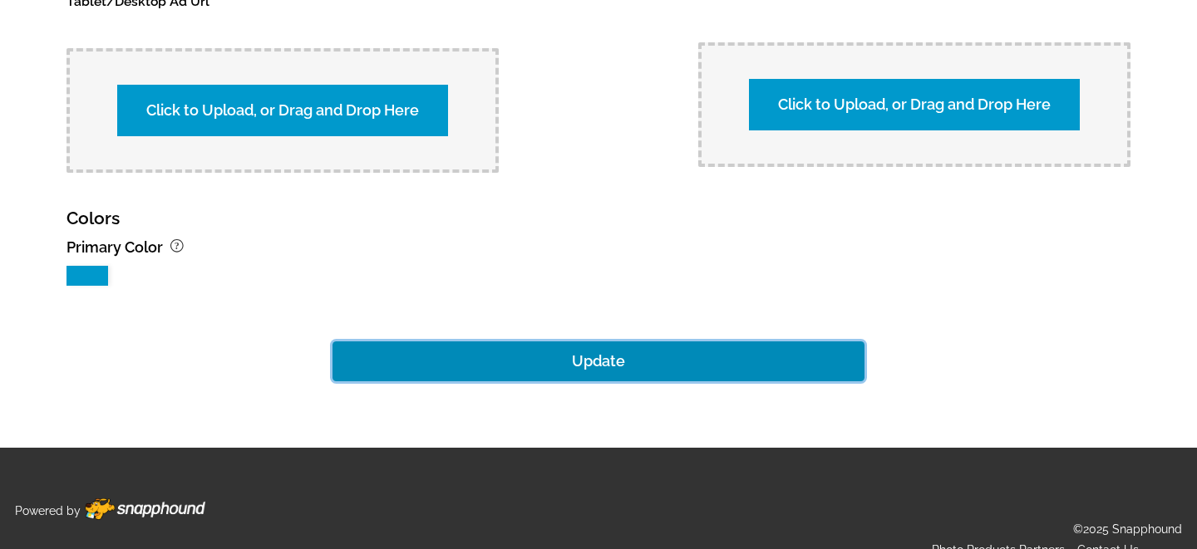
click at [678, 342] on button "Update" at bounding box center [598, 362] width 532 height 40
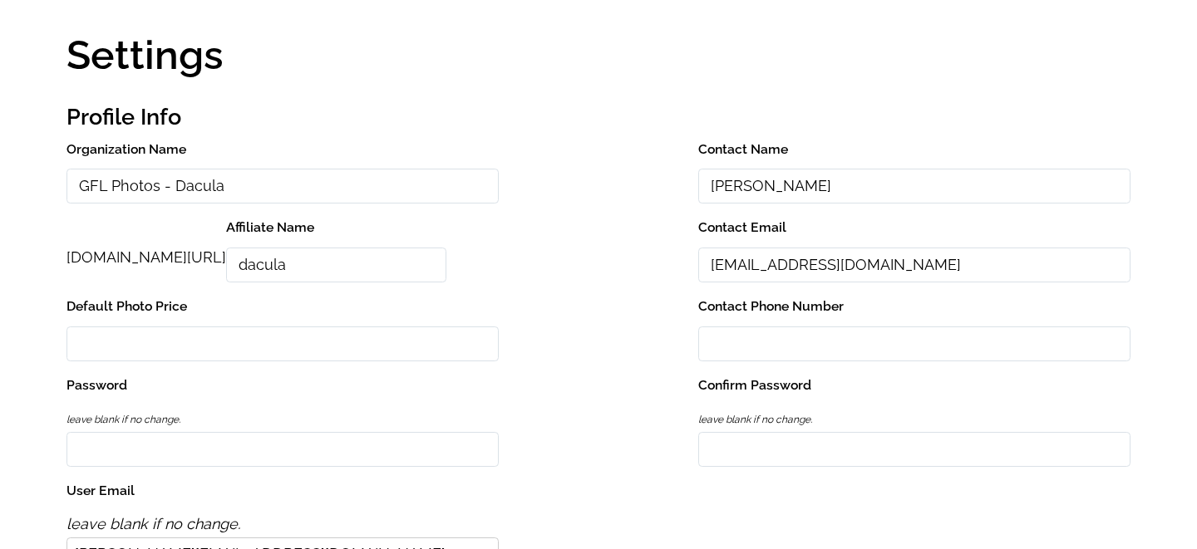
scroll to position [0, 0]
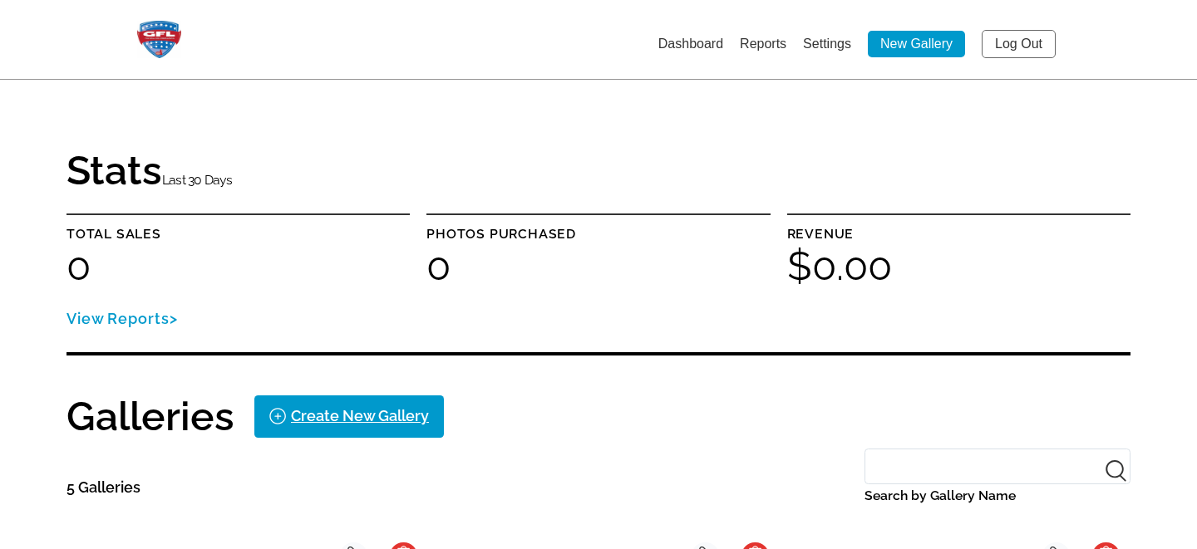
click at [820, 44] on link "Settings" at bounding box center [827, 44] width 48 height 14
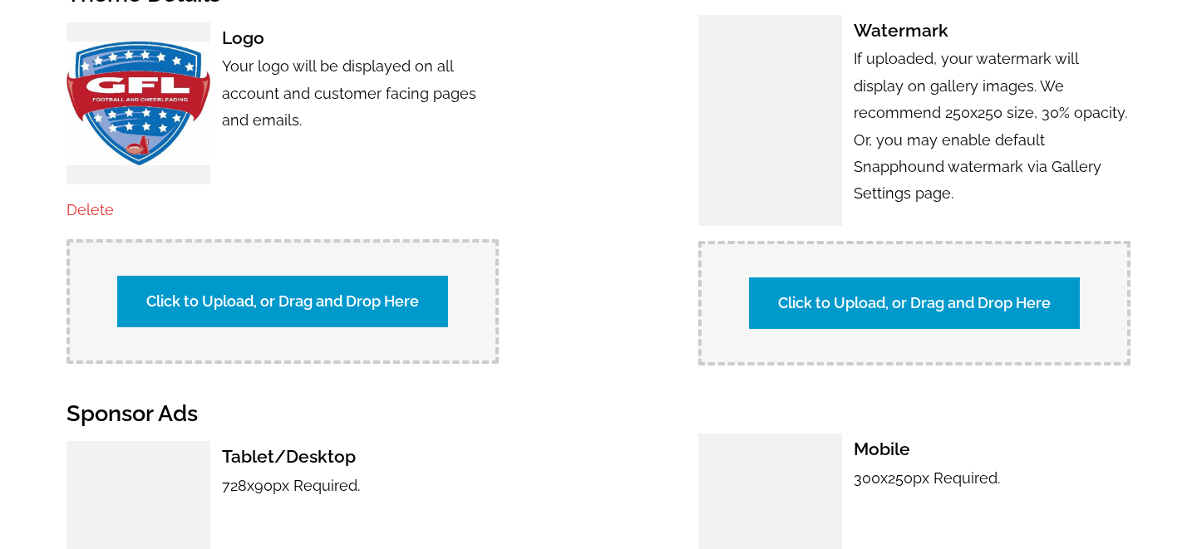
scroll to position [1065, 0]
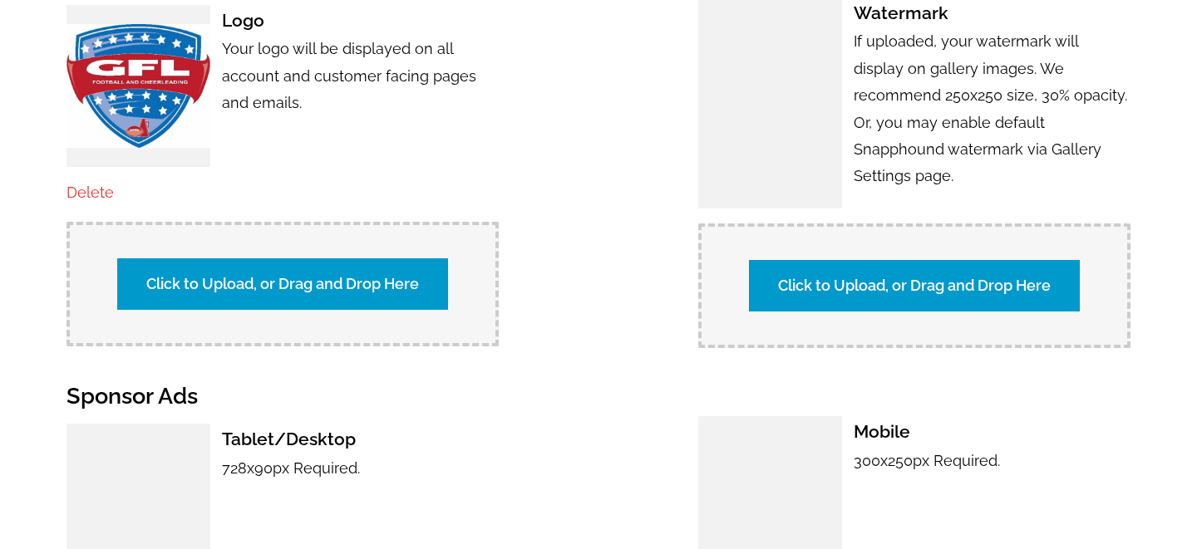
click at [850, 266] on label "Click to Upload, or Drag and Drop Here" at bounding box center [914, 286] width 331 height 52
click at [1051, 273] on input "Click to Upload, or Drag and Drop Here" at bounding box center [1206, 284] width 311 height 22
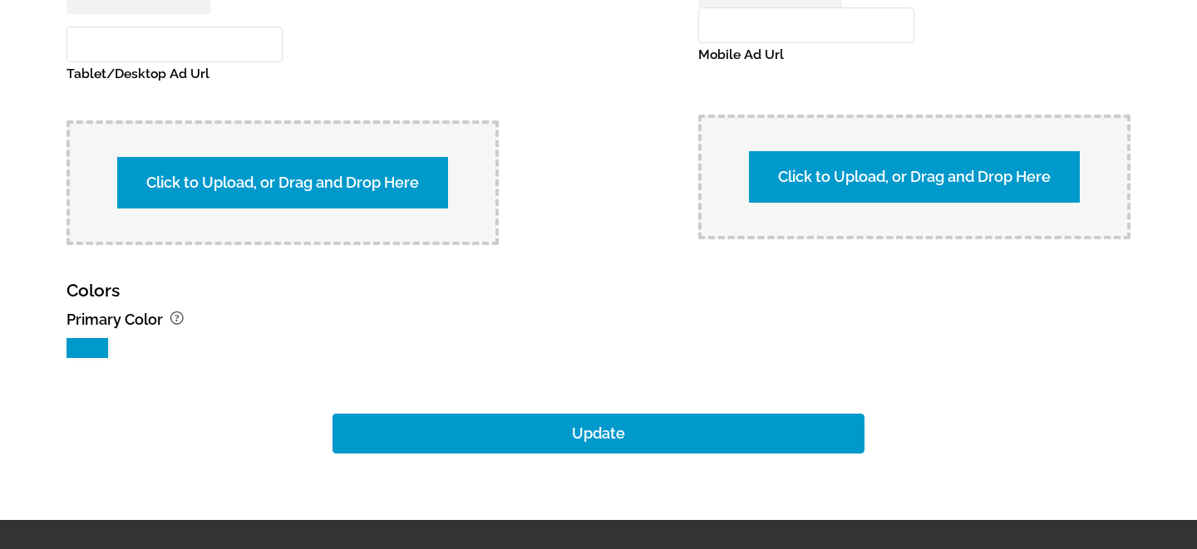
scroll to position [1752, 0]
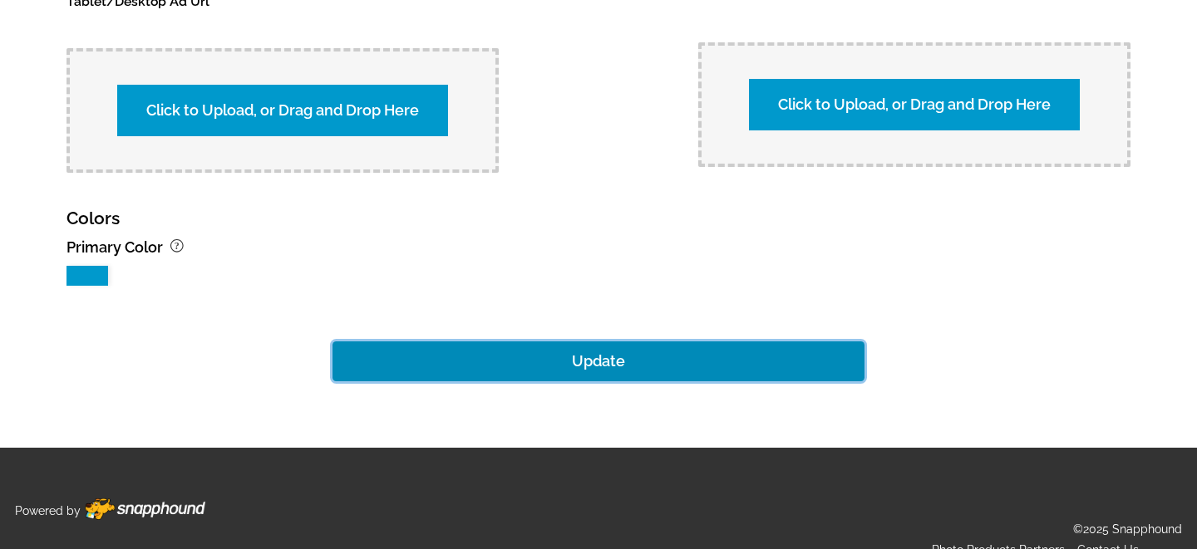
click at [551, 342] on button "Update" at bounding box center [598, 362] width 532 height 40
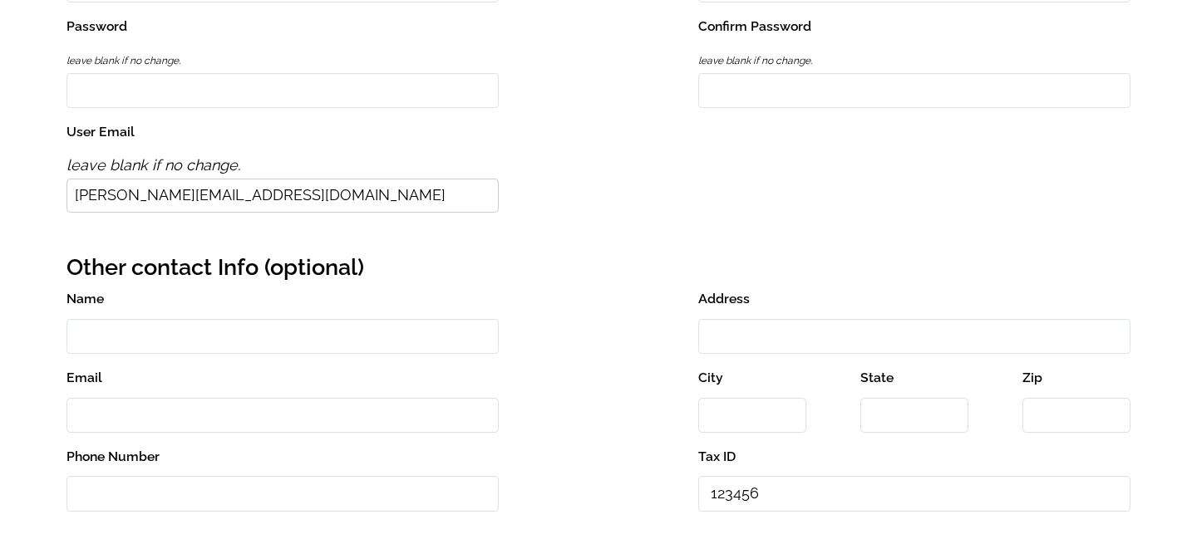
scroll to position [0, 0]
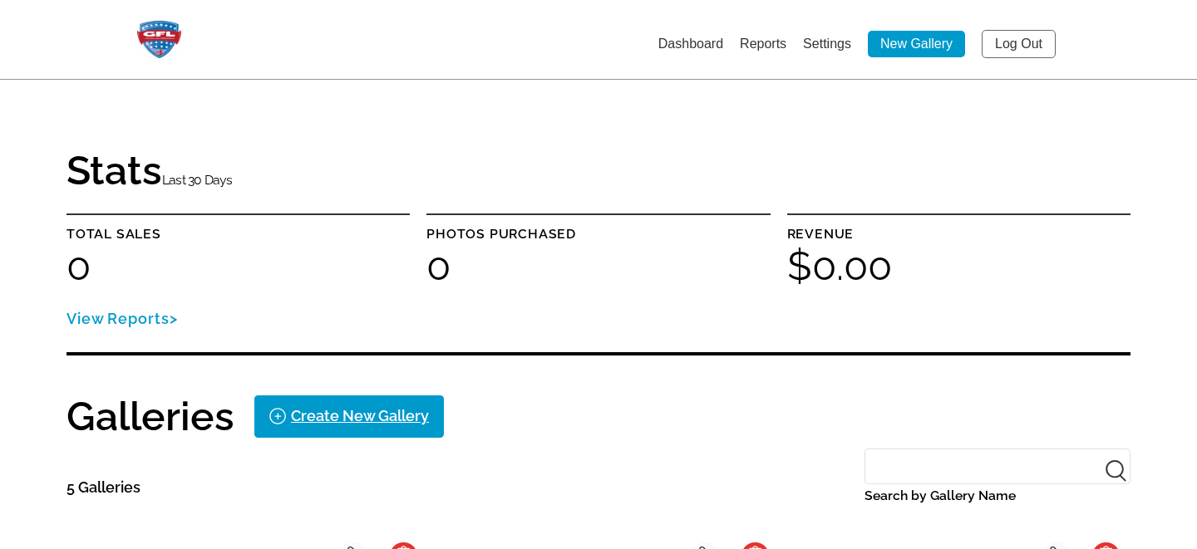
click at [823, 47] on link "Settings" at bounding box center [827, 44] width 48 height 14
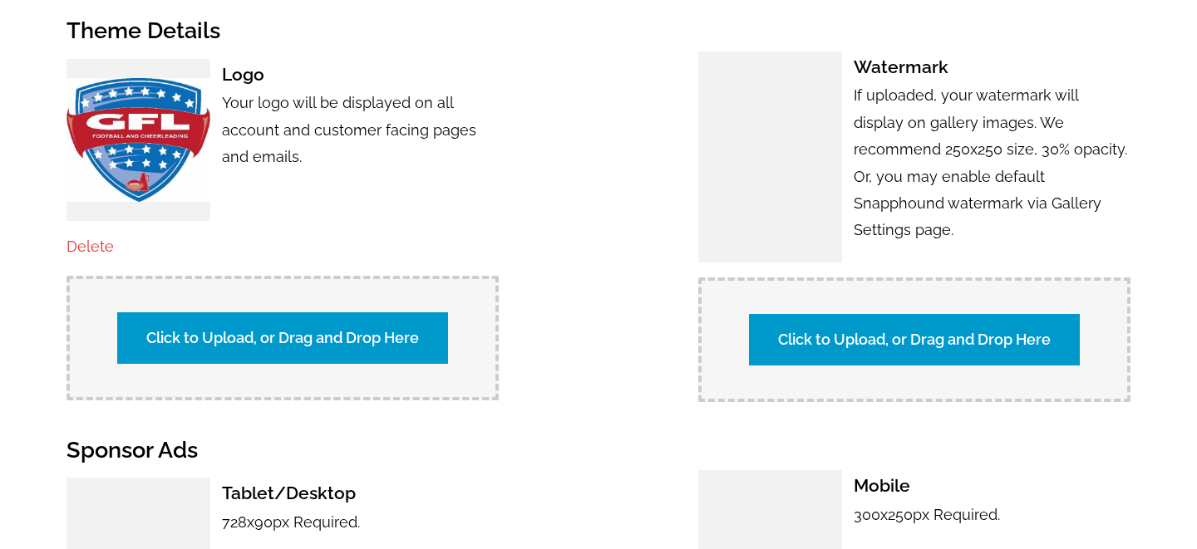
scroll to position [1017, 0]
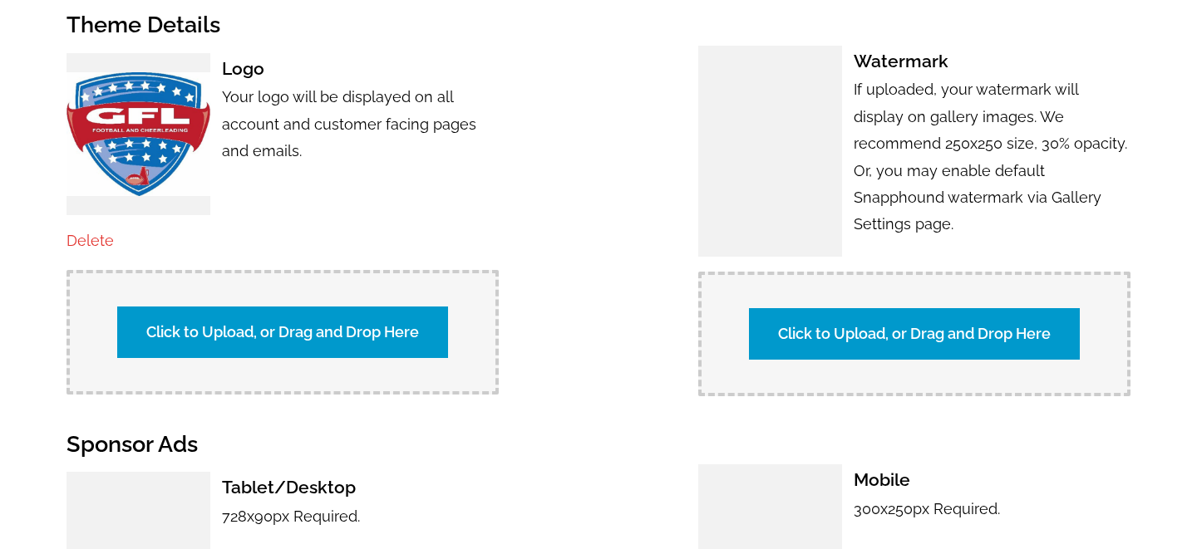
click at [828, 332] on label "Click to Upload, or Drag and Drop Here" at bounding box center [914, 334] width 331 height 52
click at [1051, 332] on input "Click to Upload, or Drag and Drop Here" at bounding box center [1206, 332] width 311 height 22
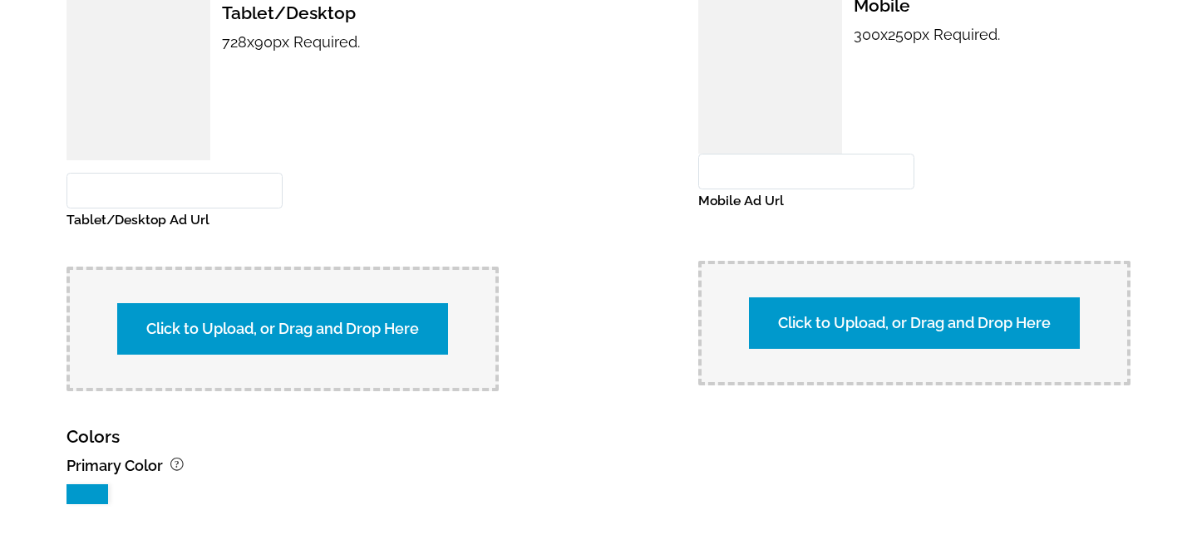
scroll to position [1752, 0]
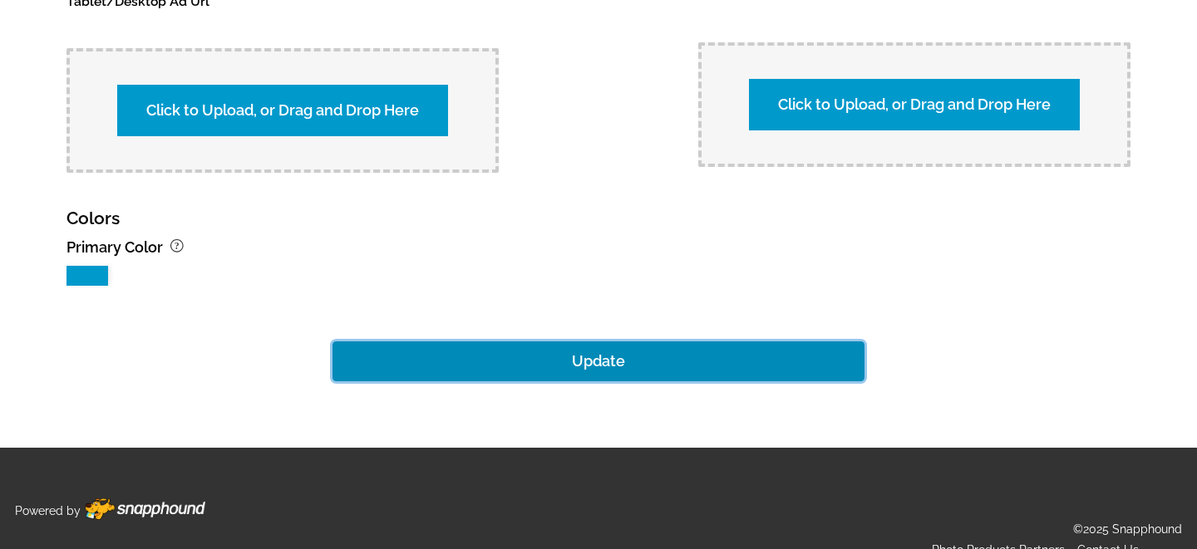
click at [704, 342] on button "Update" at bounding box center [598, 362] width 532 height 40
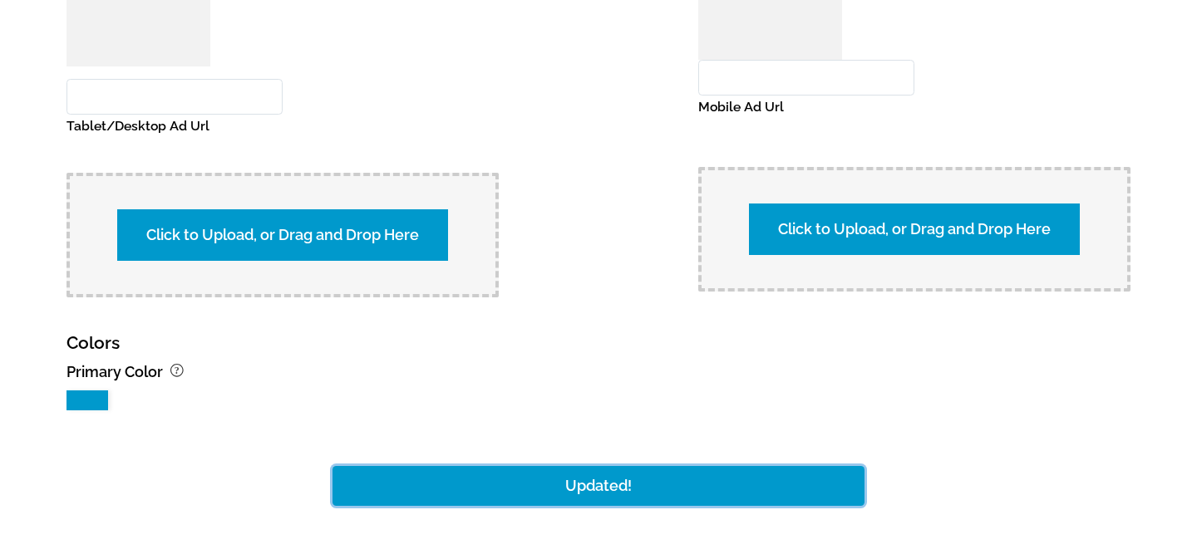
scroll to position [1189, 0]
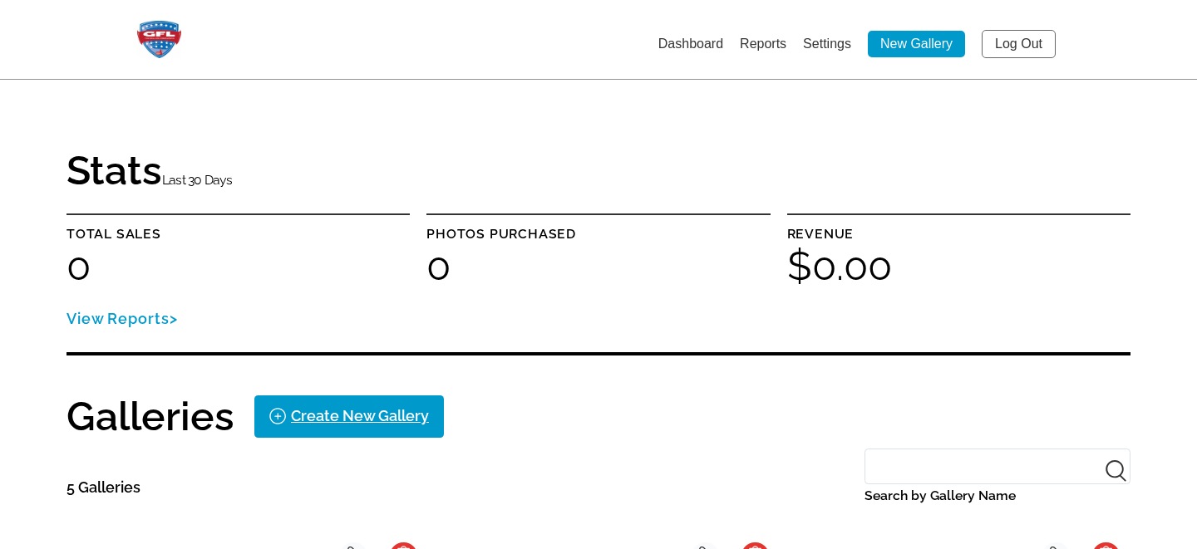
click at [830, 37] on link "Settings" at bounding box center [827, 44] width 48 height 14
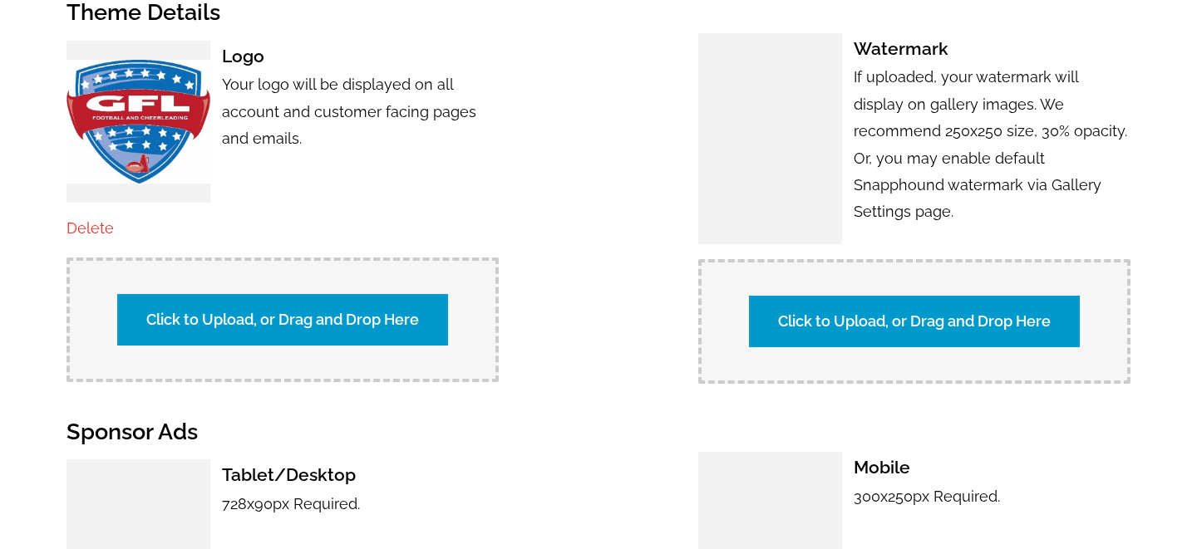
scroll to position [1031, 0]
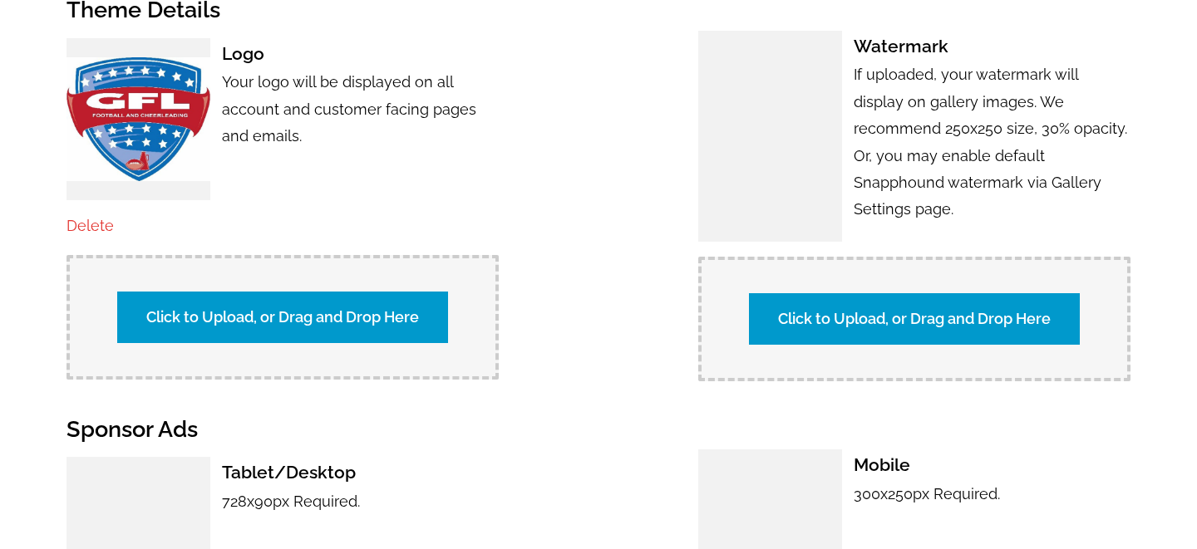
click at [832, 293] on label "Click to Upload, or Drag and Drop Here" at bounding box center [914, 319] width 331 height 52
click at [1051, 306] on input "Click to Upload, or Drag and Drop Here" at bounding box center [1206, 317] width 311 height 22
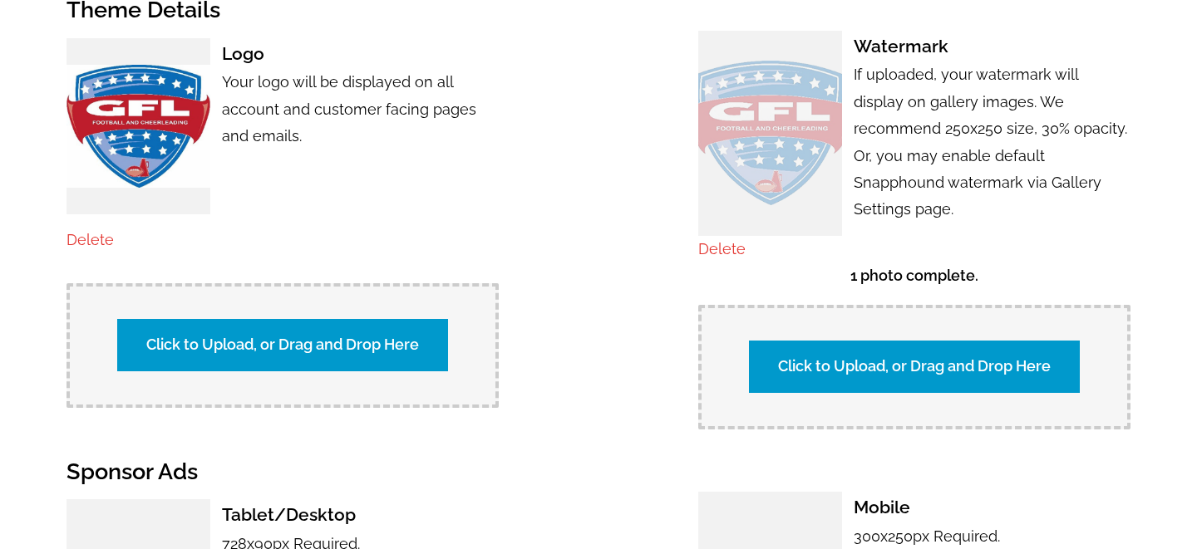
scroll to position [1752, 0]
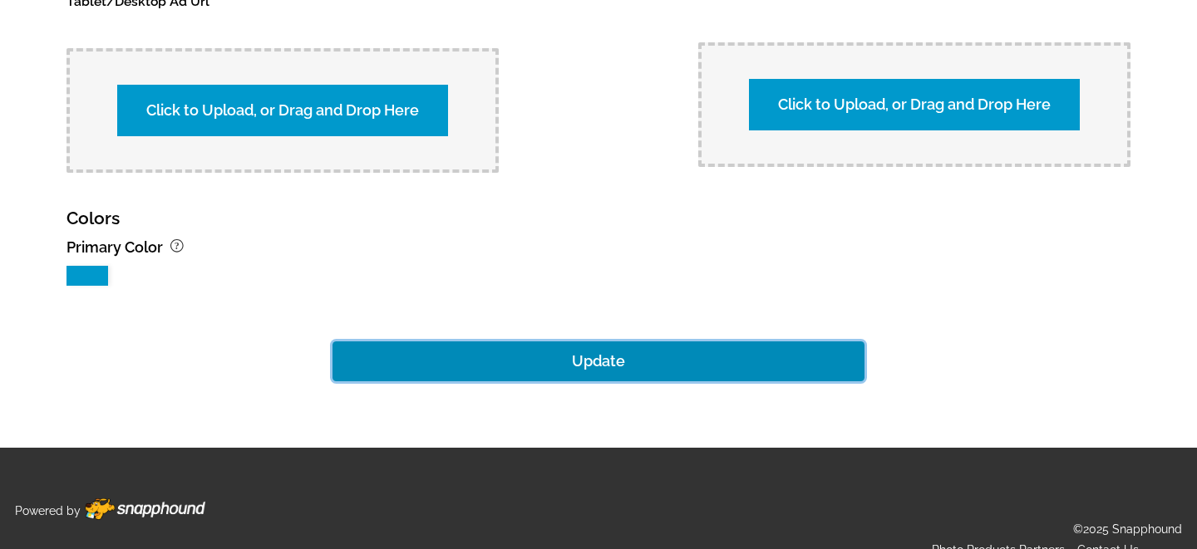
click at [583, 342] on button "Update" at bounding box center [598, 362] width 532 height 40
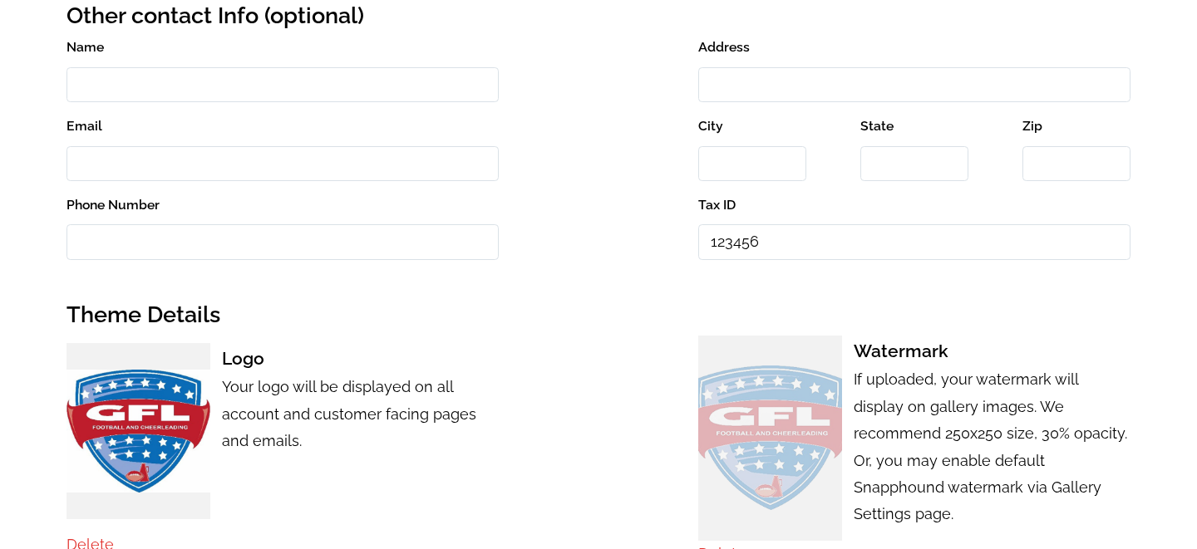
scroll to position [474, 0]
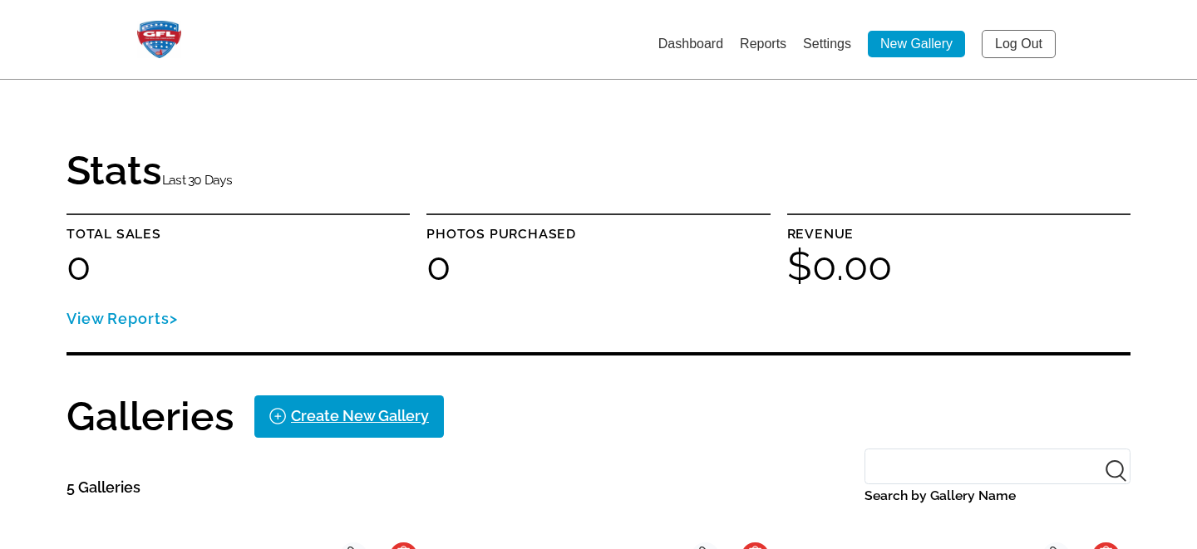
click at [812, 48] on link "Settings" at bounding box center [827, 44] width 48 height 14
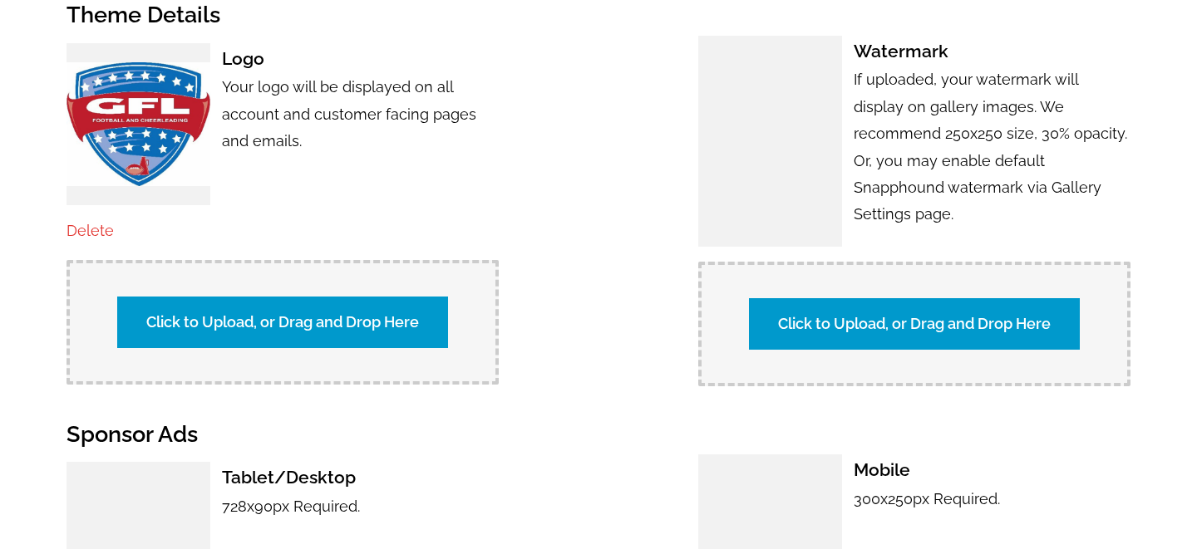
scroll to position [1048, 0]
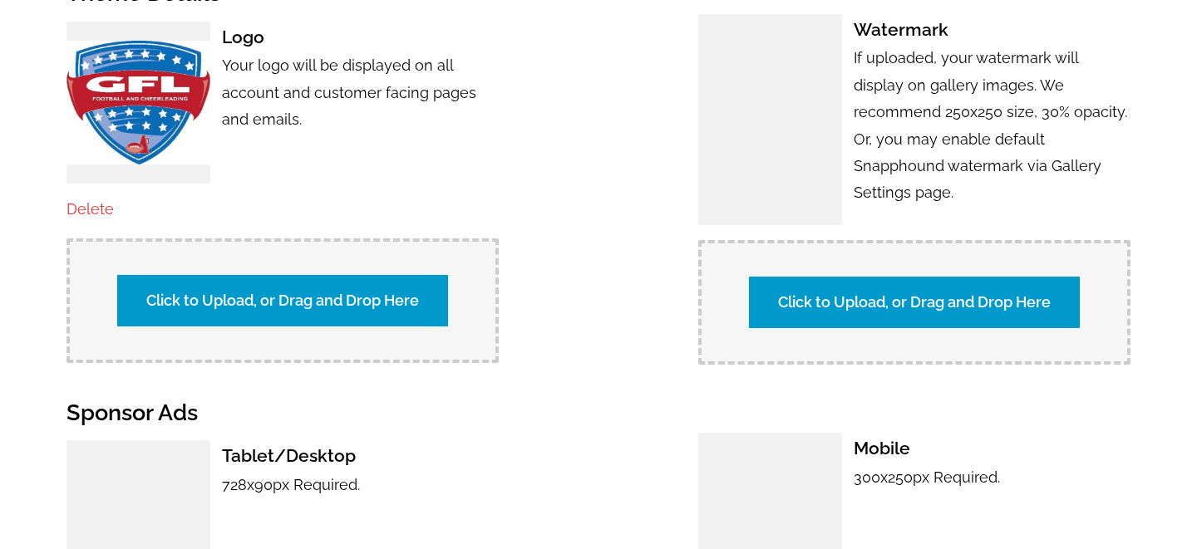
click at [889, 293] on label "Click to Upload, or Drag and Drop Here" at bounding box center [914, 303] width 331 height 52
click at [1051, 293] on input "Click to Upload, or Drag and Drop Here" at bounding box center [1206, 300] width 311 height 22
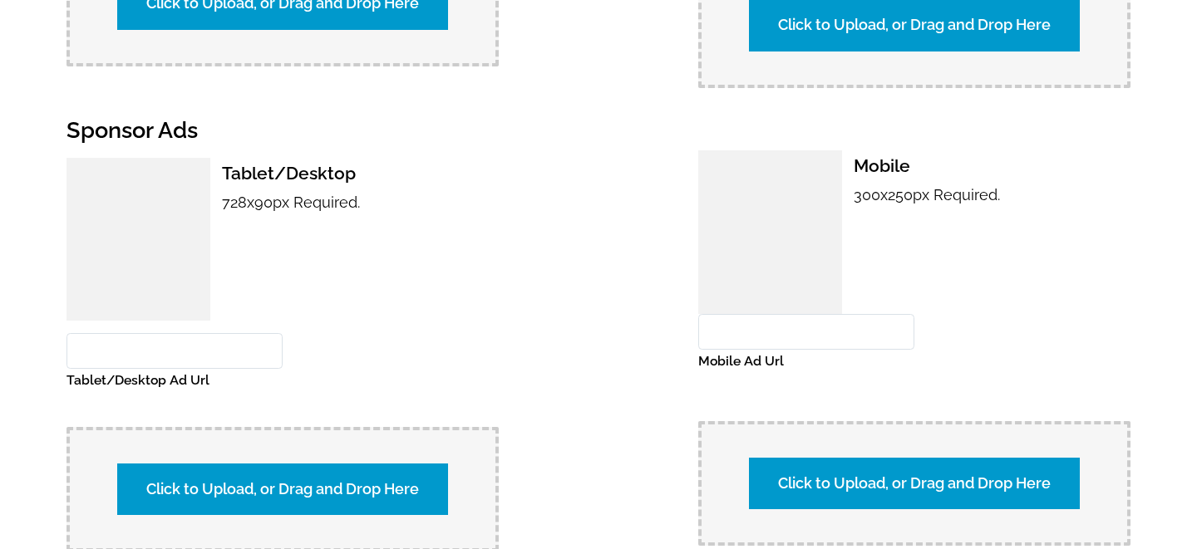
scroll to position [1752, 0]
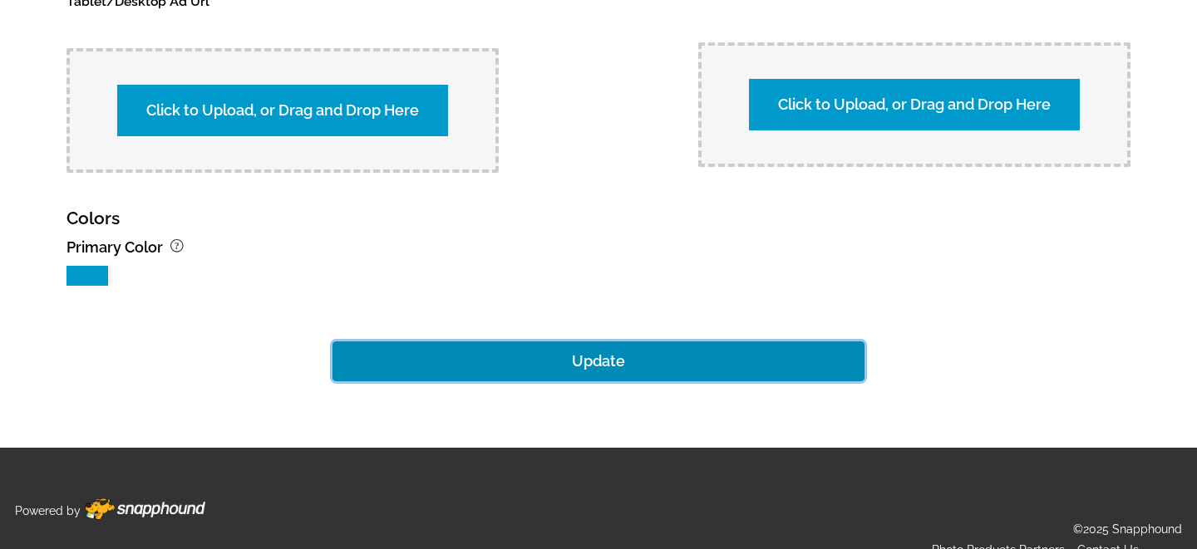
click at [609, 342] on button "Update" at bounding box center [598, 362] width 532 height 40
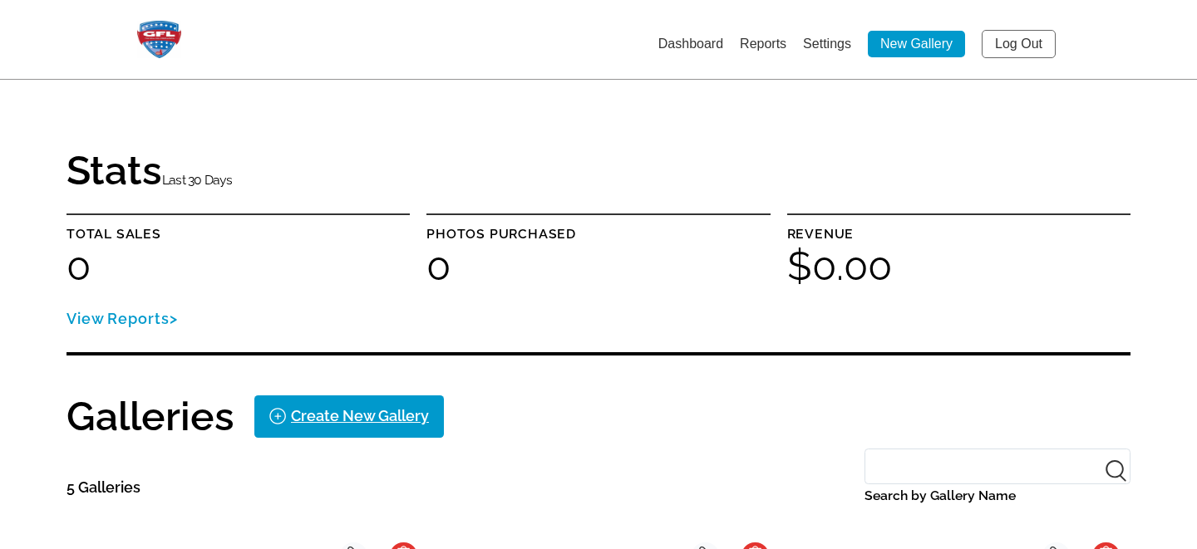
click at [829, 39] on link "Settings" at bounding box center [827, 44] width 48 height 14
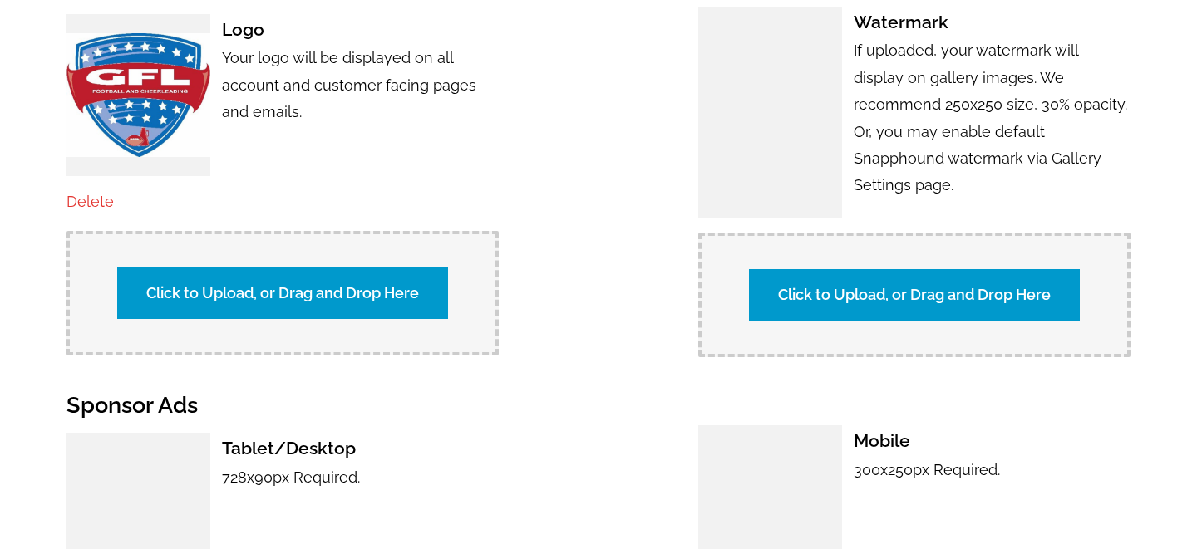
scroll to position [1061, 0]
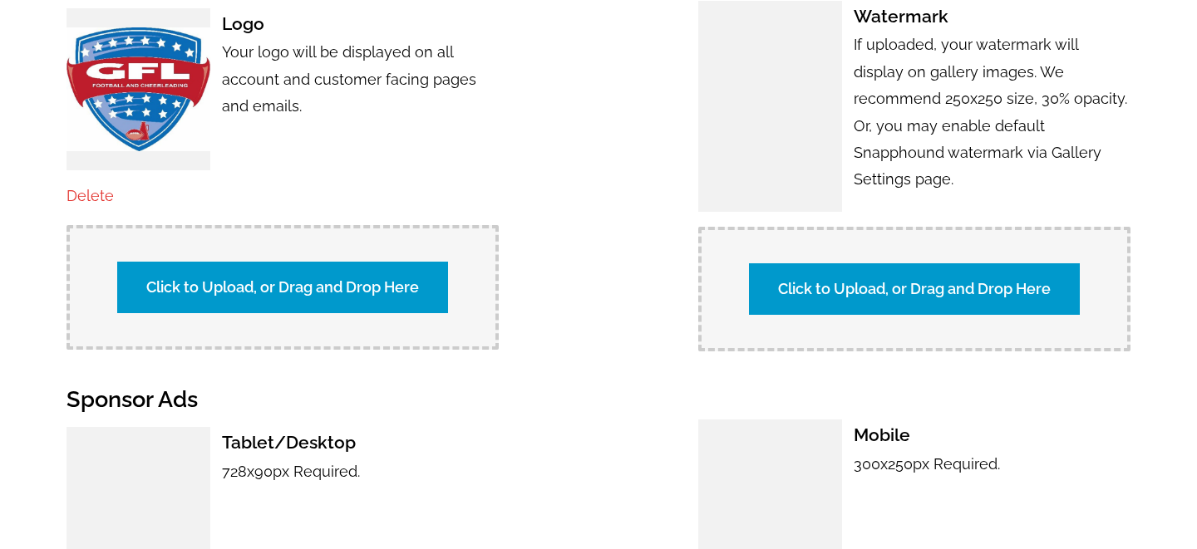
click at [795, 269] on label "Click to Upload, or Drag and Drop Here" at bounding box center [914, 289] width 331 height 52
click at [1051, 276] on input "Click to Upload, or Drag and Drop Here" at bounding box center [1206, 287] width 311 height 22
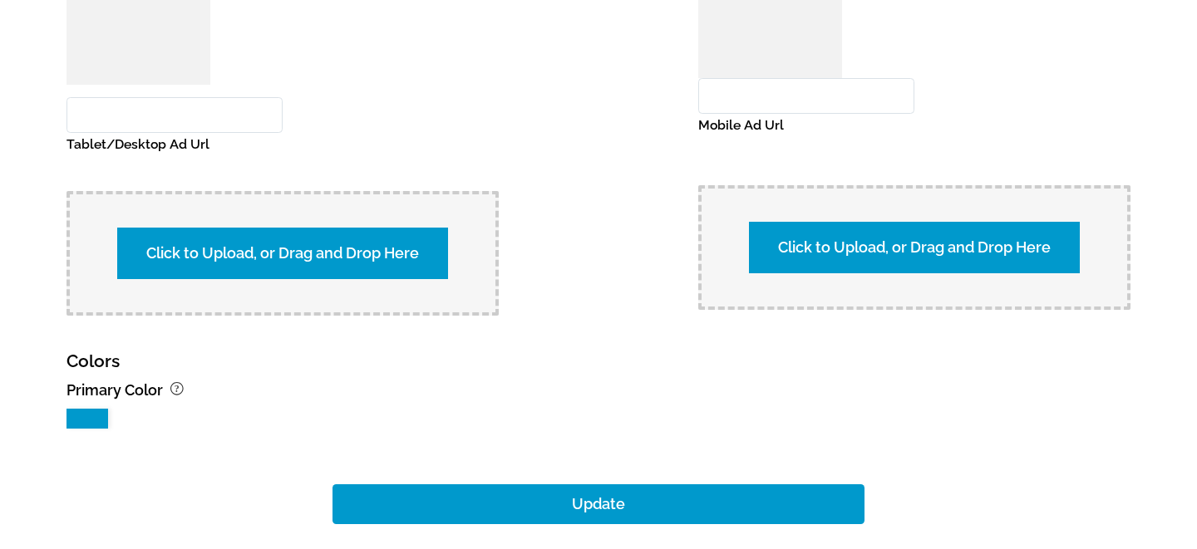
scroll to position [1752, 0]
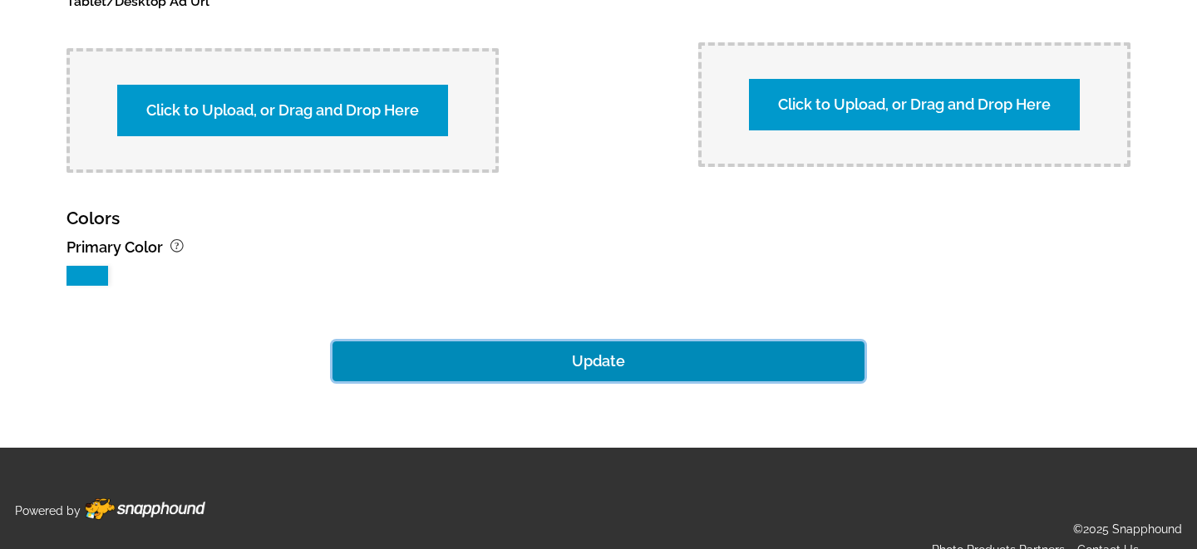
click at [678, 342] on button "Update" at bounding box center [598, 362] width 532 height 40
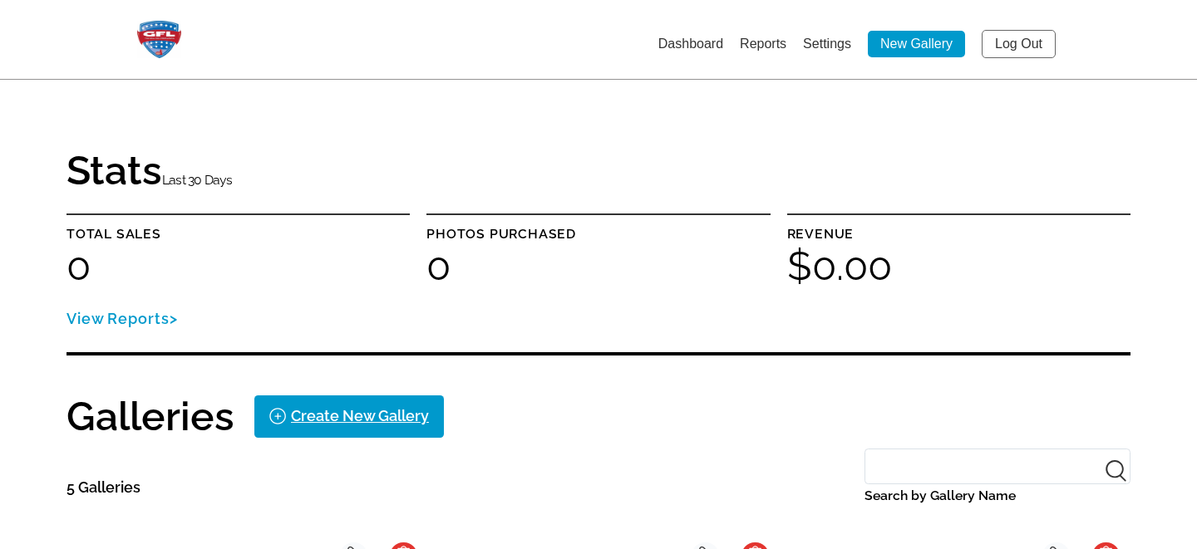
click at [820, 37] on link "Settings" at bounding box center [827, 44] width 48 height 14
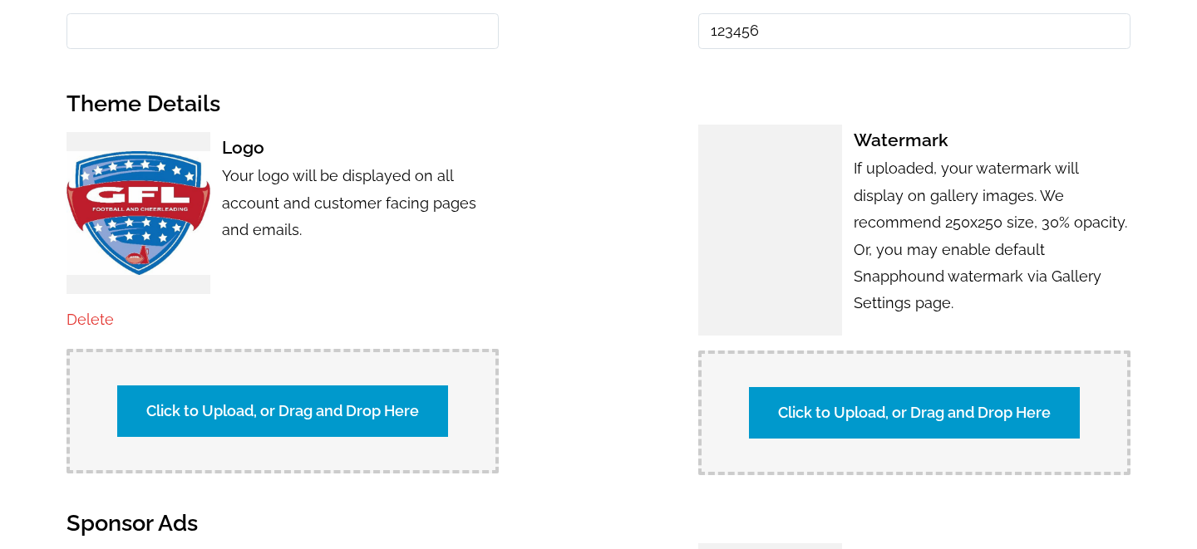
scroll to position [1043, 0]
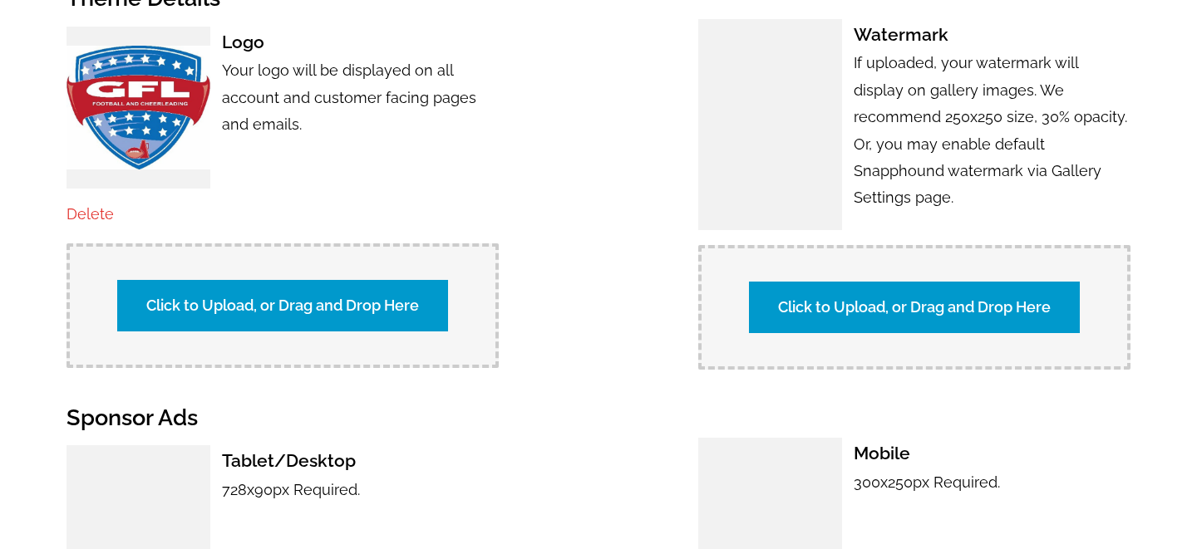
click at [822, 291] on label "Click to Upload, or Drag and Drop Here" at bounding box center [914, 308] width 331 height 52
click at [1051, 294] on input "Click to Upload, or Drag and Drop Here" at bounding box center [1206, 305] width 311 height 22
type input "C:\fakepath\GFL watermark.png"
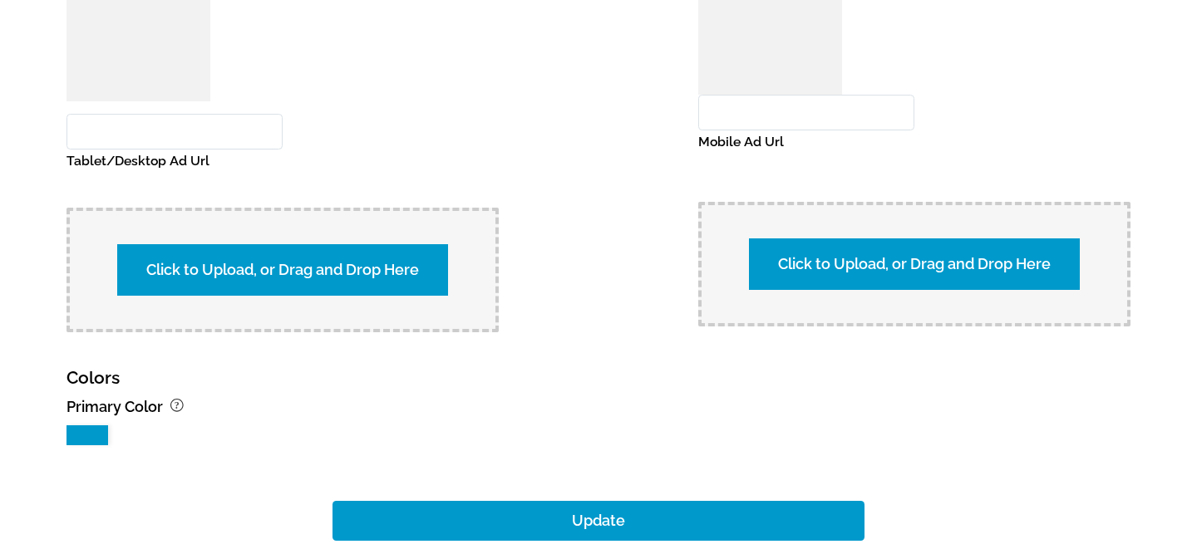
scroll to position [1752, 0]
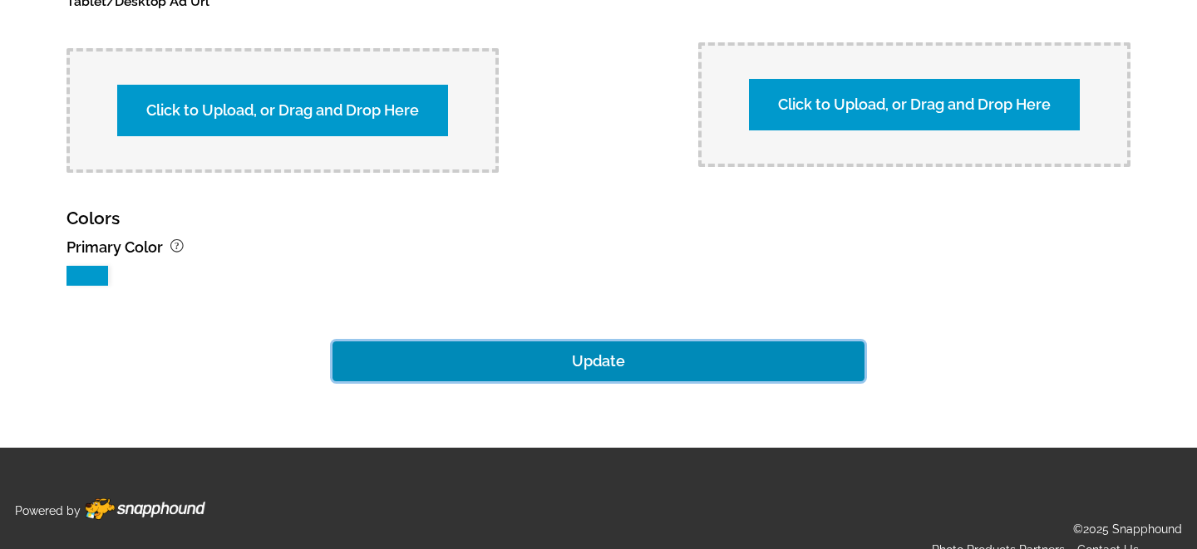
click at [603, 342] on button "Update" at bounding box center [598, 362] width 532 height 40
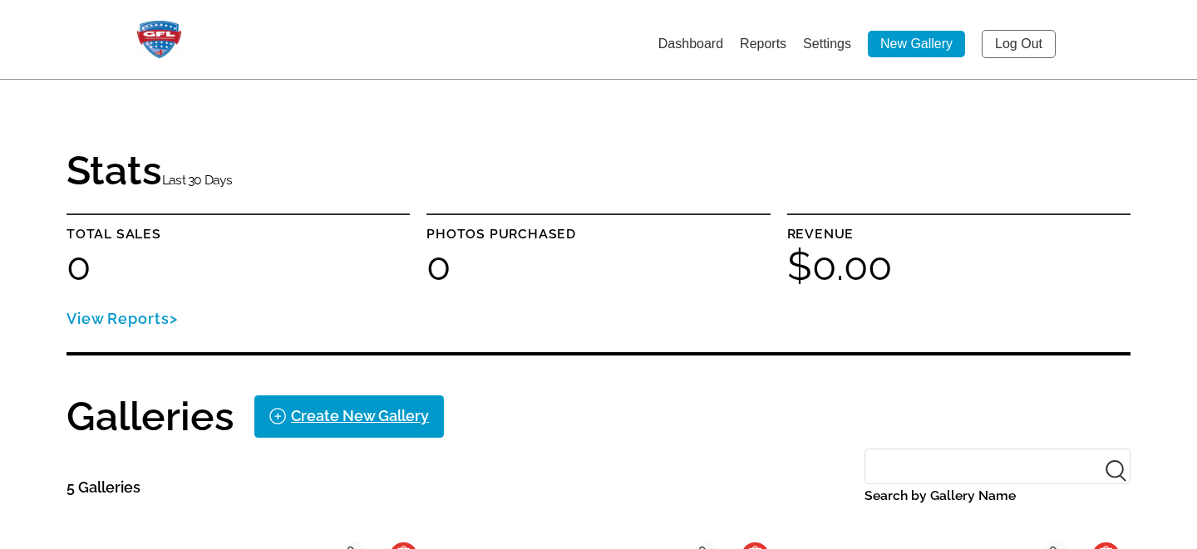
click at [832, 45] on link "Settings" at bounding box center [827, 44] width 48 height 14
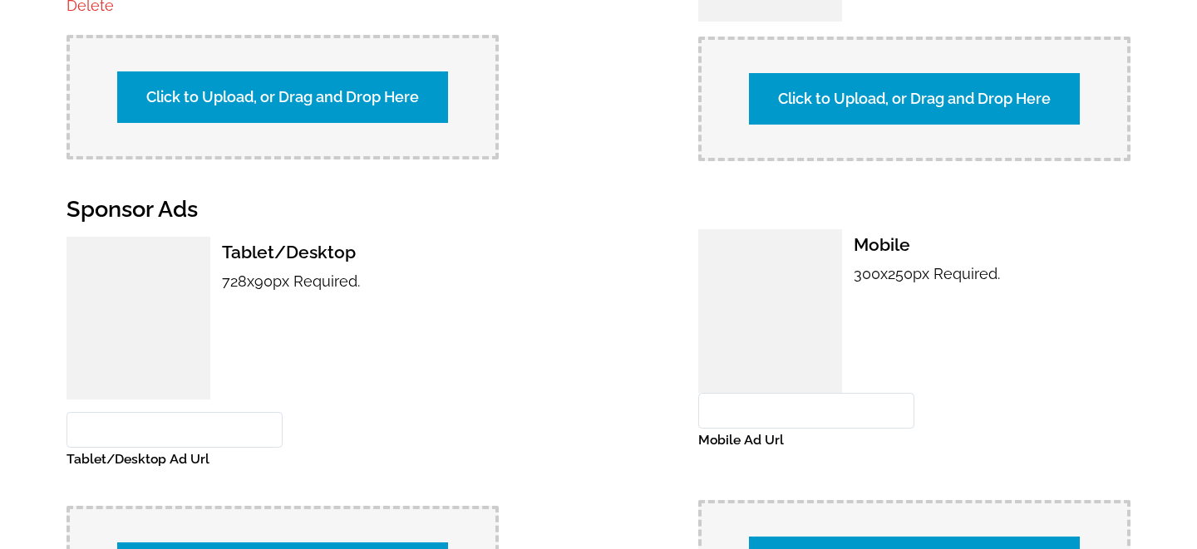
scroll to position [1249, 0]
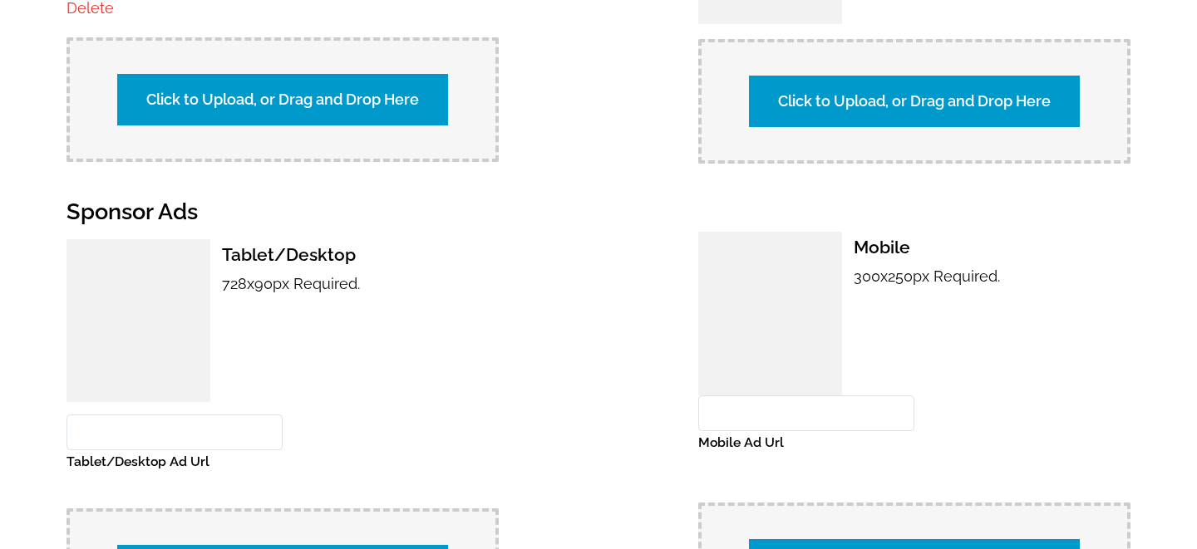
click at [809, 96] on label "Click to Upload, or Drag and Drop Here" at bounding box center [914, 102] width 331 height 52
click at [1051, 96] on input "Click to Upload, or Drag and Drop Here" at bounding box center [1206, 99] width 311 height 22
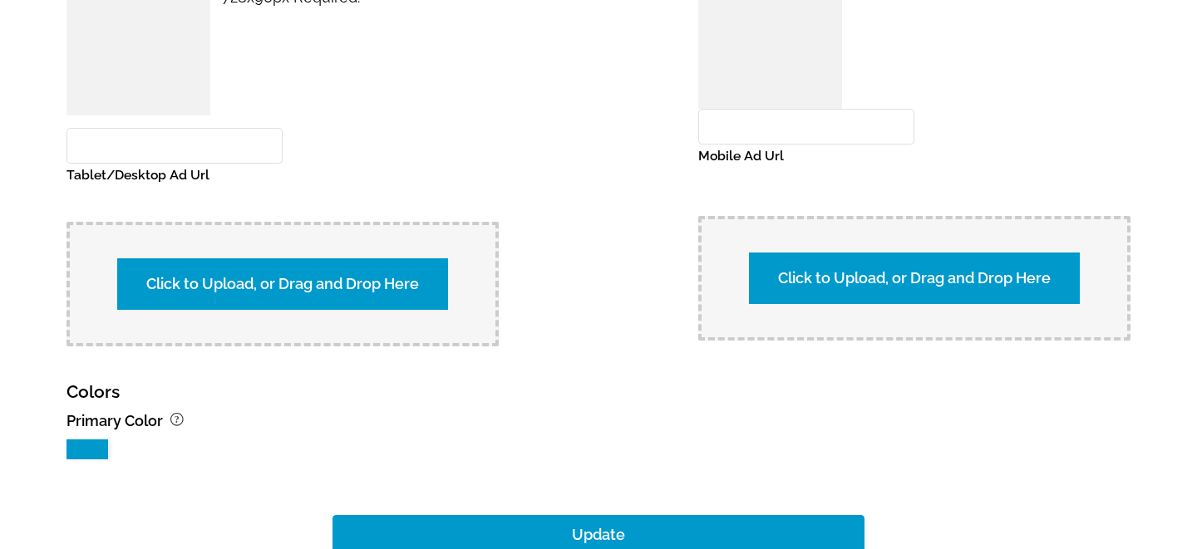
scroll to position [1752, 0]
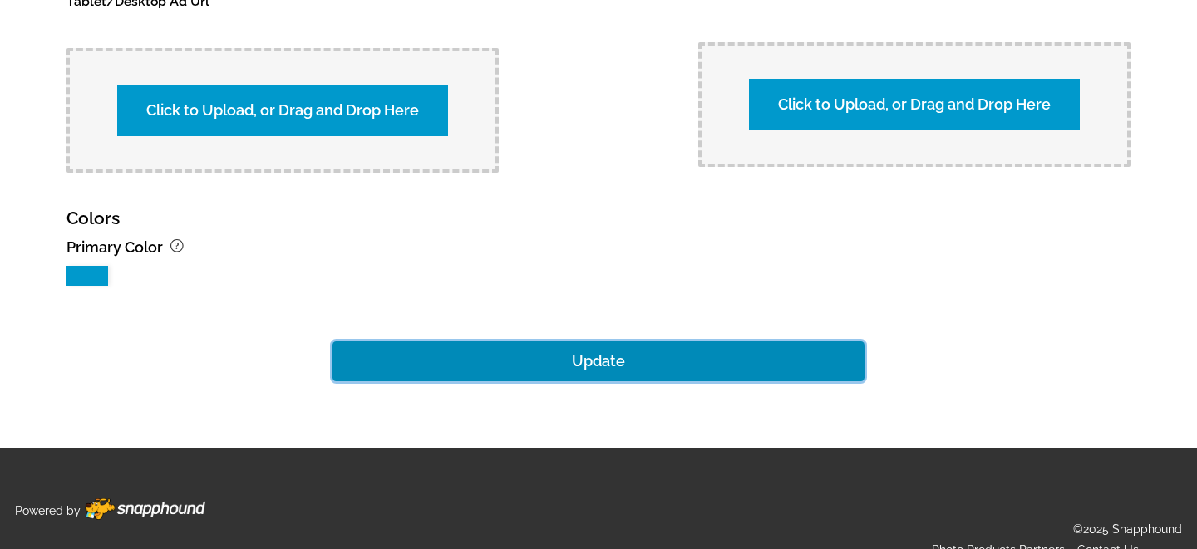
click at [586, 342] on button "Update" at bounding box center [598, 362] width 532 height 40
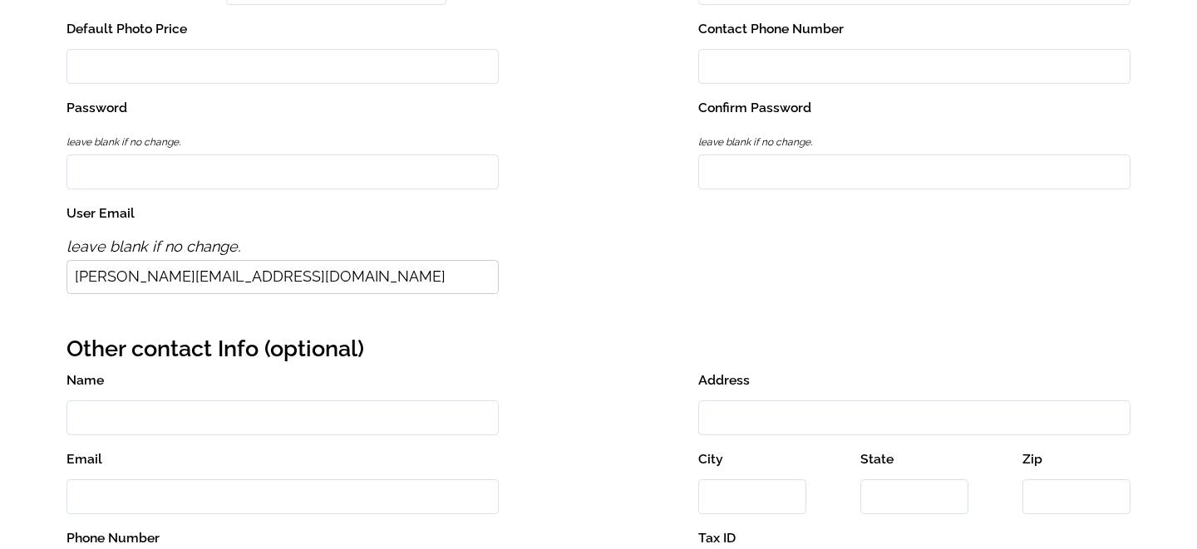
scroll to position [81, 0]
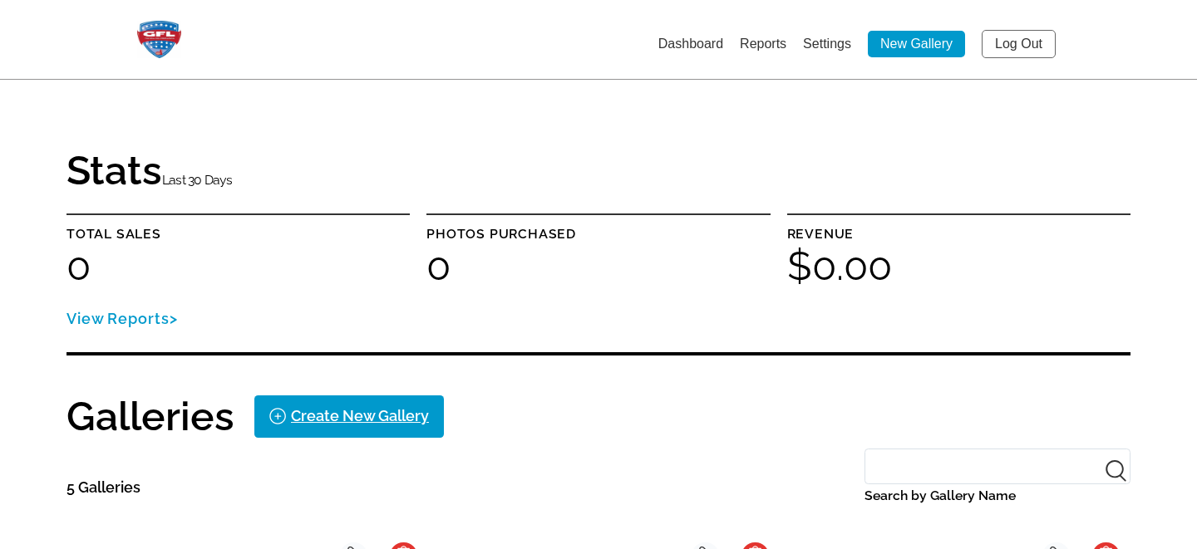
click at [838, 42] on link "Settings" at bounding box center [827, 44] width 48 height 14
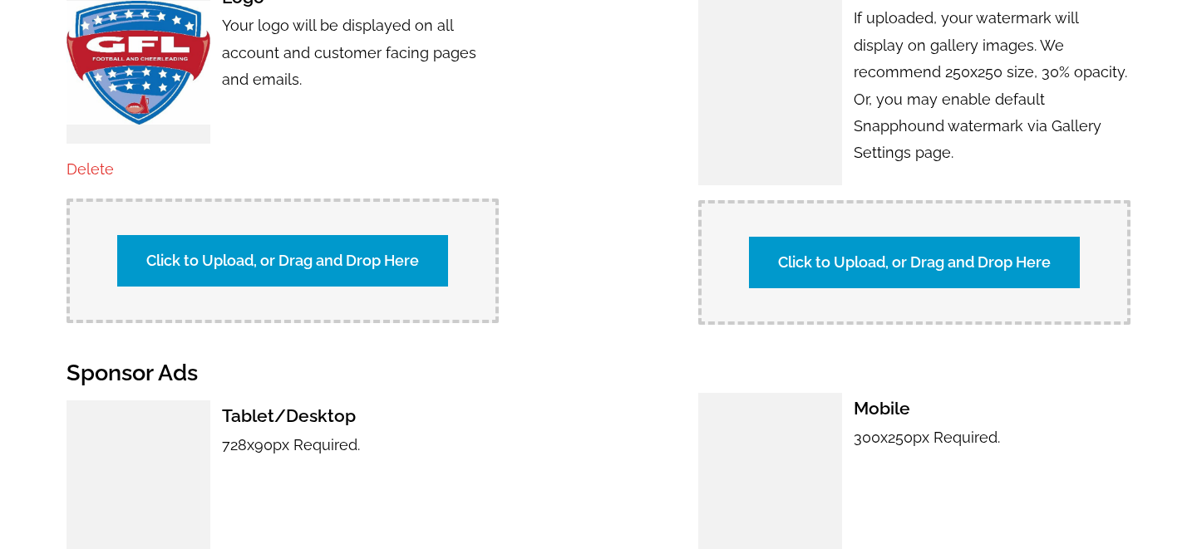
scroll to position [1103, 0]
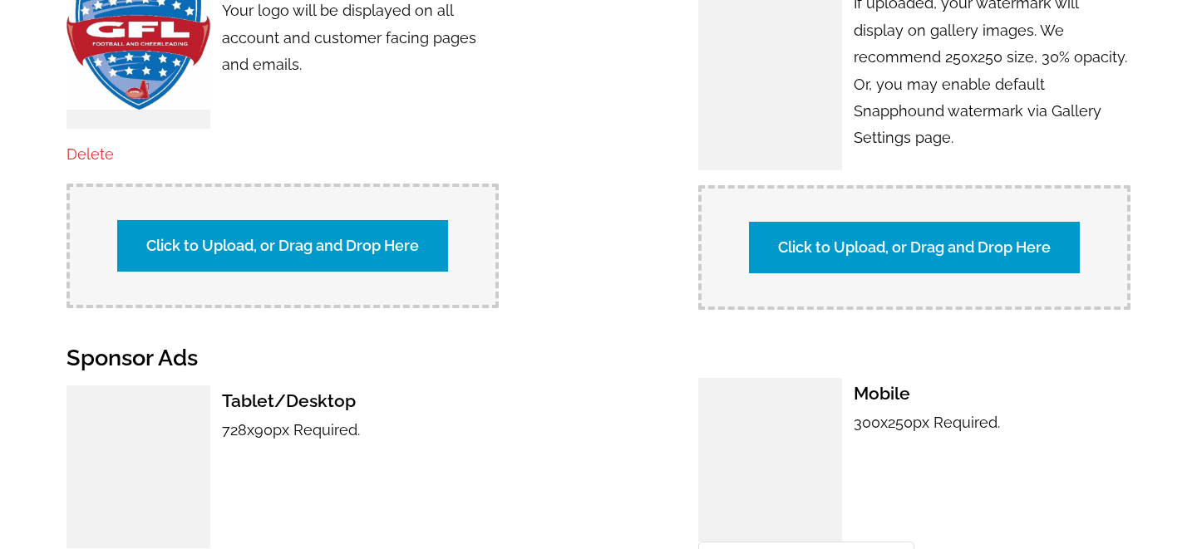
click at [826, 245] on label "Click to Upload, or Drag and Drop Here" at bounding box center [914, 248] width 331 height 52
click at [1051, 245] on input "Click to Upload, or Drag and Drop Here" at bounding box center [1206, 245] width 311 height 22
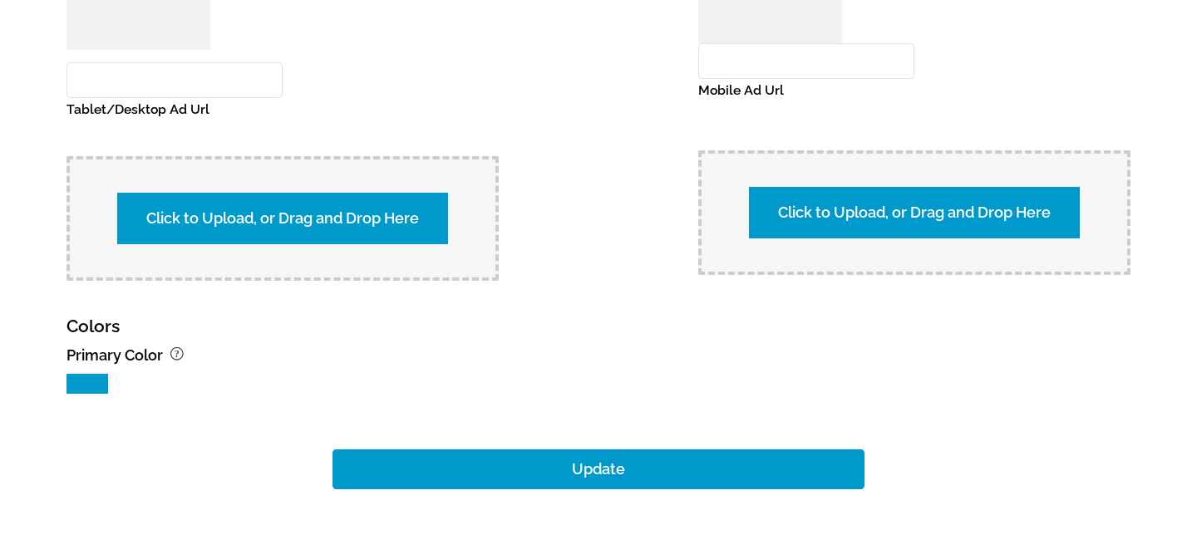
scroll to position [1752, 0]
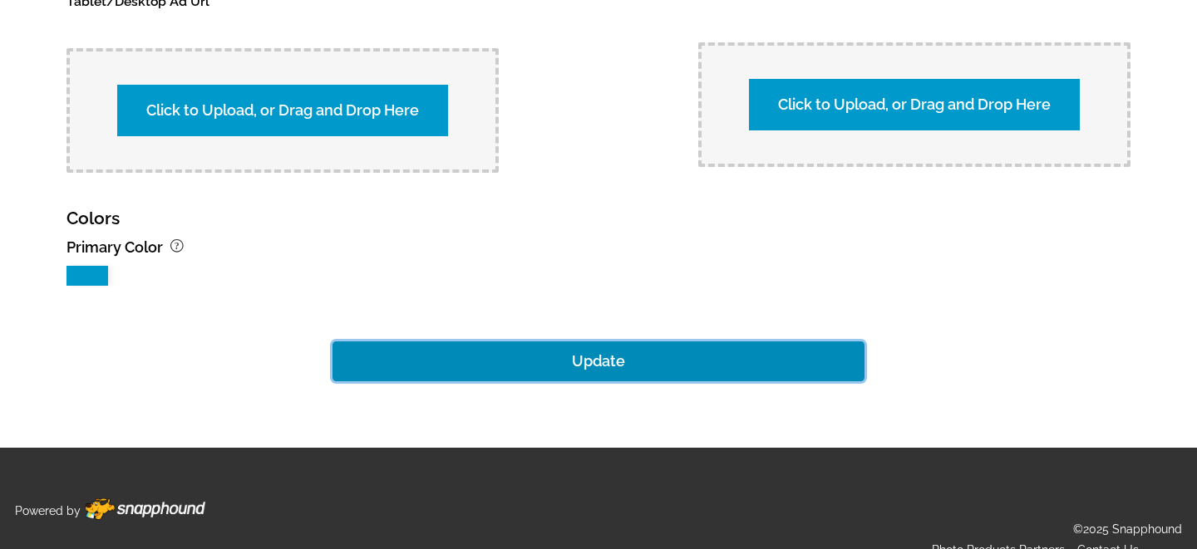
click at [573, 342] on button "Update" at bounding box center [598, 362] width 532 height 40
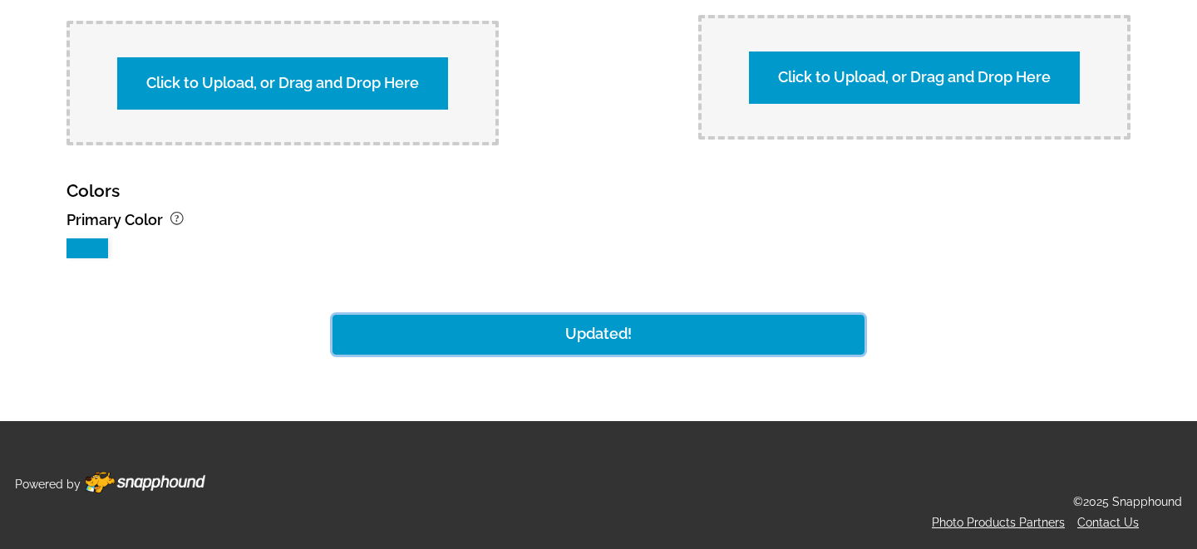
scroll to position [1736, 0]
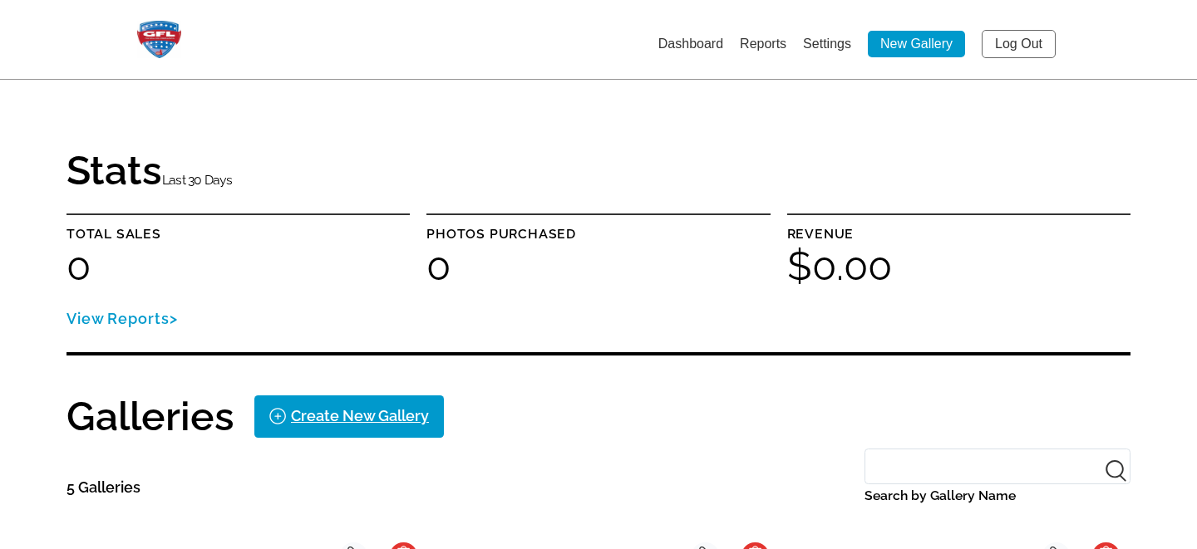
click at [834, 41] on link "Settings" at bounding box center [827, 44] width 48 height 14
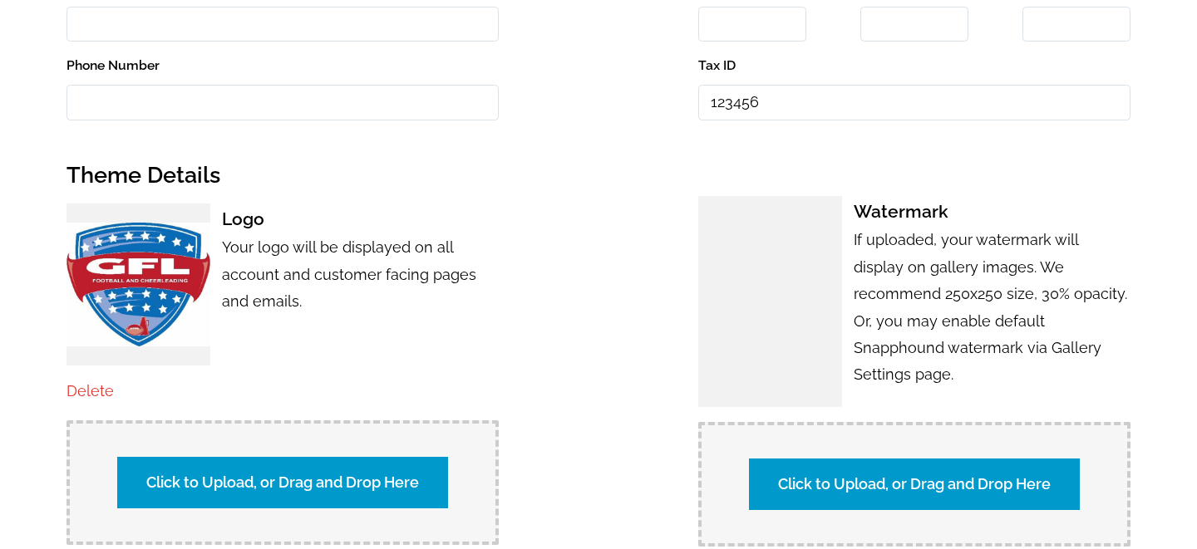
scroll to position [1136, 0]
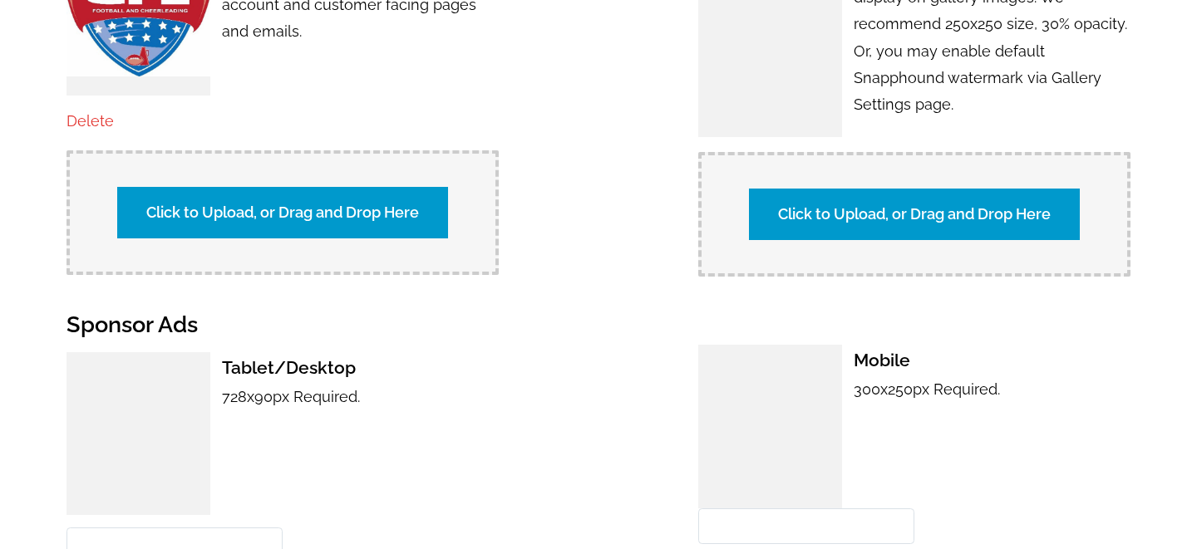
click at [838, 206] on label "Click to Upload, or Drag and Drop Here" at bounding box center [914, 215] width 331 height 52
click at [1051, 206] on input "Click to Upload, or Drag and Drop Here" at bounding box center [1206, 212] width 311 height 22
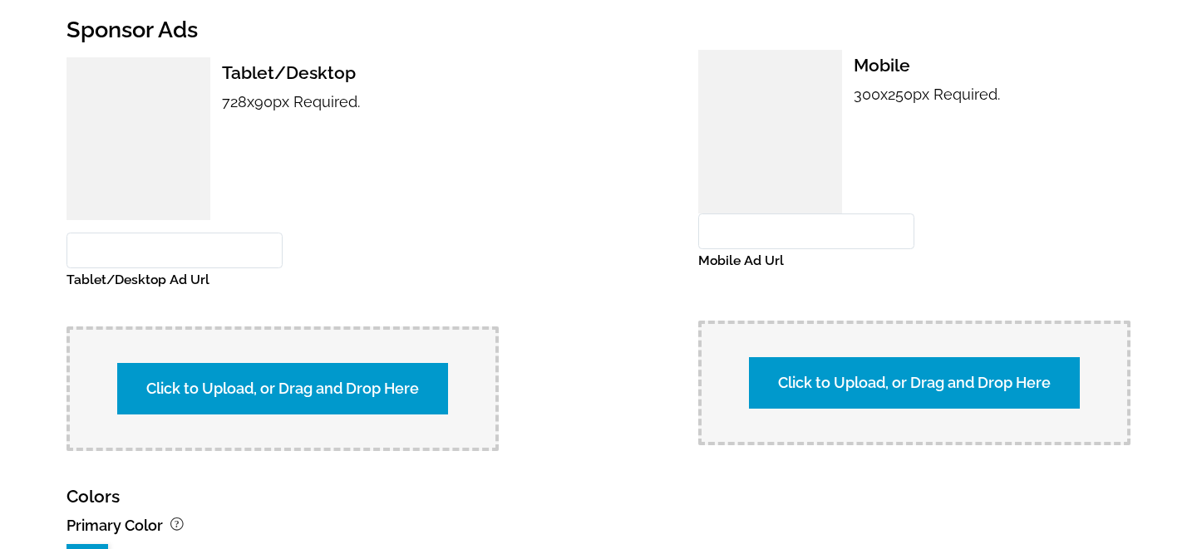
scroll to position [1752, 0]
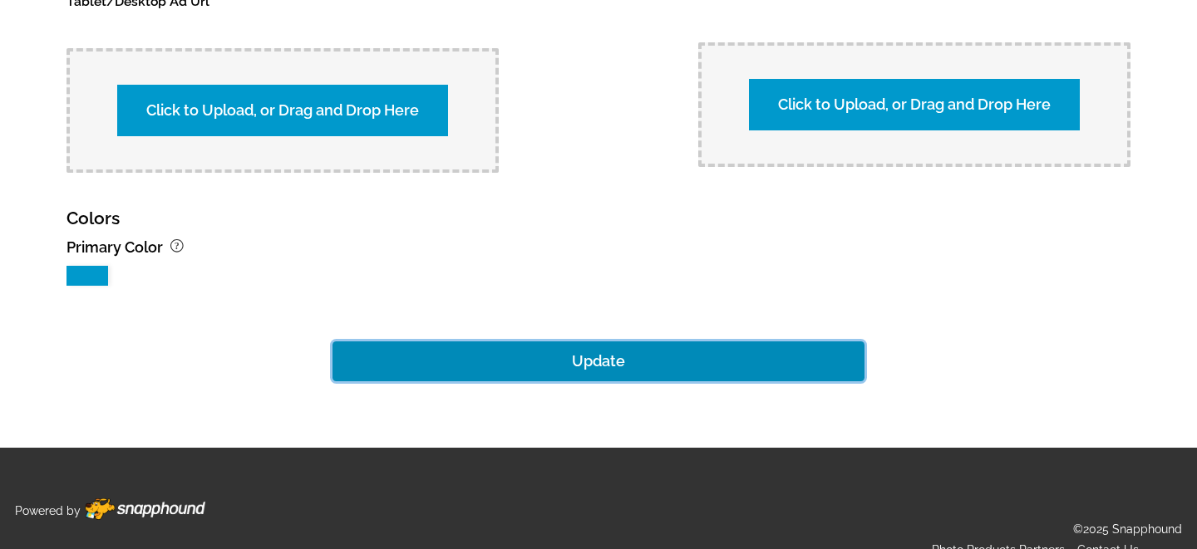
click at [626, 342] on button "Update" at bounding box center [598, 362] width 532 height 40
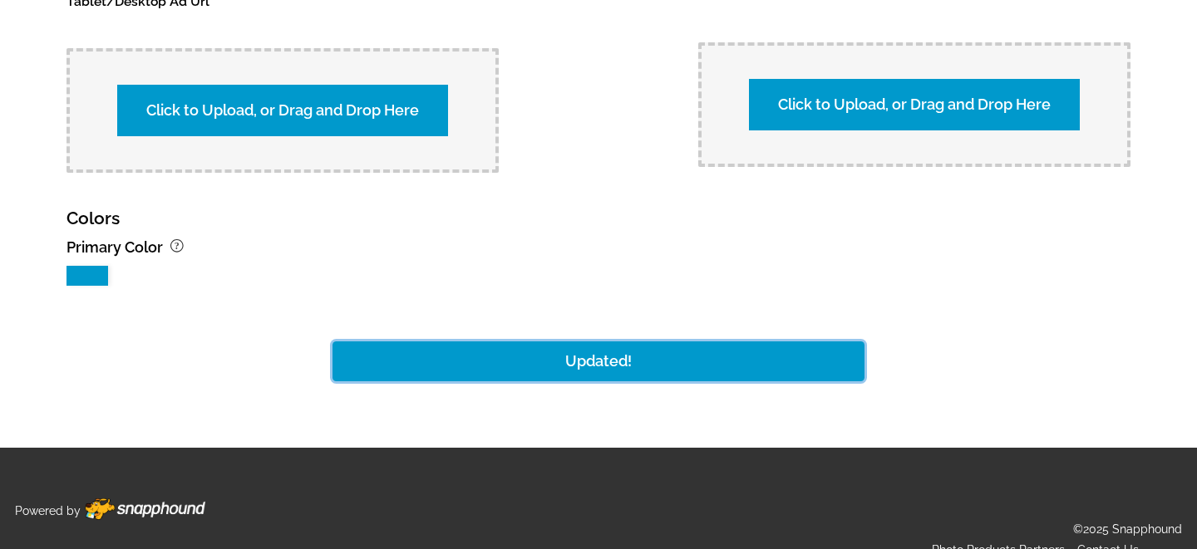
scroll to position [1736, 0]
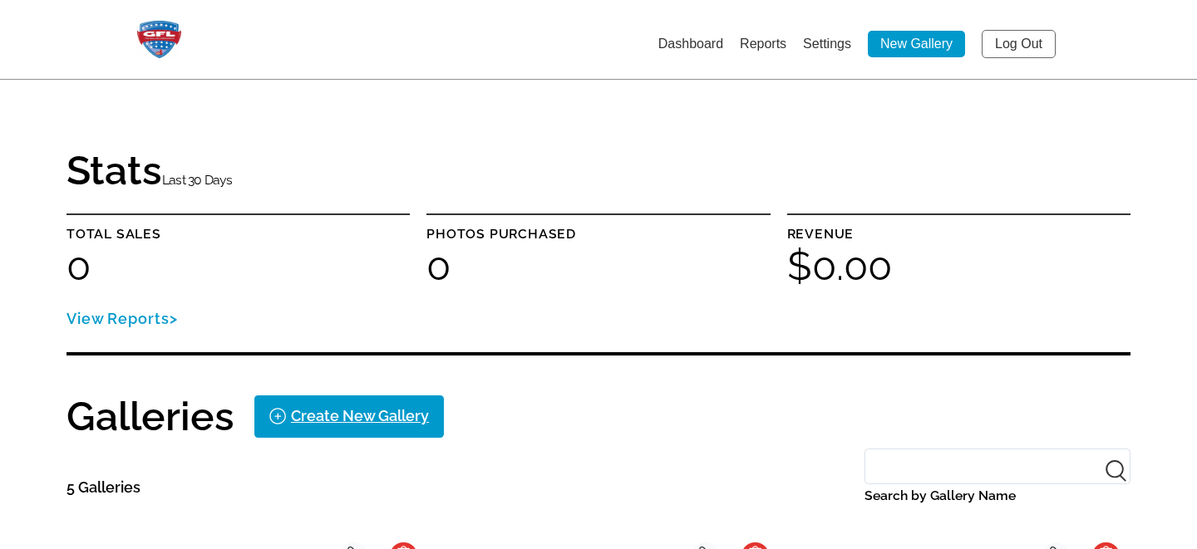
click at [833, 39] on link "Settings" at bounding box center [827, 44] width 48 height 14
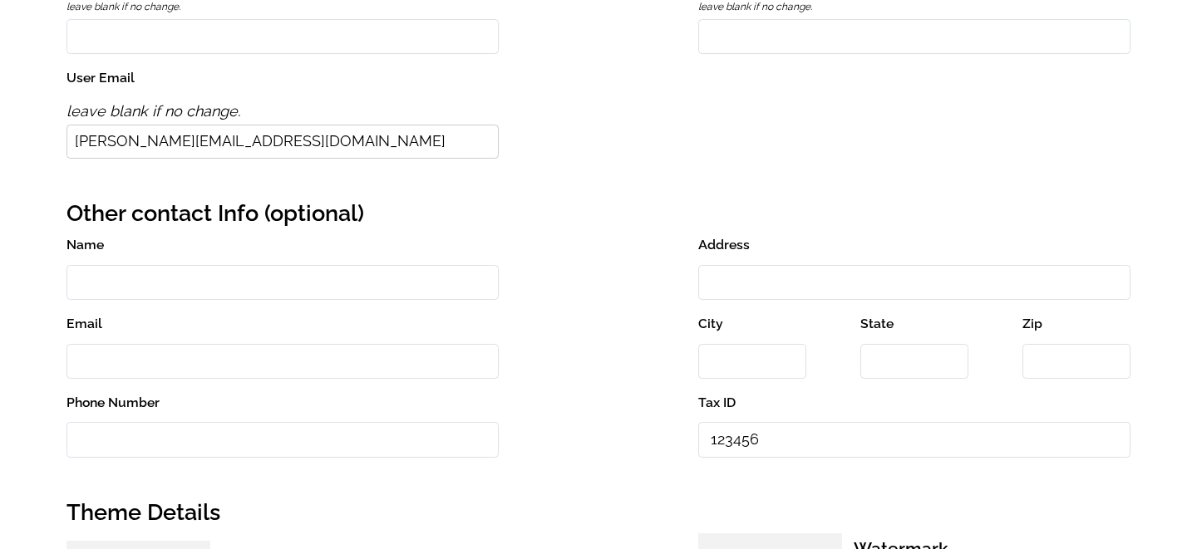
scroll to position [940, 0]
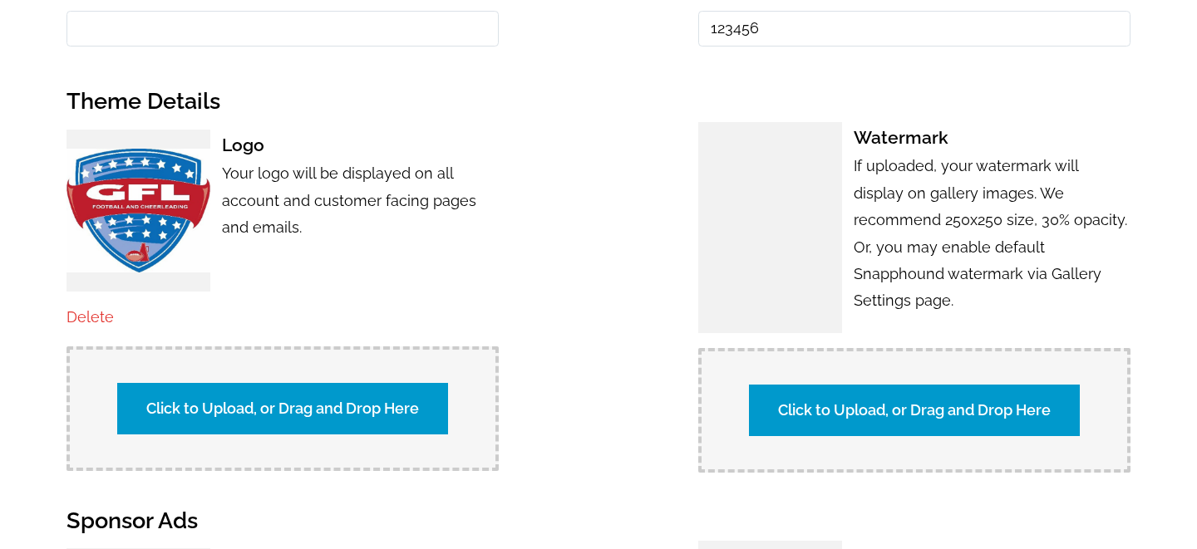
click at [831, 392] on label "Click to Upload, or Drag and Drop Here" at bounding box center [914, 411] width 331 height 52
click at [1051, 397] on input "Click to Upload, or Drag and Drop Here" at bounding box center [1206, 408] width 311 height 22
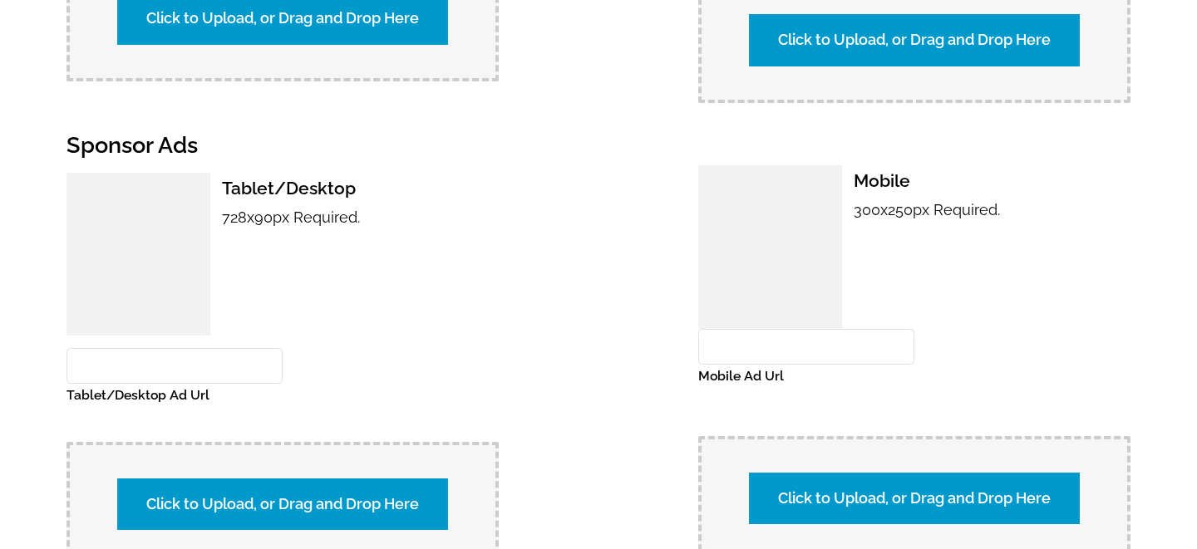
scroll to position [1752, 0]
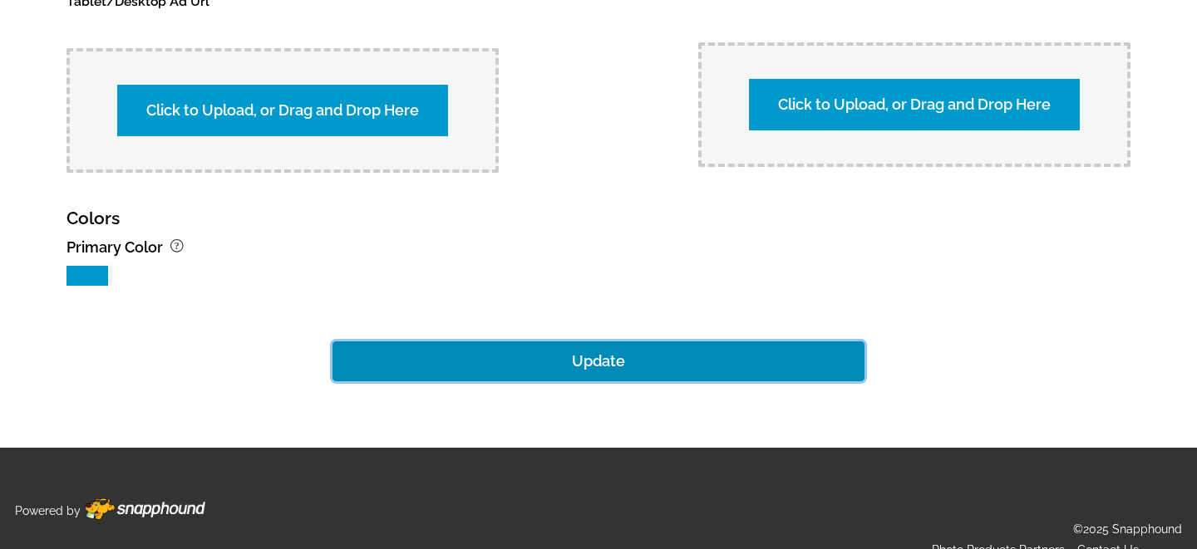
click at [560, 342] on button "Update" at bounding box center [598, 362] width 532 height 40
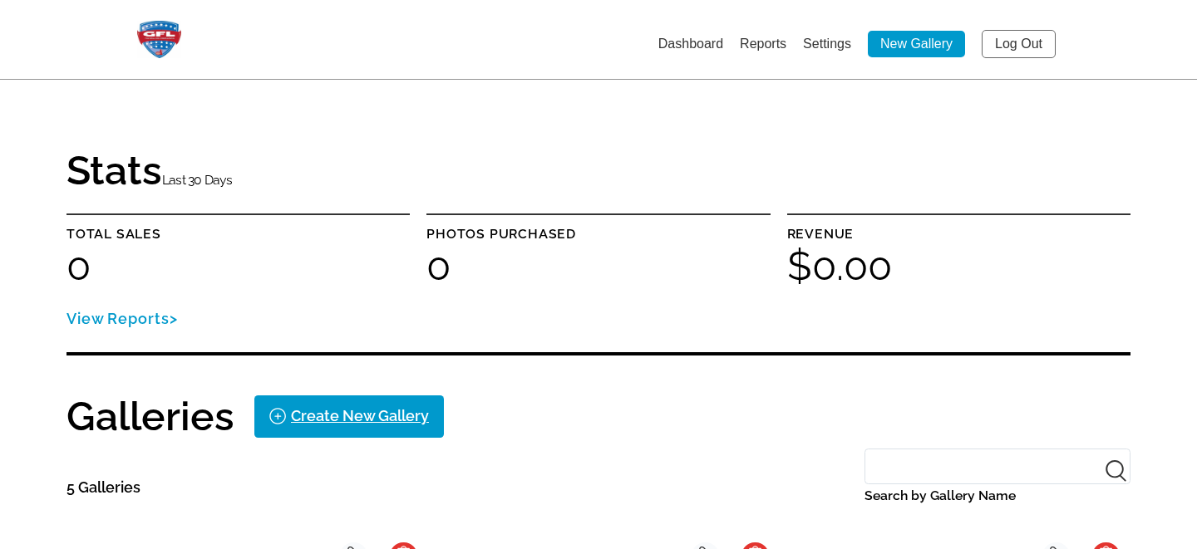
click at [815, 34] on li "Settings" at bounding box center [827, 43] width 48 height 27
click at [817, 43] on link "Settings" at bounding box center [827, 44] width 48 height 14
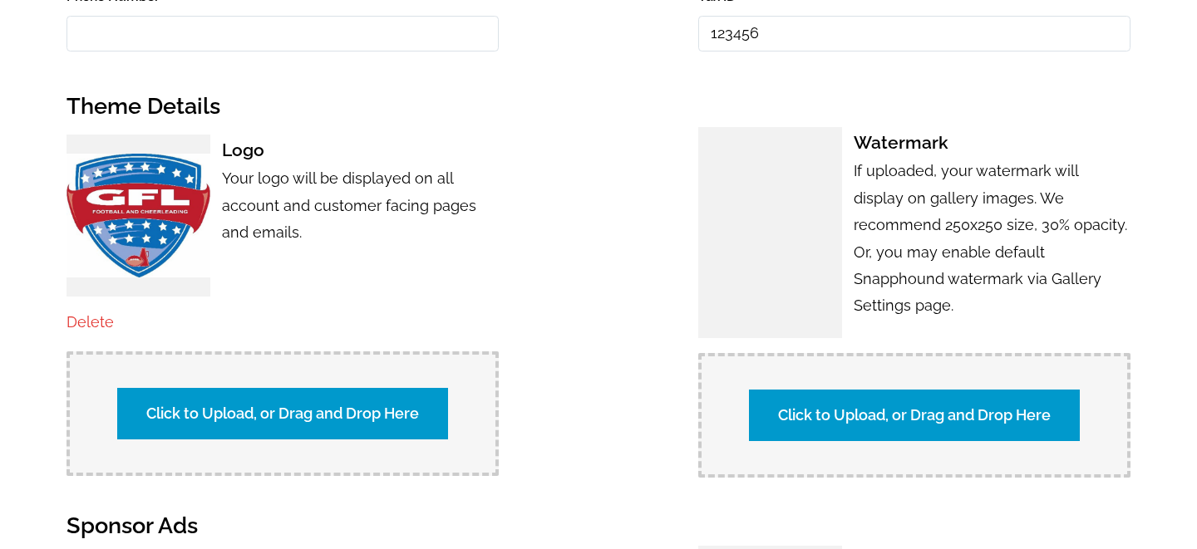
scroll to position [954, 0]
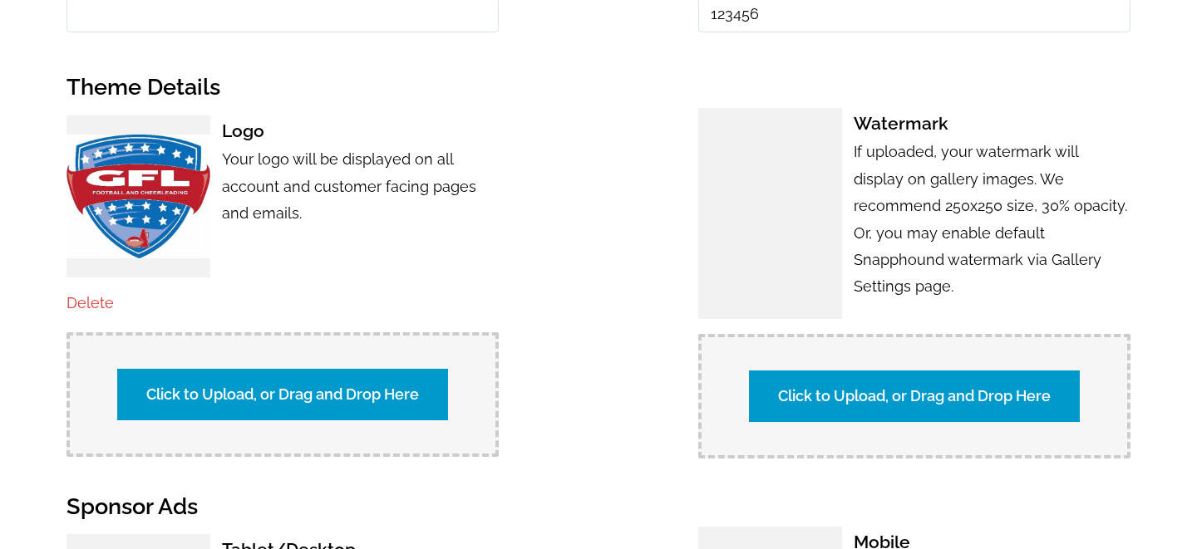
click at [795, 386] on label "Click to Upload, or Drag and Drop Here" at bounding box center [914, 397] width 331 height 52
click at [1051, 386] on input "Click to Upload, or Drag and Drop Here" at bounding box center [1206, 394] width 311 height 22
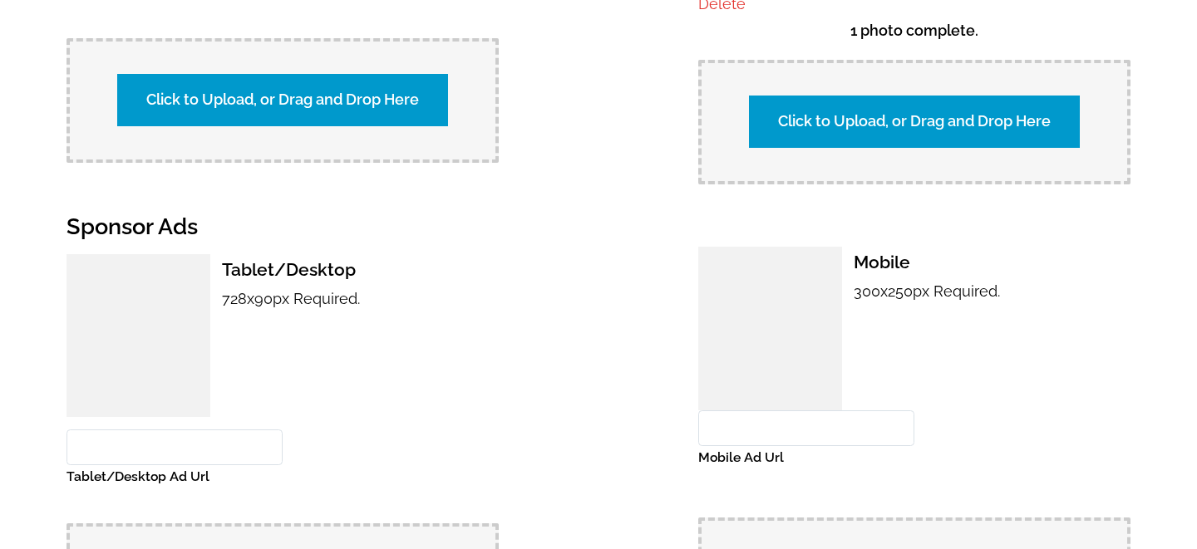
scroll to position [1752, 0]
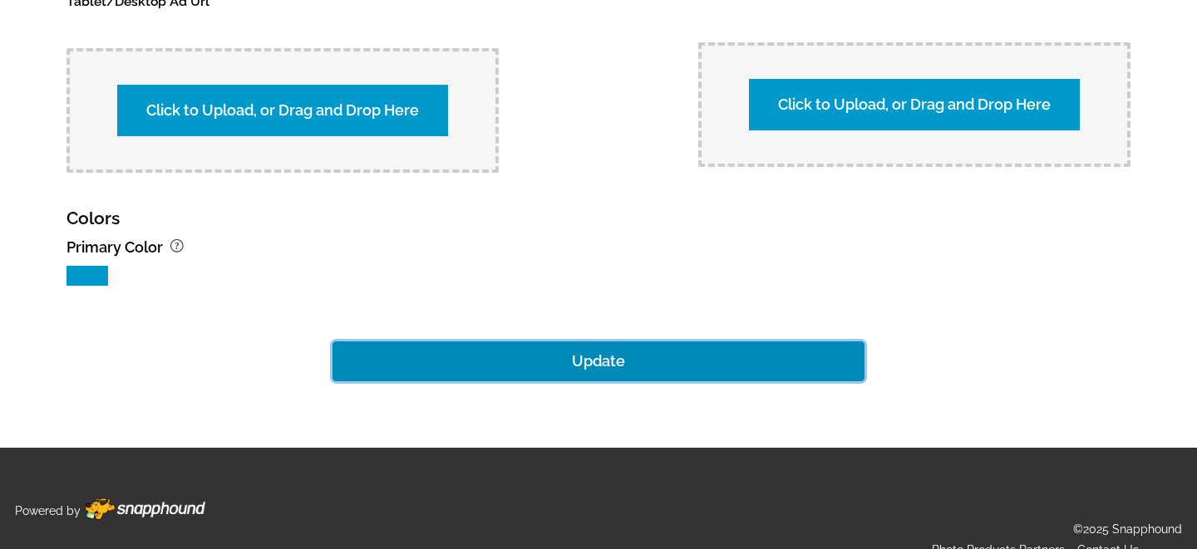
click at [591, 342] on button "Update" at bounding box center [598, 362] width 532 height 40
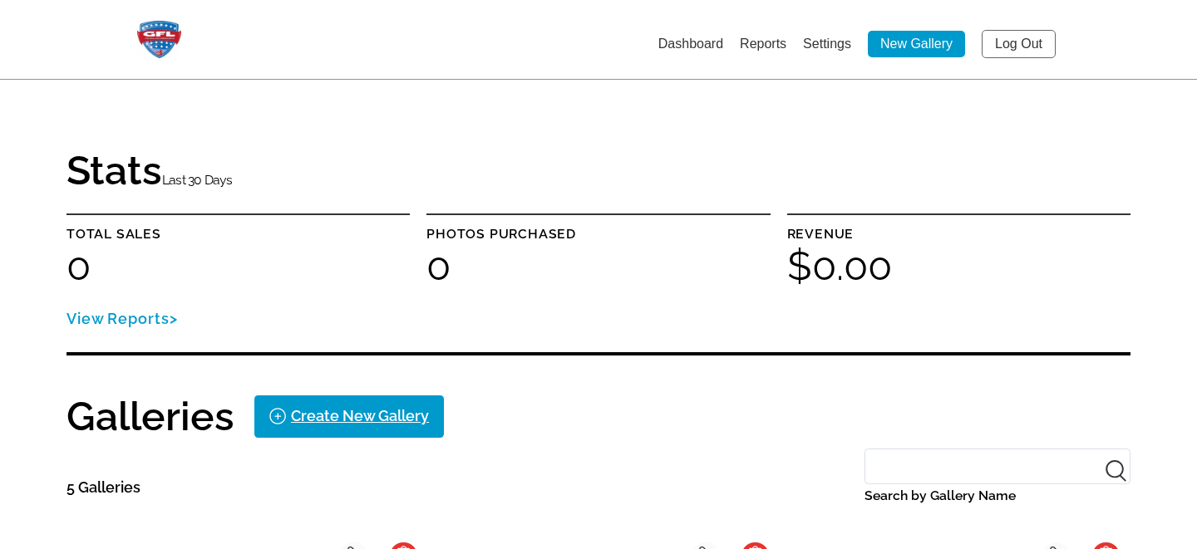
click at [825, 43] on link "Settings" at bounding box center [827, 44] width 48 height 14
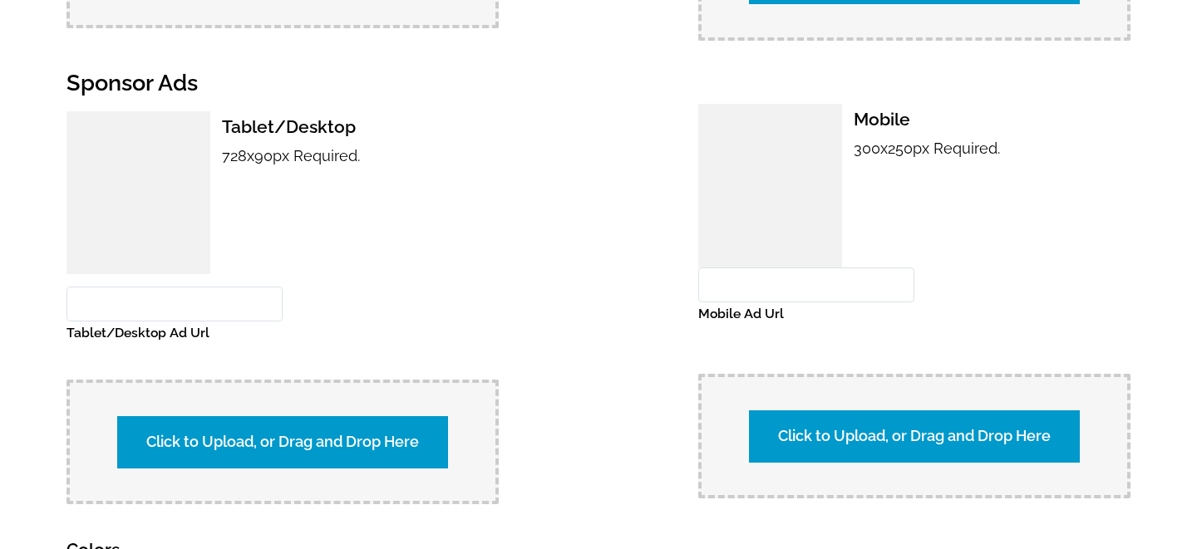
scroll to position [1736, 0]
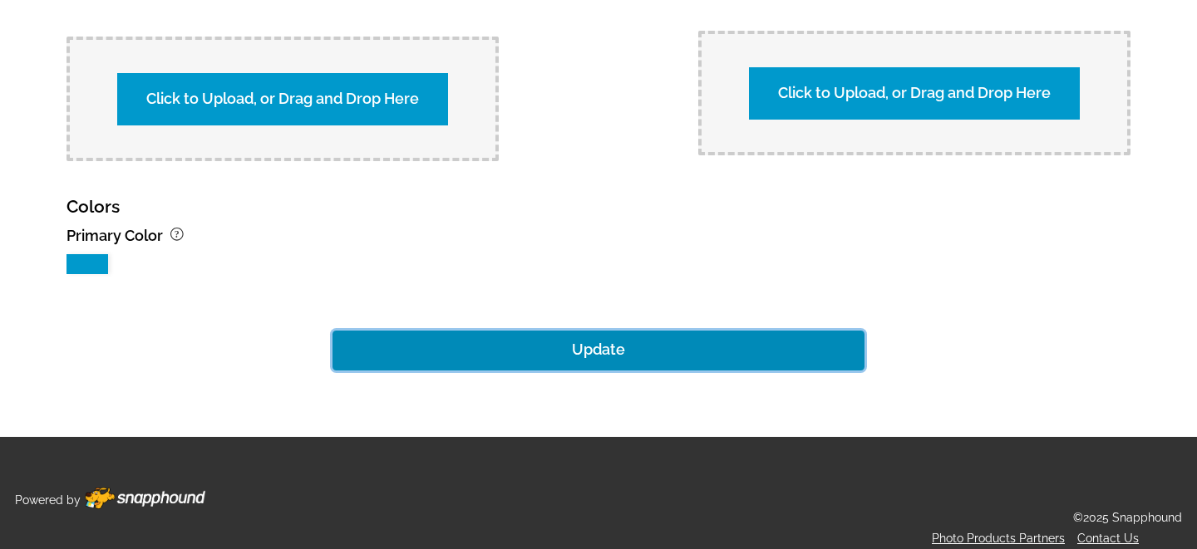
click at [628, 337] on button "Update" at bounding box center [598, 351] width 532 height 40
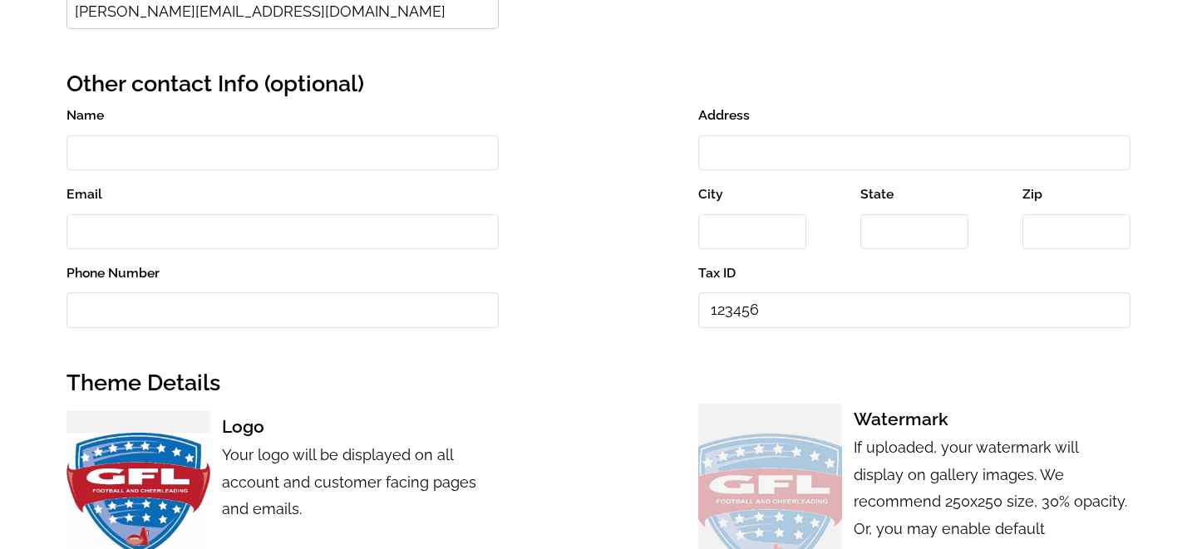
scroll to position [0, 0]
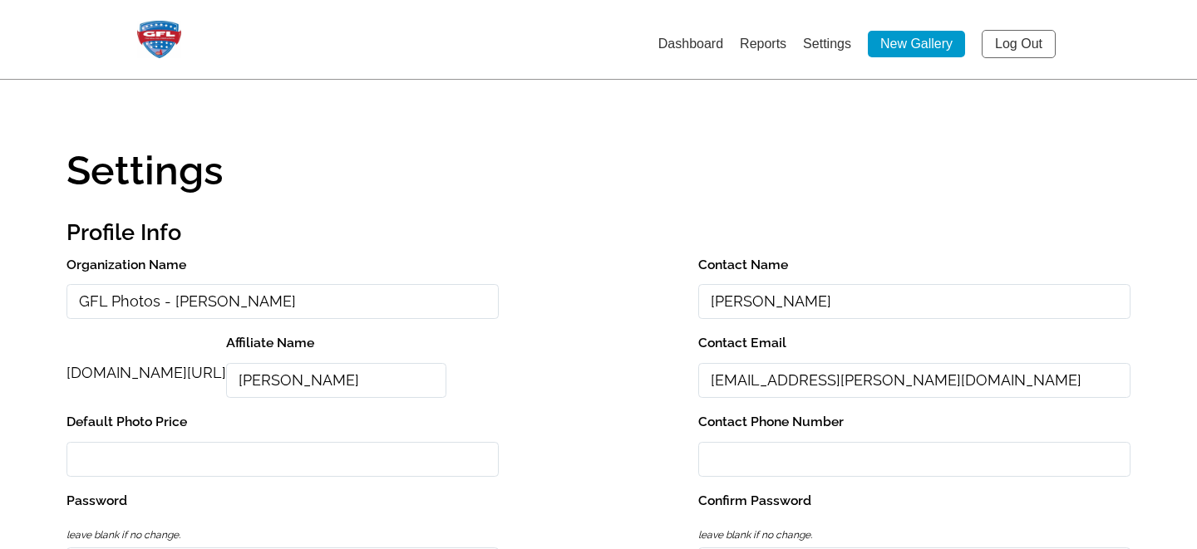
click at [1022, 37] on link "Log Out" at bounding box center [1019, 44] width 74 height 28
